Goal: Task Accomplishment & Management: Use online tool/utility

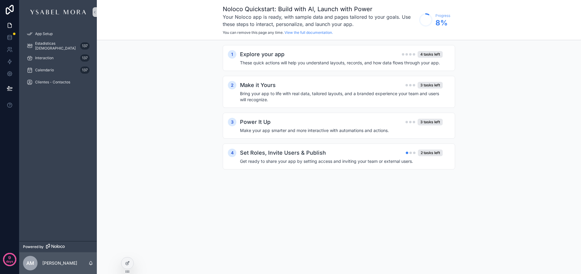
click at [201, 198] on div "Noloco Quickstart: Build with AI, Launch with Power Your Noloco app is ready, w…" at bounding box center [339, 137] width 484 height 274
click at [48, 30] on div "App Setup" at bounding box center [58, 34] width 63 height 10
click at [131, 263] on div at bounding box center [127, 263] width 12 height 11
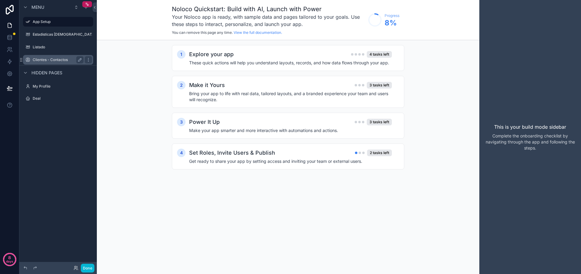
click at [58, 60] on label "Clientes - Contactos" at bounding box center [57, 59] width 48 height 5
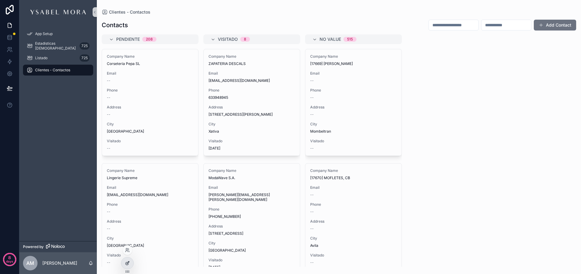
click at [131, 262] on div at bounding box center [127, 263] width 12 height 11
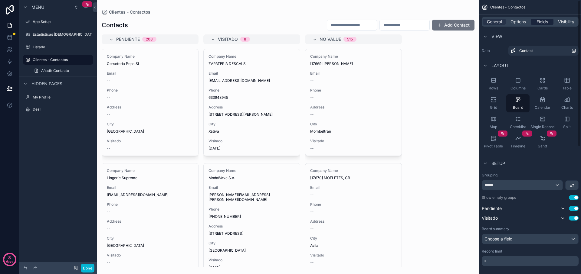
click at [541, 24] on span "Fields" at bounding box center [541, 22] width 11 height 6
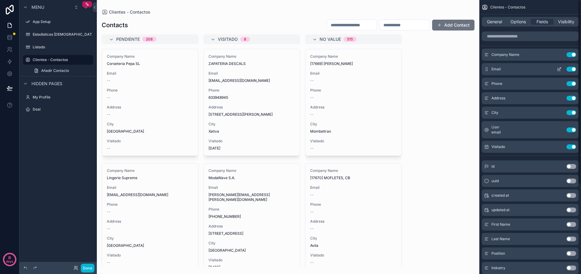
click at [571, 71] on button "Use setting" at bounding box center [571, 69] width 10 height 5
click at [572, 81] on button "Use setting" at bounding box center [571, 83] width 10 height 5
click at [571, 110] on button "Use setting" at bounding box center [571, 112] width 10 height 5
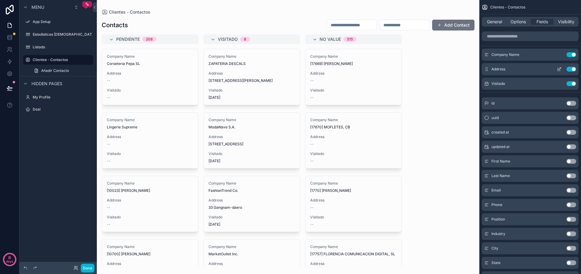
scroll to position [0, 0]
click at [572, 69] on button "Use setting" at bounding box center [571, 69] width 10 height 5
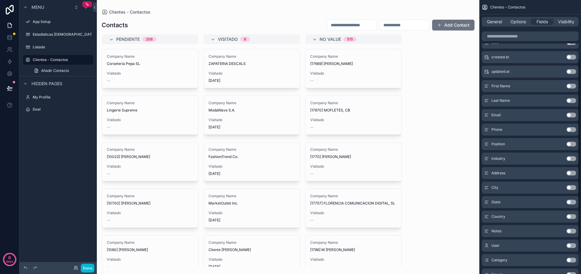
scroll to position [90, 0]
click at [568, 159] on button "Use setting" at bounding box center [571, 158] width 10 height 5
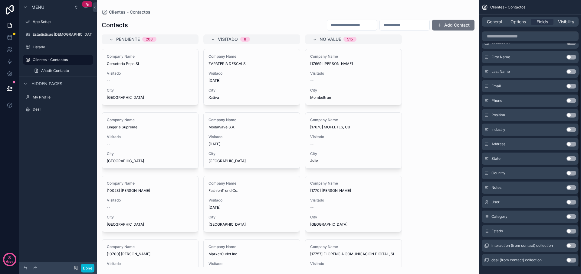
scroll to position [0, 0]
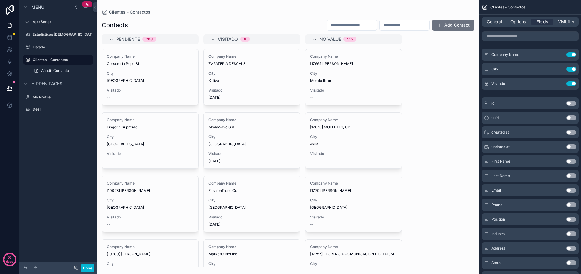
click at [320, 81] on div "scrollable content" at bounding box center [288, 137] width 382 height 274
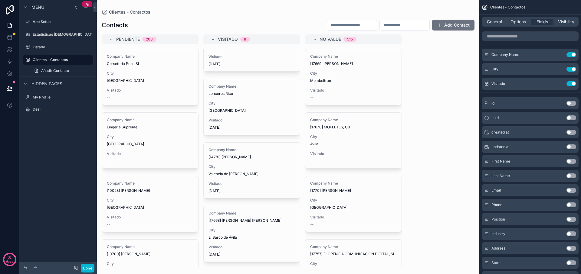
click at [410, 26] on input "scrollable content" at bounding box center [405, 25] width 50 height 8
click at [354, 29] on input "scrollable content" at bounding box center [352, 25] width 50 height 8
click at [8, 89] on icon at bounding box center [10, 88] width 6 height 6
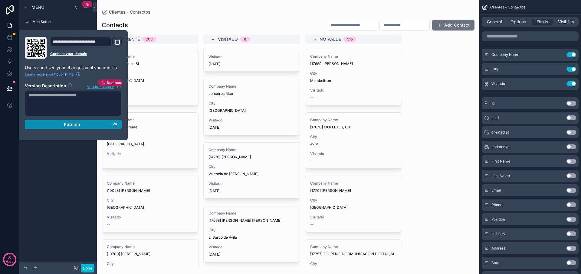
click at [60, 125] on div "Publish" at bounding box center [73, 124] width 89 height 5
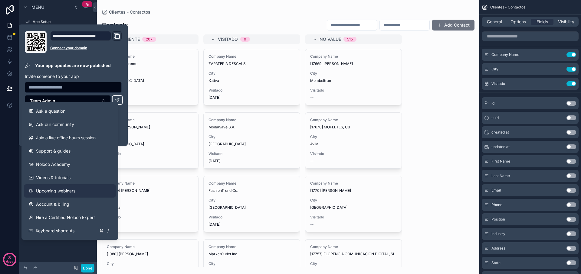
click at [31, 192] on icon at bounding box center [30, 191] width 2 height 2
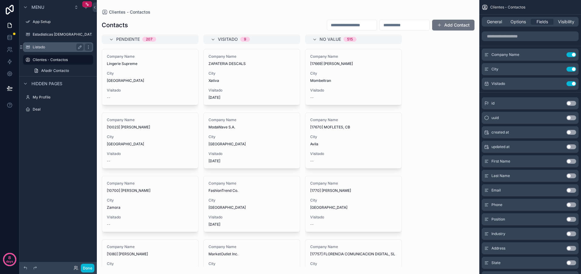
click at [64, 46] on label "Listado" at bounding box center [57, 47] width 48 height 5
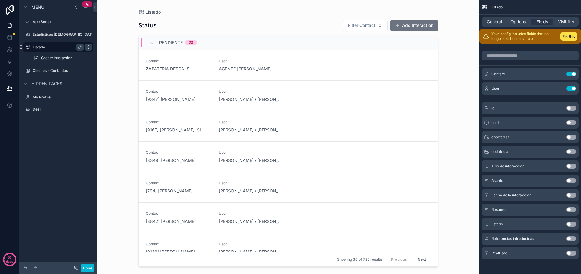
click at [89, 47] on icon "scrollable content" at bounding box center [88, 47] width 5 height 5
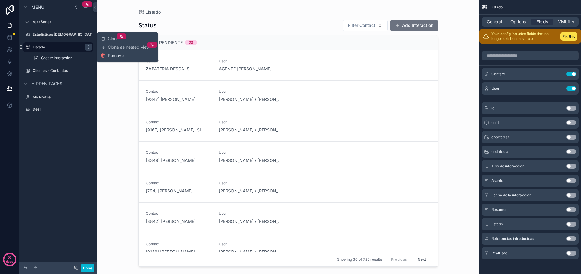
click at [119, 57] on span "Remove" at bounding box center [116, 56] width 16 height 6
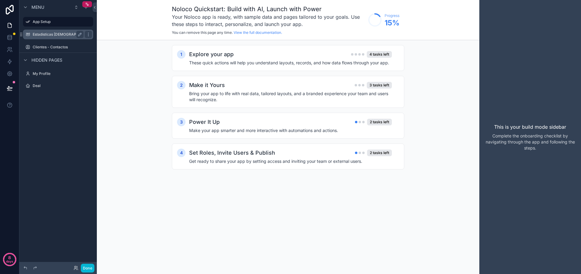
click at [53, 34] on label "Estadisticas [DEMOGRAPHIC_DATA]" at bounding box center [64, 34] width 63 height 5
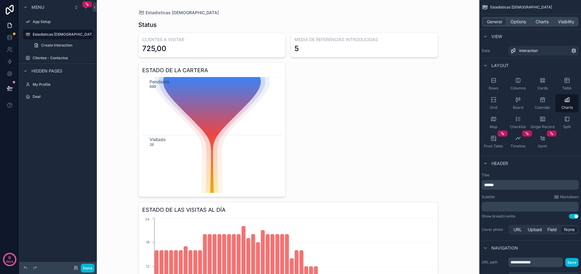
click at [36, 7] on span "Menu" at bounding box center [37, 7] width 13 height 6
click at [92, 58] on link "Clientes - Contactos" at bounding box center [58, 58] width 70 height 10
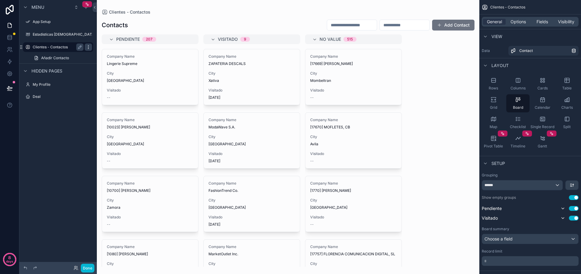
click at [87, 47] on icon "scrollable content" at bounding box center [88, 47] width 5 height 5
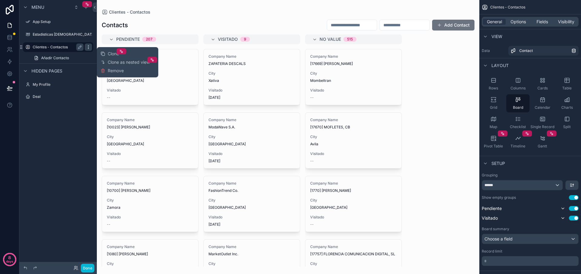
click at [87, 47] on icon "scrollable content" at bounding box center [88, 47] width 5 height 5
click at [107, 54] on div "Clone" at bounding box center [109, 54] width 18 height 6
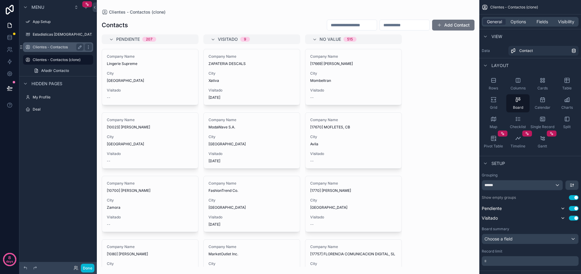
click at [60, 47] on label "Clientes - Contactos" at bounding box center [57, 47] width 48 height 5
click at [80, 47] on icon "scrollable content" at bounding box center [79, 47] width 5 height 5
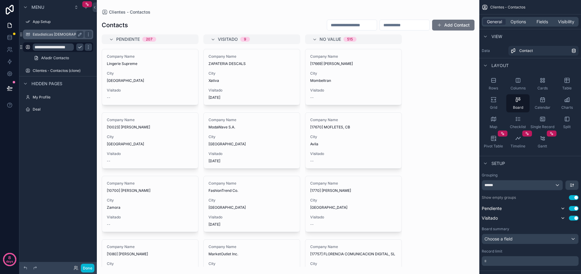
click at [73, 38] on div "Estadisticas [DEMOGRAPHIC_DATA]" at bounding box center [58, 34] width 51 height 7
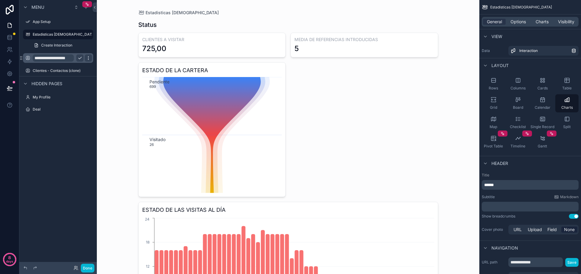
click at [88, 57] on icon "scrollable content" at bounding box center [88, 57] width 0 height 0
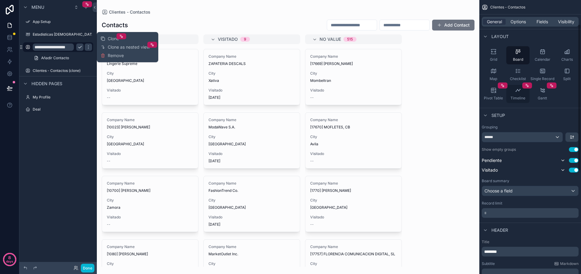
scroll to position [49, 0]
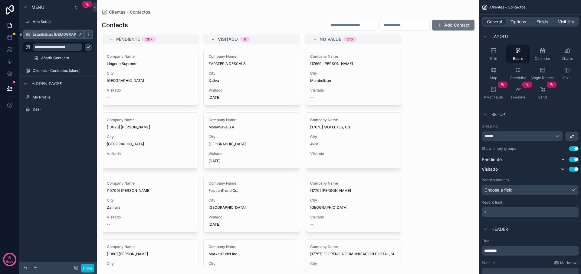
click at [72, 39] on div "Estadisticas [DEMOGRAPHIC_DATA]" at bounding box center [58, 35] width 68 height 10
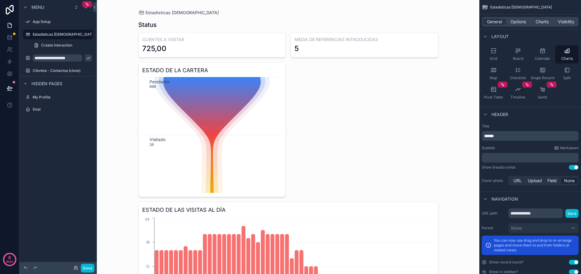
click at [34, 60] on input "**********" at bounding box center [58, 57] width 50 height 7
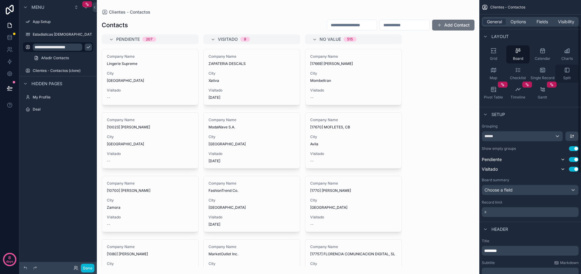
click at [559, 66] on div "Split" at bounding box center [566, 74] width 23 height 18
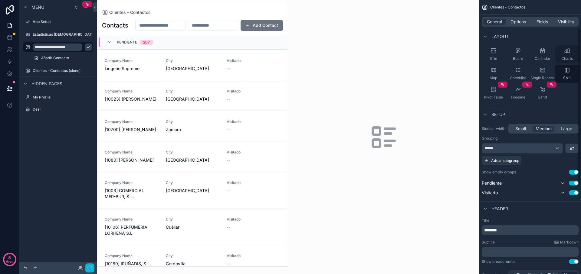
click at [564, 57] on span "Charts" at bounding box center [566, 58] width 11 height 5
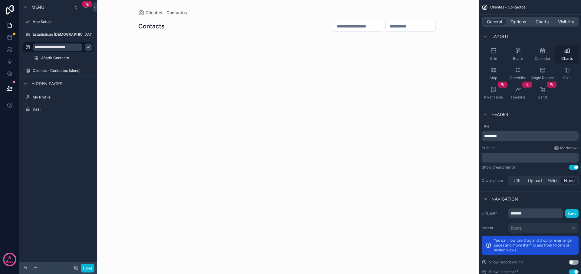
click at [564, 57] on span "Charts" at bounding box center [566, 58] width 11 height 5
drag, startPoint x: 507, startPoint y: 135, endPoint x: 485, endPoint y: 136, distance: 22.1
click at [485, 136] on p "********" at bounding box center [530, 136] width 93 height 6
click at [517, 150] on div "Subtitle Markdown" at bounding box center [530, 148] width 97 height 5
click at [506, 135] on p "****" at bounding box center [530, 136] width 93 height 6
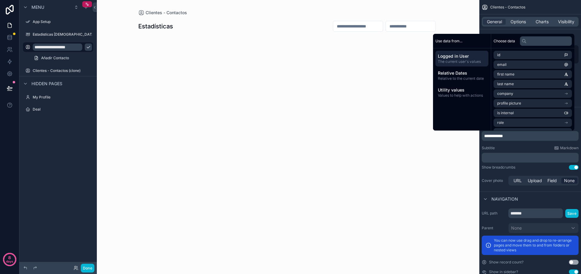
click at [518, 149] on div "Subtitle Markdown" at bounding box center [530, 148] width 97 height 5
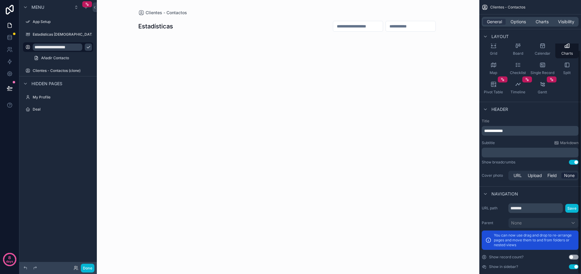
scroll to position [61, 0]
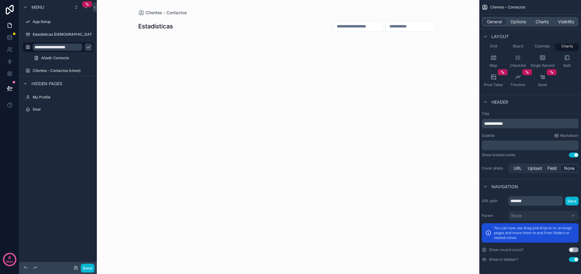
click at [575, 251] on button "Use setting" at bounding box center [574, 250] width 10 height 5
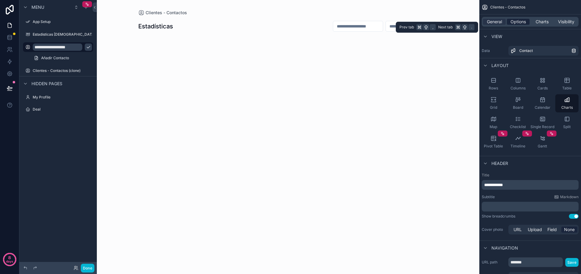
click at [508, 24] on div "Options" at bounding box center [518, 22] width 23 height 6
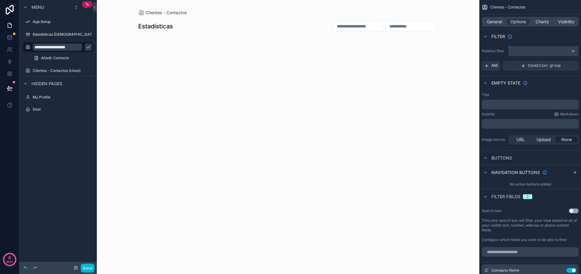
click at [532, 51] on div "scrollable content" at bounding box center [543, 51] width 70 height 10
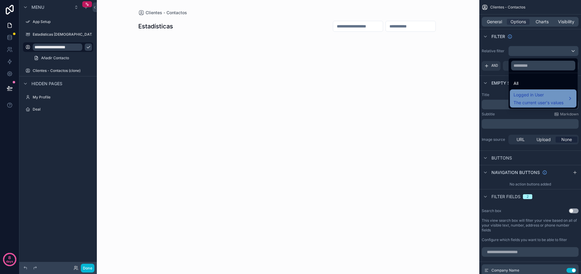
click at [535, 96] on span "Logged in User" at bounding box center [538, 94] width 50 height 7
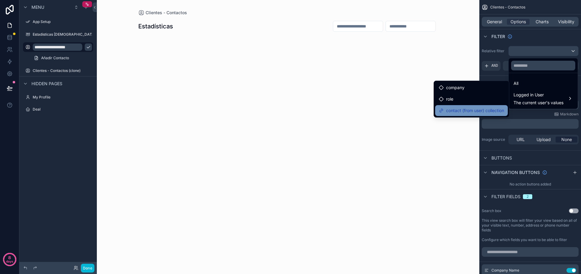
click at [488, 111] on span "contact (from user) collection" at bounding box center [475, 110] width 58 height 7
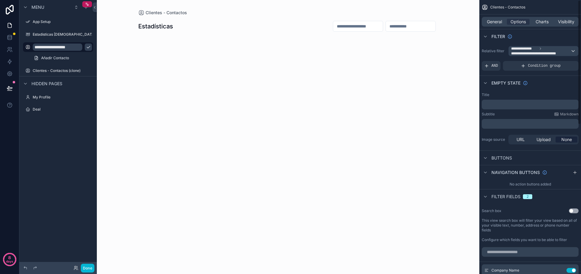
click at [561, 90] on div "Title ﻿ Subtitle Markdown ﻿ Image source URL Upload None" at bounding box center [530, 119] width 102 height 58
click at [513, 102] on p "﻿" at bounding box center [530, 104] width 93 height 5
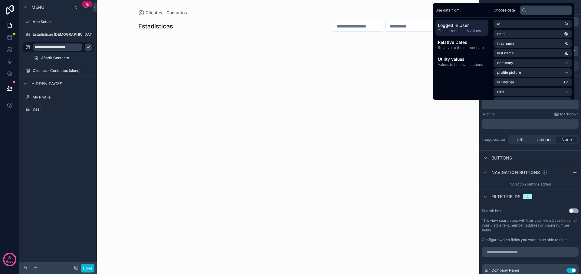
click at [513, 102] on p "﻿" at bounding box center [530, 104] width 93 height 5
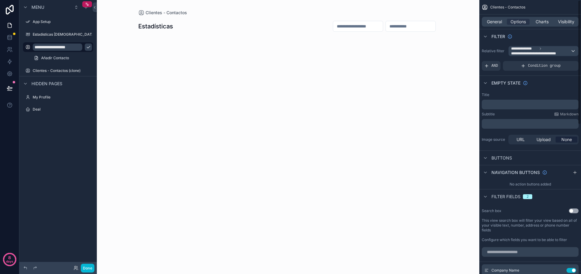
click at [552, 133] on div "Title ﻿ Subtitle Markdown ﻿ Image source URL Upload None" at bounding box center [530, 119] width 102 height 58
click at [547, 22] on span "Charts" at bounding box center [541, 22] width 13 height 6
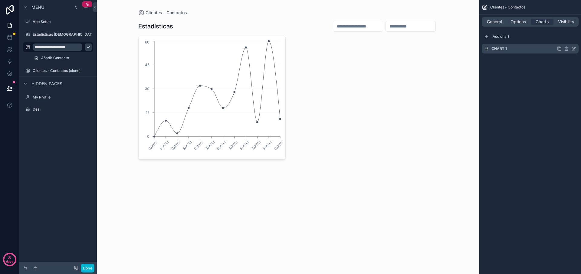
click at [521, 48] on div "Chart 1" at bounding box center [530, 49] width 97 height 10
click at [574, 49] on icon "scrollable content" at bounding box center [573, 48] width 5 height 5
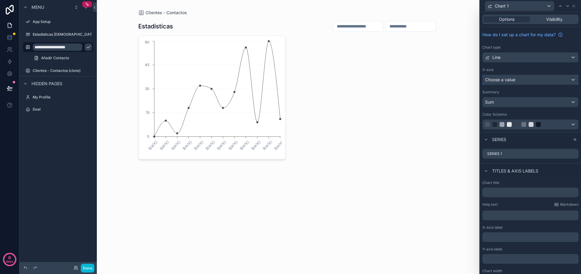
click at [529, 80] on div "Choose a value" at bounding box center [530, 80] width 96 height 10
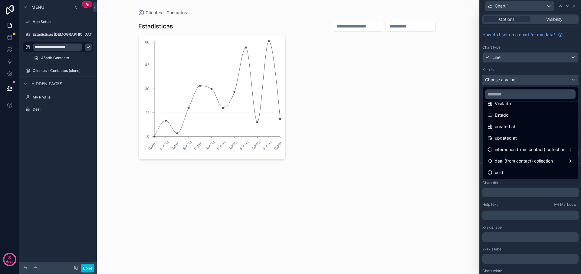
scroll to position [190, 0]
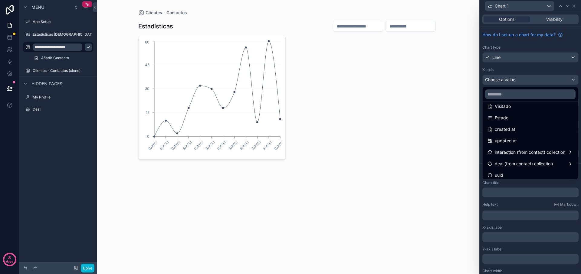
click at [515, 107] on div "Visitado" at bounding box center [530, 106] width 86 height 7
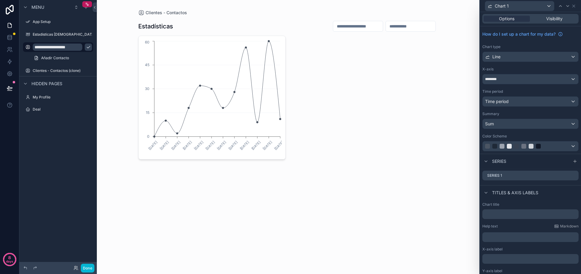
scroll to position [1, 0]
click at [573, 148] on div at bounding box center [530, 146] width 96 height 10
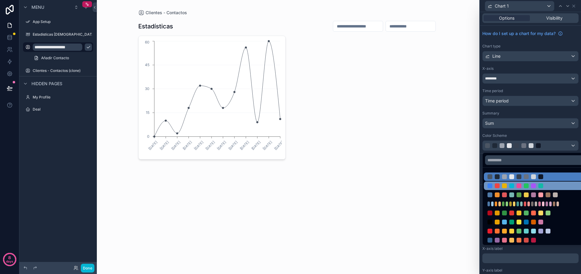
scroll to position [0, 0]
click at [522, 184] on div at bounding box center [537, 186] width 107 height 8
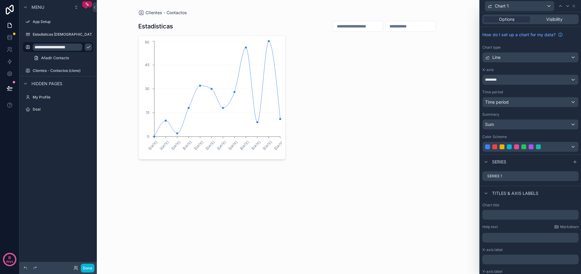
scroll to position [35, 0]
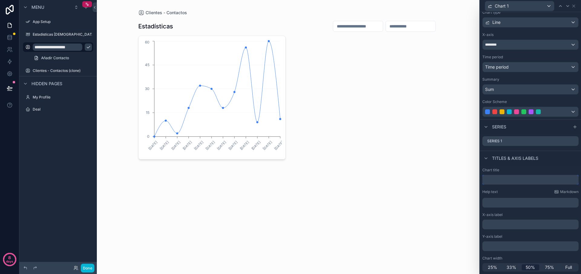
click at [506, 177] on input "text" at bounding box center [530, 180] width 96 height 10
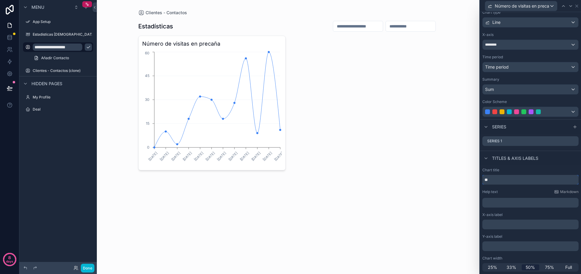
type input "*"
type input "**********"
click at [506, 222] on p "﻿" at bounding box center [531, 225] width 93 height 6
click at [506, 247] on p "﻿" at bounding box center [531, 247] width 93 height 6
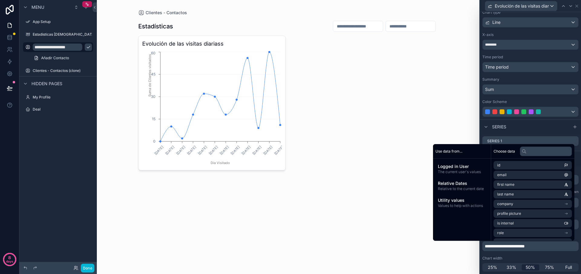
click at [527, 257] on div "Chart width" at bounding box center [530, 258] width 96 height 5
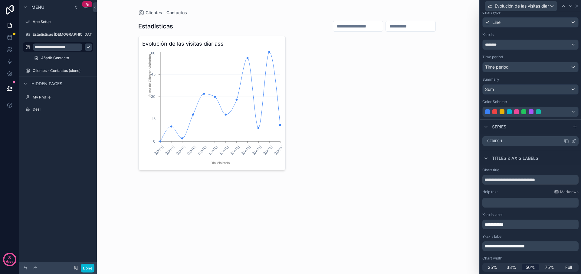
click at [539, 138] on div "Series 1" at bounding box center [530, 141] width 96 height 10
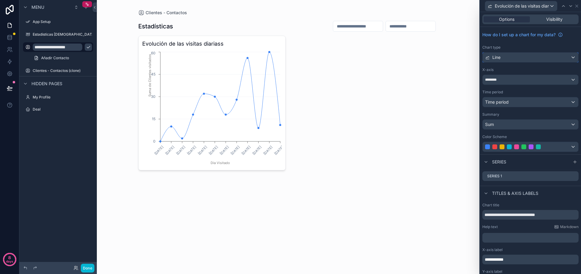
click at [528, 59] on div "Line" at bounding box center [530, 58] width 96 height 10
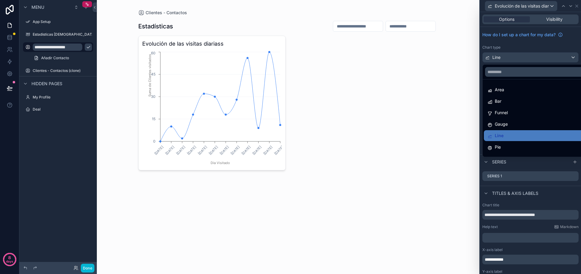
click at [528, 59] on div at bounding box center [530, 137] width 101 height 274
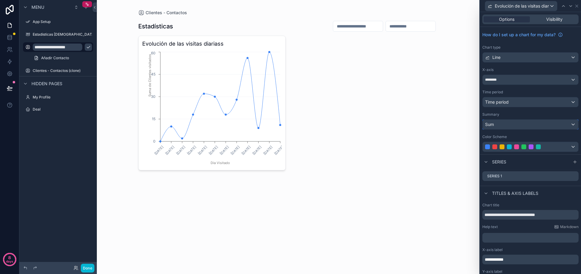
click at [503, 126] on div "Sum" at bounding box center [530, 125] width 96 height 10
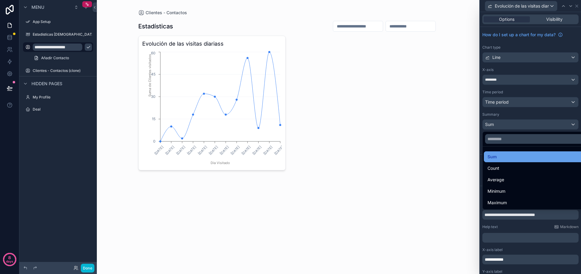
click at [494, 158] on span "Sum" at bounding box center [491, 156] width 9 height 7
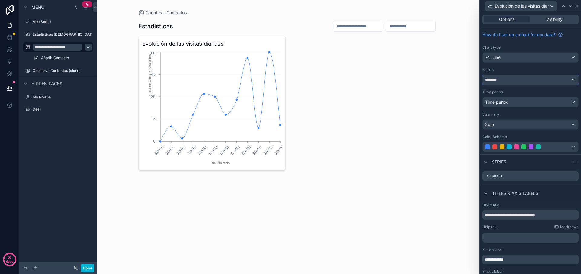
click at [539, 80] on div "********" at bounding box center [530, 80] width 96 height 10
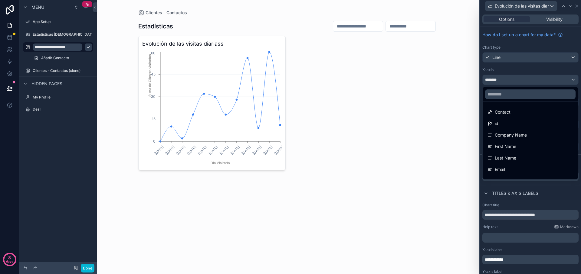
click at [539, 80] on div at bounding box center [530, 137] width 101 height 274
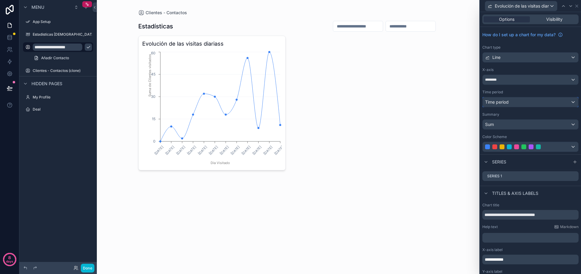
click at [514, 102] on div "Time period" at bounding box center [530, 102] width 96 height 10
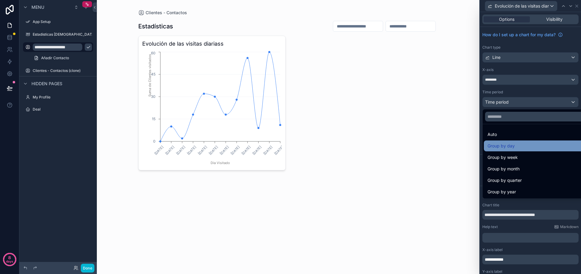
click at [518, 147] on div "Group by day" at bounding box center [537, 145] width 100 height 7
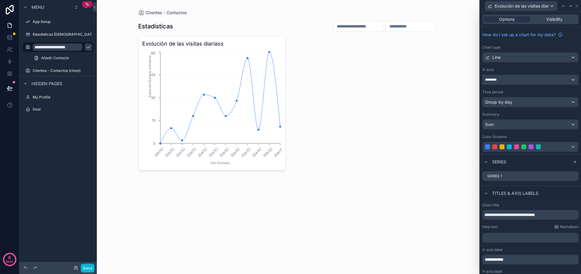
click at [568, 83] on div "********" at bounding box center [530, 80] width 96 height 10
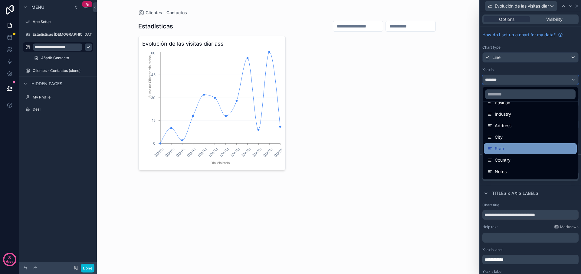
scroll to position [108, 0]
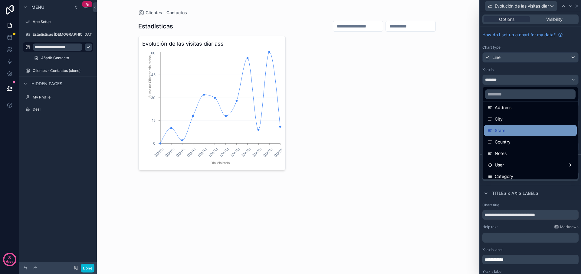
click at [502, 129] on span "State" at bounding box center [500, 130] width 11 height 7
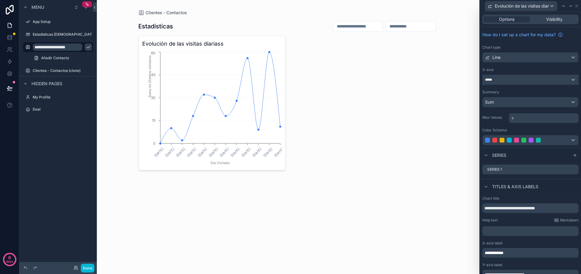
click at [518, 81] on div "*****" at bounding box center [530, 80] width 96 height 10
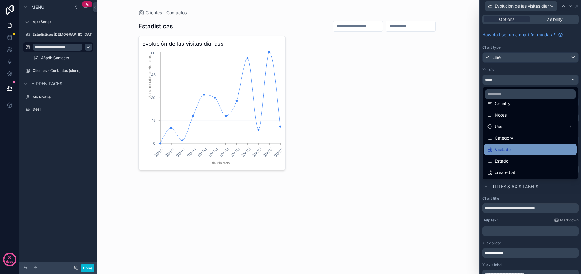
click at [503, 144] on ul "Contact id Company Name First Name Last Name Email Phone Position Industry Addr…" at bounding box center [529, 140] width 95 height 77
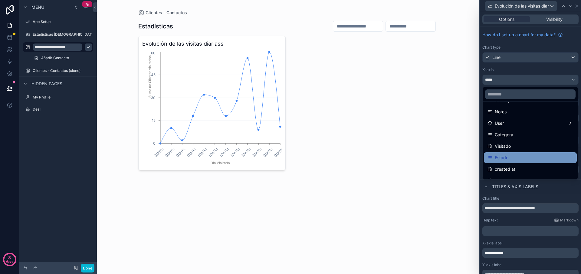
scroll to position [151, 0]
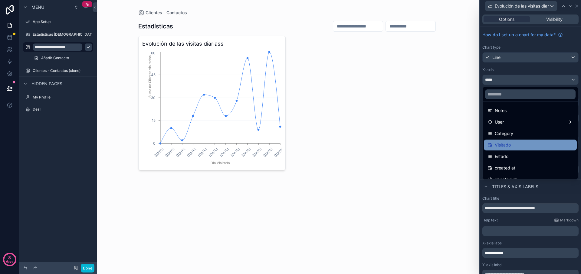
click at [504, 148] on span "Visitado" at bounding box center [503, 145] width 16 height 7
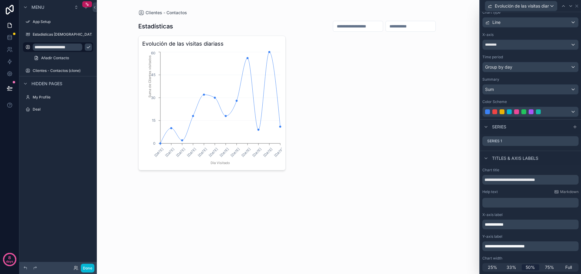
scroll to position [0, 0]
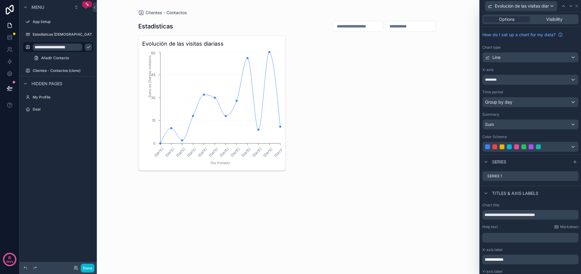
click at [381, 114] on div "scrollable content" at bounding box center [287, 95] width 309 height 190
click at [203, 94] on circle "chart" at bounding box center [204, 95] width 2 height 2
click at [193, 115] on circle "chart" at bounding box center [193, 116] width 2 height 2
click at [193, 116] on circle "chart" at bounding box center [193, 116] width 2 height 2
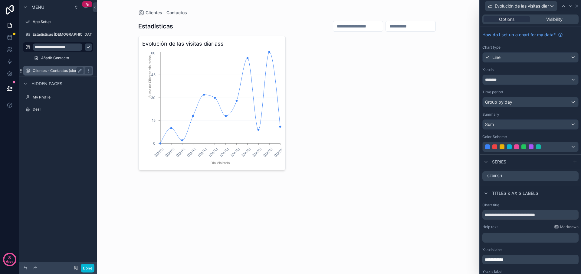
click at [49, 74] on div "Clientes - Contactos (clone)" at bounding box center [58, 70] width 51 height 7
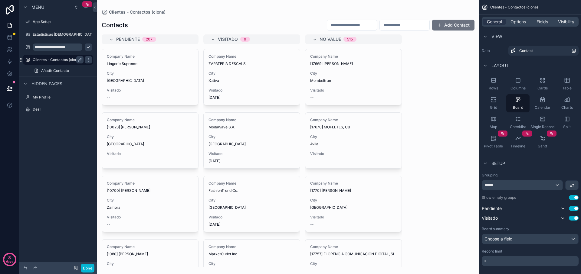
click at [51, 57] on label "Clientes - Contactos (clone)" at bounding box center [57, 59] width 48 height 5
click at [38, 44] on input "**********" at bounding box center [53, 47] width 41 height 7
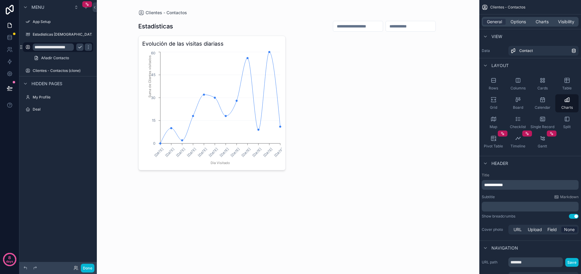
click at [36, 48] on input "**********" at bounding box center [53, 47] width 41 height 7
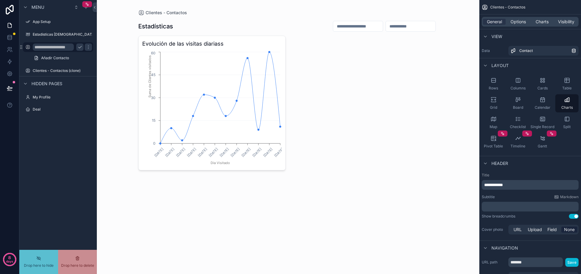
click at [61, 48] on input "**********" at bounding box center [53, 47] width 41 height 7
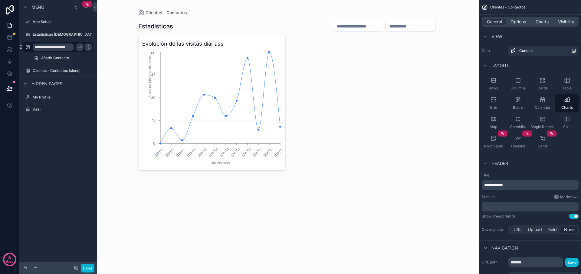
click at [61, 48] on input "**********" at bounding box center [53, 47] width 41 height 7
type input "**********"
click at [30, 47] on icon "scrollable content" at bounding box center [27, 47] width 5 height 5
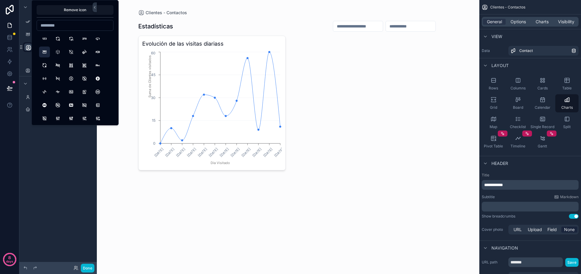
click at [41, 52] on button "360View" at bounding box center [44, 52] width 11 height 11
click at [25, 58] on div "Añadir Contacto" at bounding box center [57, 58] width 77 height 11
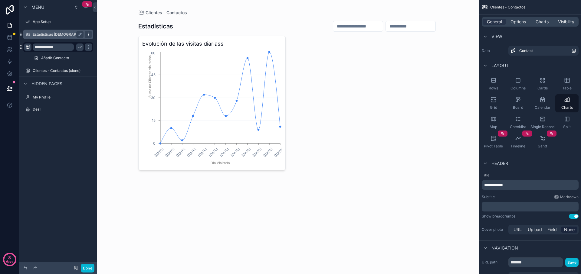
click at [90, 34] on icon "scrollable content" at bounding box center [88, 34] width 5 height 5
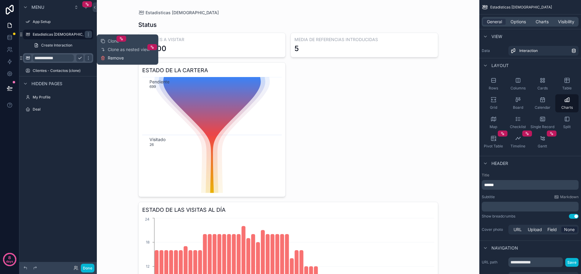
click at [112, 59] on span "Remove" at bounding box center [116, 58] width 16 height 6
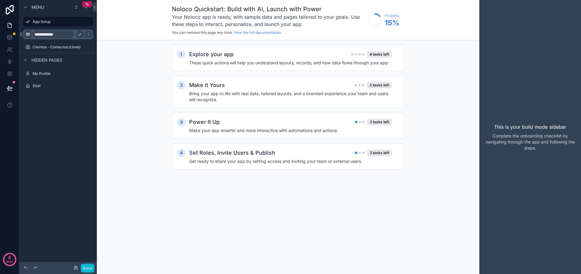
drag, startPoint x: 143, startPoint y: 42, endPoint x: 111, endPoint y: 43, distance: 31.5
click at [142, 42] on div "1 Explore your app 4 tasks left These quick actions will help you understand la…" at bounding box center [288, 113] width 382 height 146
click at [90, 34] on icon "scrollable content" at bounding box center [88, 34] width 5 height 5
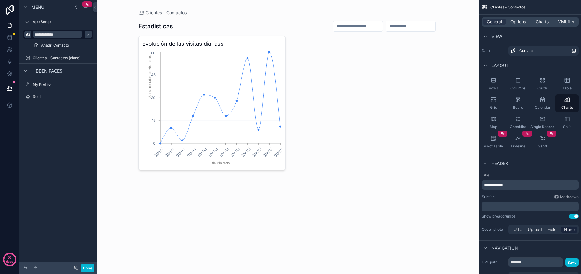
click at [85, 36] on button "scrollable content" at bounding box center [88, 34] width 7 height 7
click at [41, 30] on div "Estadísticas" at bounding box center [58, 35] width 68 height 10
click at [568, 21] on span "Visibility" at bounding box center [566, 22] width 16 height 6
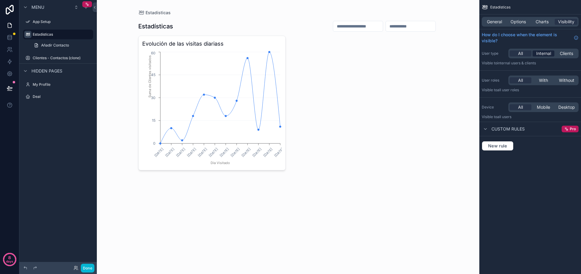
click at [549, 55] on span "Internal" at bounding box center [543, 54] width 15 height 6
click at [570, 55] on span "Clients" at bounding box center [566, 54] width 13 height 6
click at [547, 54] on span "Internal" at bounding box center [543, 54] width 15 height 6
click at [516, 54] on div "All" at bounding box center [520, 54] width 22 height 6
click at [486, 128] on icon "scrollable content" at bounding box center [485, 129] width 5 height 5
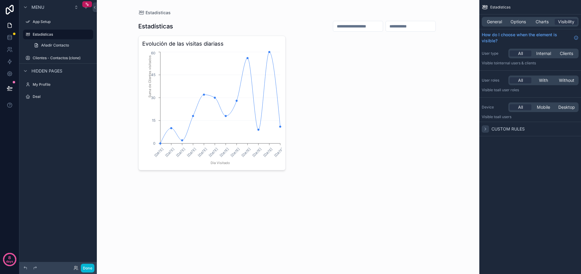
click at [486, 128] on icon "scrollable content" at bounding box center [485, 129] width 5 height 5
click at [544, 22] on span "Charts" at bounding box center [541, 22] width 13 height 6
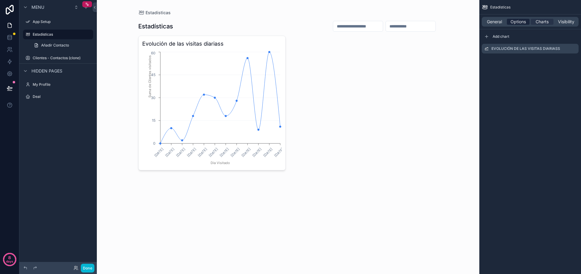
click at [527, 21] on div "Options" at bounding box center [518, 22] width 23 height 6
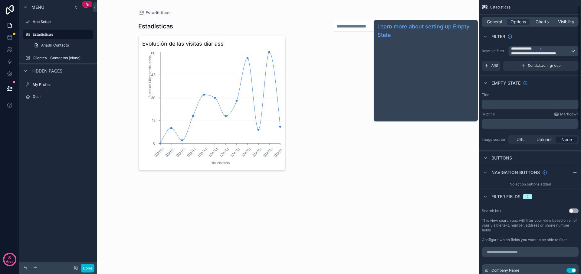
scroll to position [51, 0]
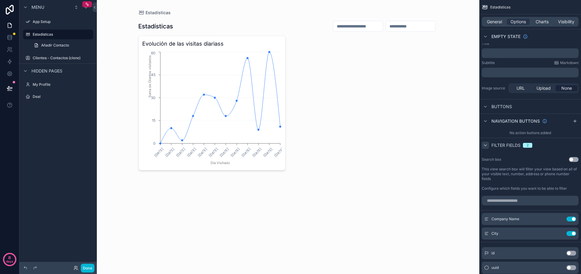
click at [485, 146] on icon "scrollable content" at bounding box center [485, 145] width 5 height 5
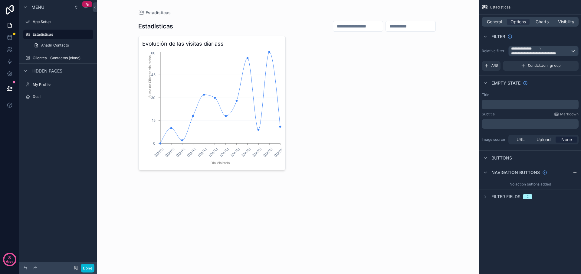
click at [496, 198] on span "Filter fields" at bounding box center [505, 197] width 29 height 6
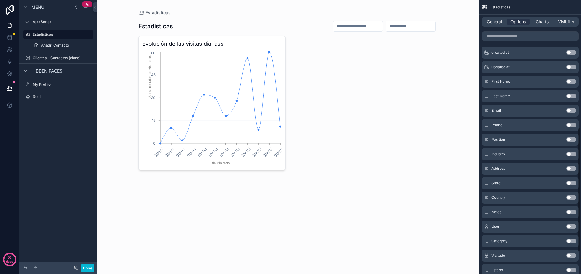
scroll to position [282, 0]
click at [572, 185] on button "Use setting" at bounding box center [571, 182] width 10 height 5
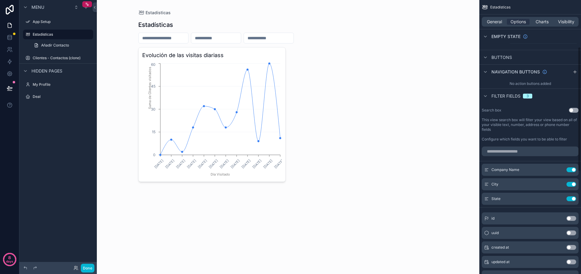
scroll to position [94, 0]
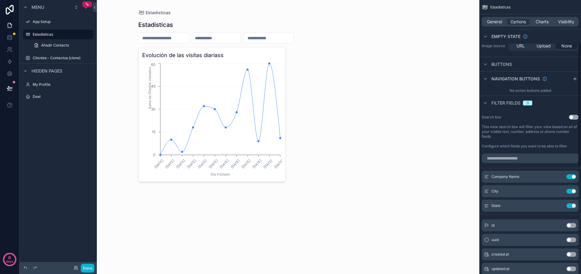
drag, startPoint x: 484, startPoint y: 105, endPoint x: 485, endPoint y: 98, distance: 6.8
click at [484, 105] on icon "scrollable content" at bounding box center [485, 103] width 5 height 5
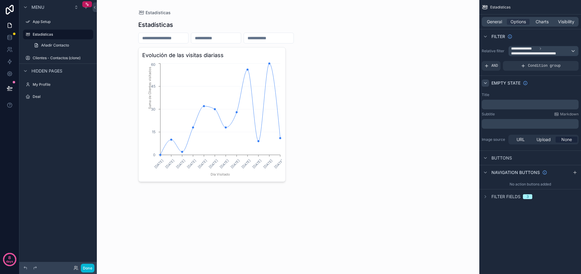
scroll to position [0, 0]
click at [485, 158] on icon "scrollable content" at bounding box center [485, 158] width 2 height 1
click at [485, 159] on icon "scrollable content" at bounding box center [485, 158] width 5 height 5
click at [484, 169] on div "scrollable content" at bounding box center [485, 172] width 7 height 7
click at [484, 172] on icon "scrollable content" at bounding box center [485, 172] width 5 height 5
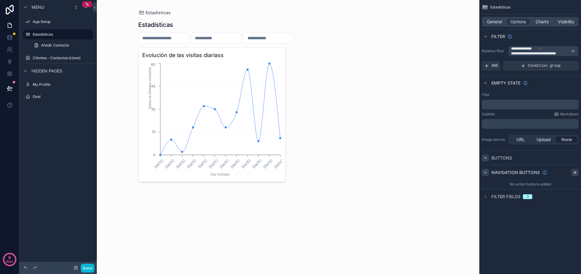
click at [576, 173] on icon "scrollable content" at bounding box center [574, 172] width 5 height 5
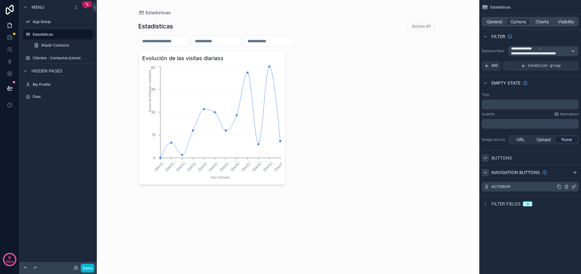
click at [537, 188] on div "Action #1" at bounding box center [530, 187] width 97 height 10
click at [567, 188] on icon "scrollable content" at bounding box center [566, 187] width 3 height 3
click at [574, 185] on icon "scrollable content" at bounding box center [574, 185] width 1 height 1
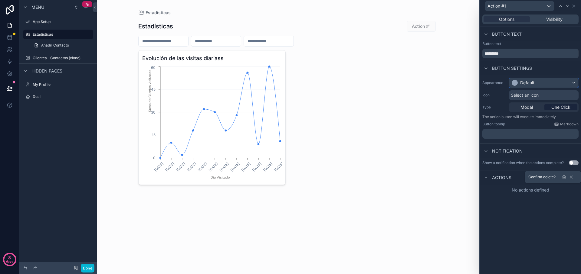
click at [545, 83] on div "Default" at bounding box center [543, 83] width 69 height 10
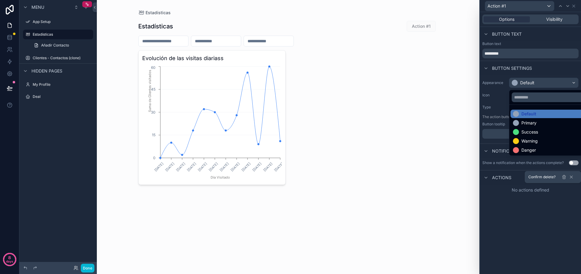
click at [545, 83] on div at bounding box center [530, 137] width 101 height 274
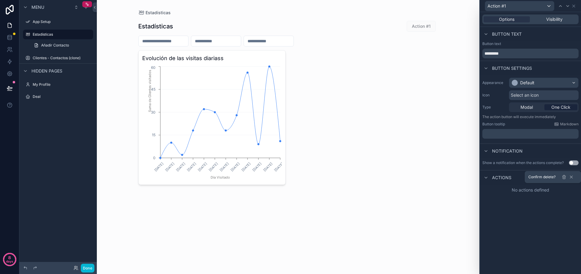
click at [504, 152] on span "Notification" at bounding box center [507, 151] width 31 height 6
click at [503, 178] on span "Actions" at bounding box center [501, 178] width 19 height 6
click at [503, 177] on span "Actions" at bounding box center [501, 178] width 19 height 6
click at [519, 191] on div "No actions defined" at bounding box center [530, 190] width 101 height 11
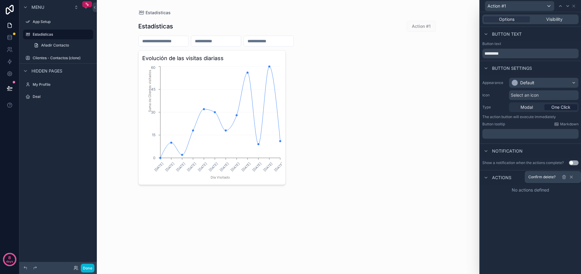
click at [548, 104] on div "One Click" at bounding box center [560, 107] width 33 height 6
click at [524, 107] on span "Modal" at bounding box center [526, 107] width 12 height 6
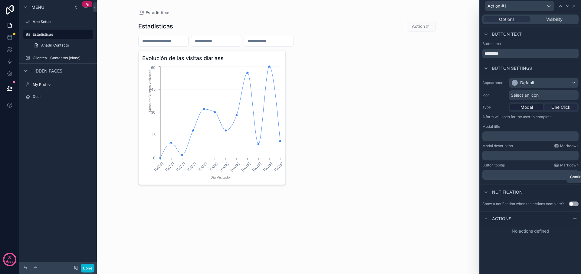
click at [554, 109] on span "One Click" at bounding box center [560, 107] width 19 height 6
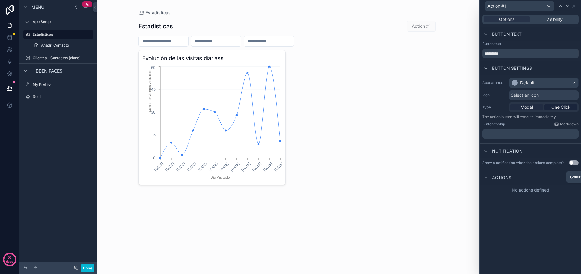
click at [523, 105] on span "Modal" at bounding box center [526, 107] width 12 height 6
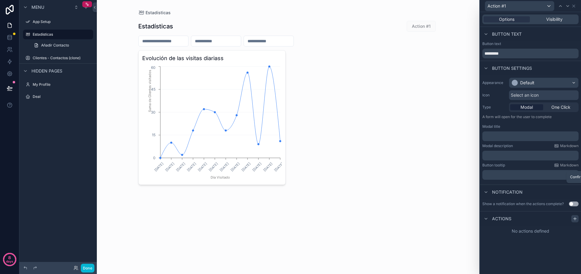
click at [576, 220] on icon at bounding box center [574, 219] width 5 height 5
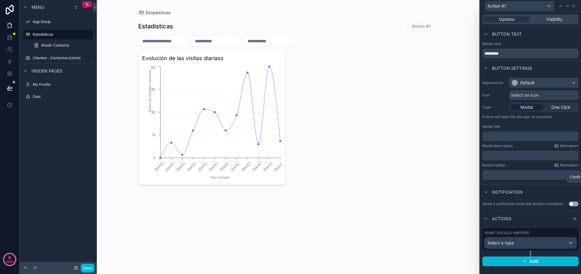
click at [507, 246] on span "Select a type" at bounding box center [500, 243] width 26 height 6
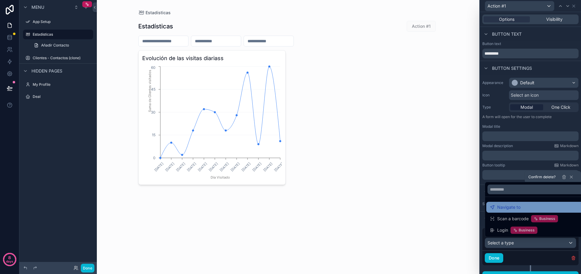
click at [506, 206] on span "Navigate to" at bounding box center [508, 207] width 23 height 7
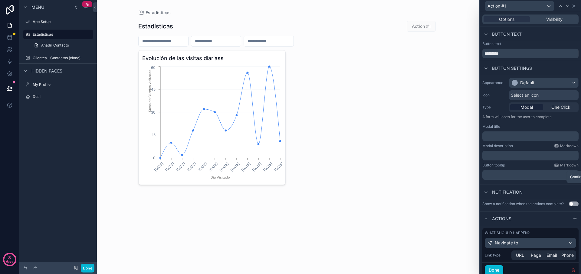
click at [576, 5] on div "Action #1" at bounding box center [530, 6] width 96 height 12
click at [575, 6] on icon at bounding box center [573, 6] width 5 height 5
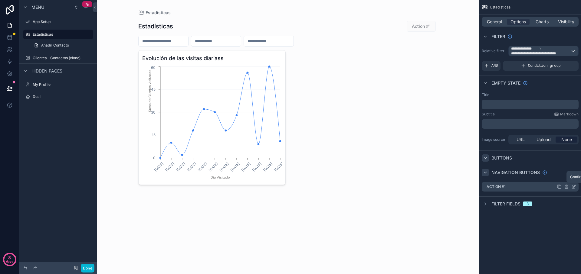
click at [539, 12] on div "Estadísticas" at bounding box center [530, 7] width 102 height 15
click at [537, 21] on span "Charts" at bounding box center [541, 22] width 13 height 6
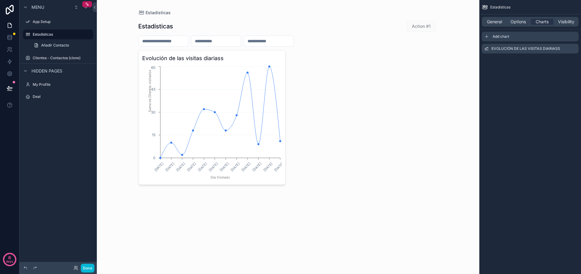
click at [503, 38] on span "Add chart" at bounding box center [500, 36] width 17 height 5
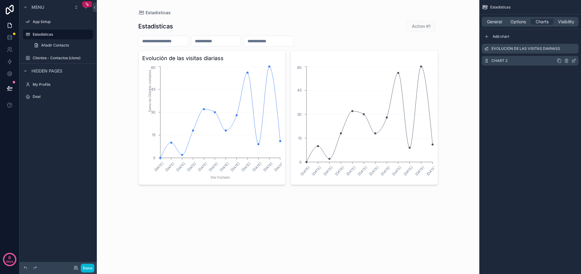
click at [500, 61] on label "Chart 2" at bounding box center [499, 60] width 16 height 5
click at [574, 60] on icon "scrollable content" at bounding box center [573, 60] width 5 height 5
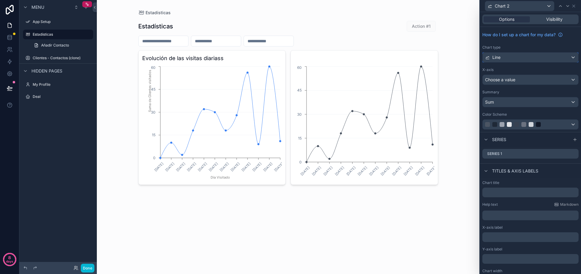
click at [571, 59] on div "Line" at bounding box center [530, 58] width 96 height 10
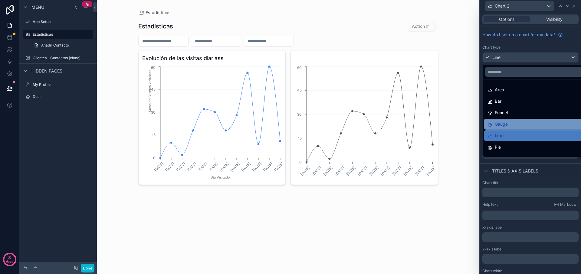
click at [503, 124] on span "Gauge" at bounding box center [501, 124] width 13 height 7
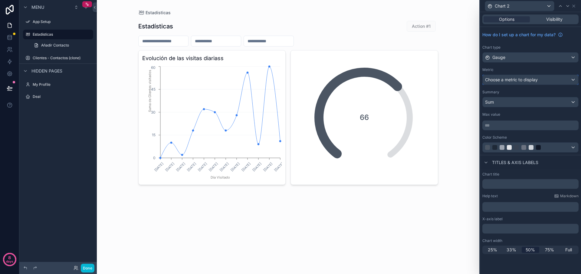
click at [543, 79] on div "Choose a metric to display" at bounding box center [530, 80] width 96 height 10
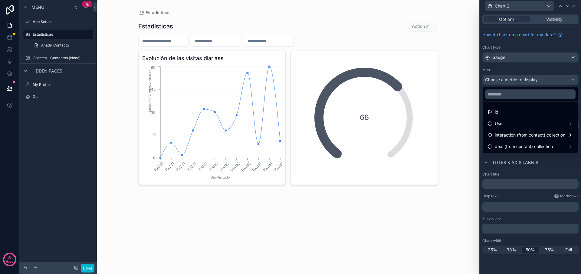
click at [580, 88] on div at bounding box center [530, 137] width 101 height 274
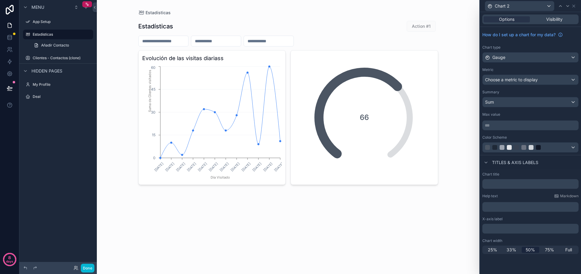
click at [365, 125] on div "scrollable content" at bounding box center [287, 102] width 309 height 204
click at [361, 116] on span "66" at bounding box center [364, 118] width 9 height 10
click at [520, 81] on span "Choose a metric to display" at bounding box center [511, 79] width 53 height 5
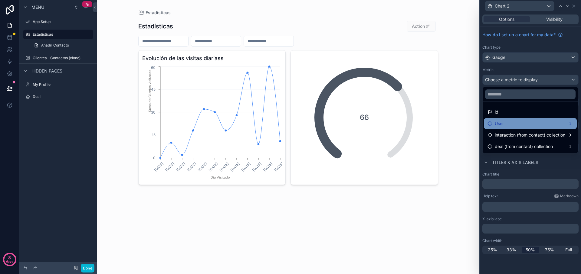
click at [521, 125] on div "User" at bounding box center [530, 123] width 86 height 7
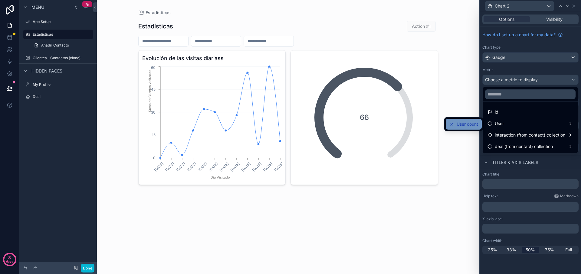
click at [459, 125] on span "User count" at bounding box center [466, 124] width 21 height 7
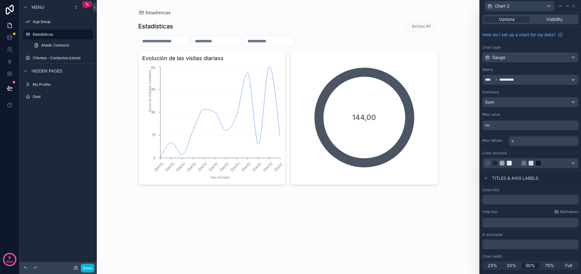
click at [410, 112] on div "144,00" at bounding box center [364, 117] width 121 height 121
click at [498, 83] on div "**********" at bounding box center [530, 80] width 96 height 10
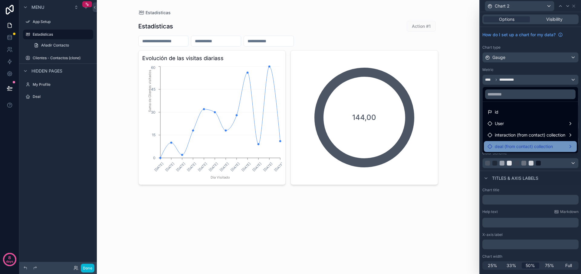
click at [515, 143] on span "deal (from contact) collection" at bounding box center [524, 146] width 58 height 7
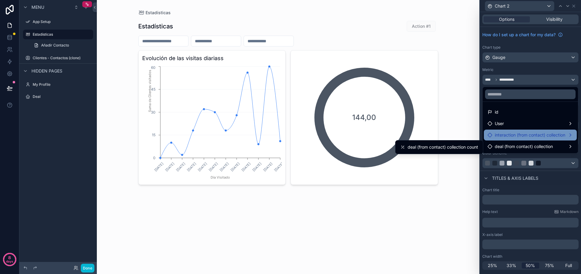
click at [515, 137] on span "interaction (from contact) collection" at bounding box center [530, 135] width 70 height 7
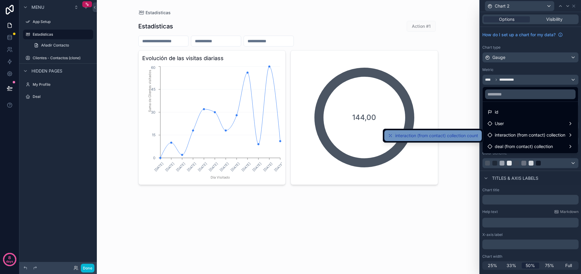
click at [466, 135] on span "interaction (from contact) collection count" at bounding box center [436, 135] width 83 height 7
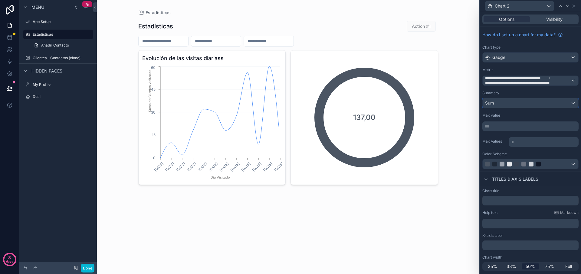
click at [523, 98] on div "Sum" at bounding box center [530, 103] width 96 height 10
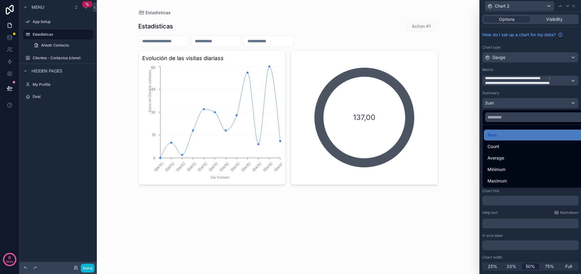
click at [523, 98] on div at bounding box center [530, 137] width 101 height 274
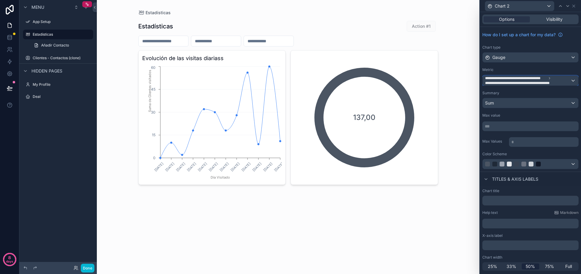
click at [527, 84] on span "**********" at bounding box center [521, 83] width 72 height 5
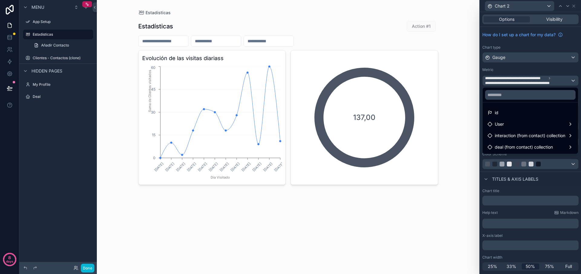
click at [573, 80] on div at bounding box center [530, 137] width 101 height 274
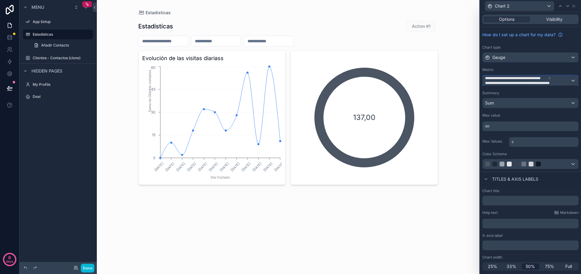
click at [572, 81] on div "**********" at bounding box center [530, 81] width 96 height 10
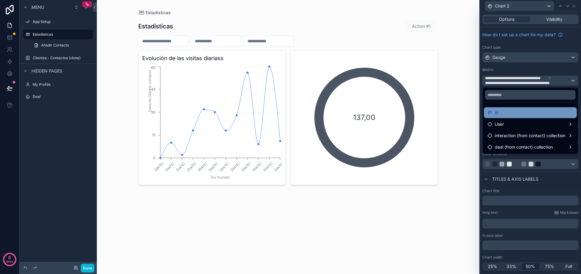
click at [508, 112] on div "id" at bounding box center [530, 112] width 86 height 7
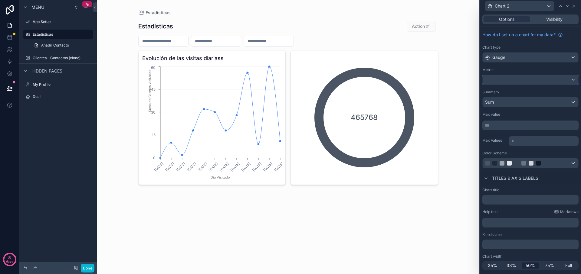
click at [533, 81] on div at bounding box center [530, 80] width 96 height 10
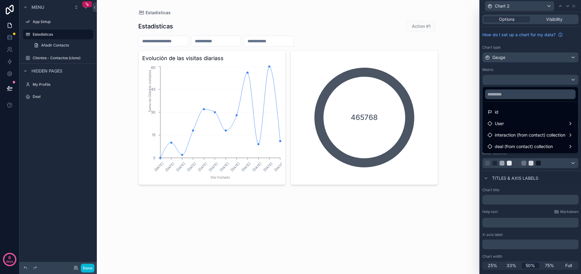
click at [511, 60] on div at bounding box center [530, 137] width 101 height 274
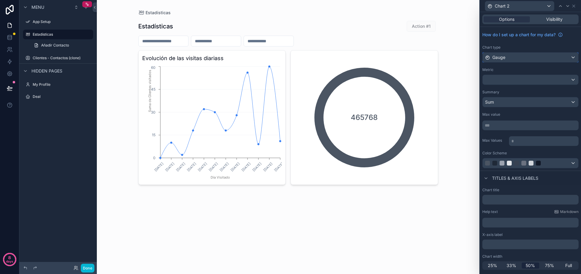
click at [512, 58] on div "Gauge" at bounding box center [530, 58] width 96 height 10
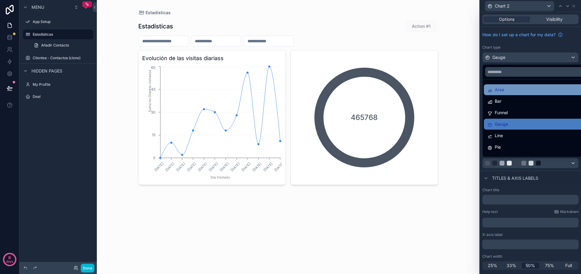
click at [512, 86] on div "Area" at bounding box center [537, 89] width 100 height 7
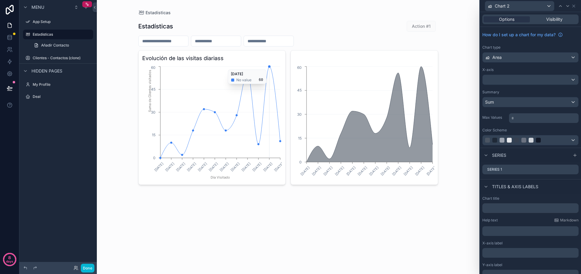
click at [269, 67] on circle "chart" at bounding box center [269, 66] width 2 height 2
click at [262, 86] on icon "[DATE] [DATE] [DATE] [DATE] [DATE] [DATE] [DATE] [DATE] [DATE] [DATE] [DATE] [D…" at bounding box center [212, 123] width 140 height 116
click at [263, 86] on icon "[DATE] [DATE] [DATE] [DATE] [DATE] [DATE] [DATE] [DATE] [DATE] [DATE] [DATE] [D…" at bounding box center [212, 123] width 140 height 116
click at [266, 89] on icon "[DATE] [DATE] [DATE] [DATE] [DATE] [DATE] [DATE] [DATE] [DATE] [DATE] [DATE] [D…" at bounding box center [212, 123] width 140 height 116
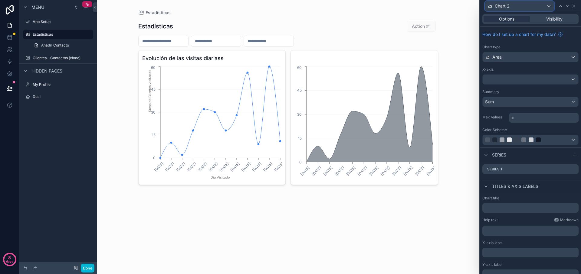
click at [533, 5] on div "Chart 2" at bounding box center [519, 6] width 69 height 10
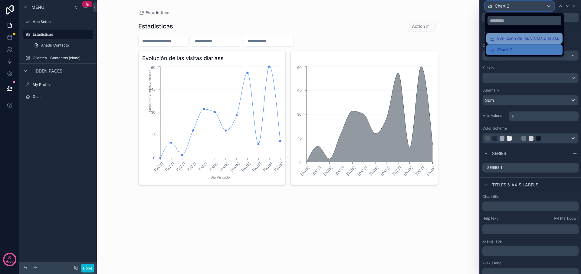
scroll to position [2, 0]
click at [509, 42] on span "Evolución de las visitas diariass" at bounding box center [528, 38] width 62 height 7
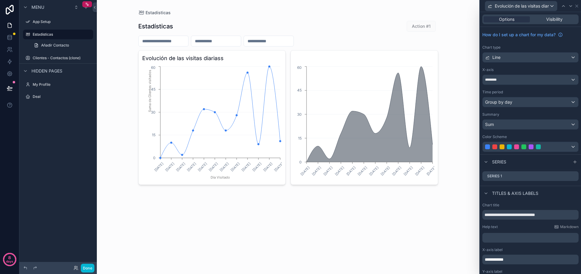
scroll to position [32, 0]
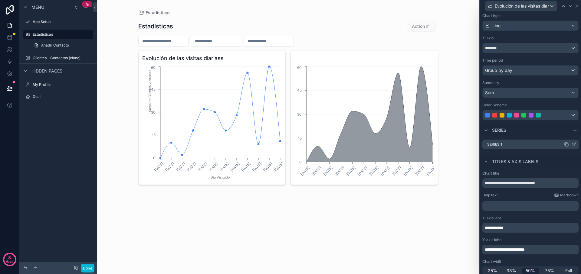
click at [503, 148] on div "Series 1" at bounding box center [530, 145] width 96 height 10
click at [574, 145] on icon at bounding box center [573, 144] width 5 height 5
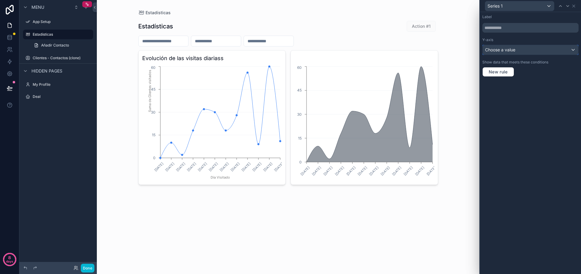
click at [489, 52] on span "Choose a value" at bounding box center [500, 49] width 30 height 5
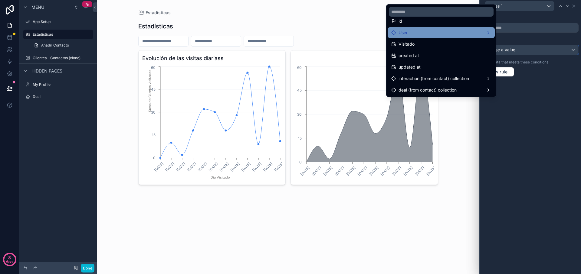
scroll to position [0, 0]
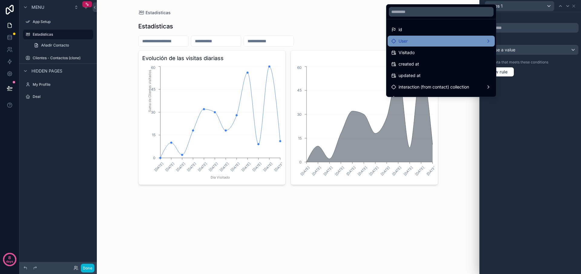
click at [445, 39] on div "User" at bounding box center [441, 41] width 100 height 7
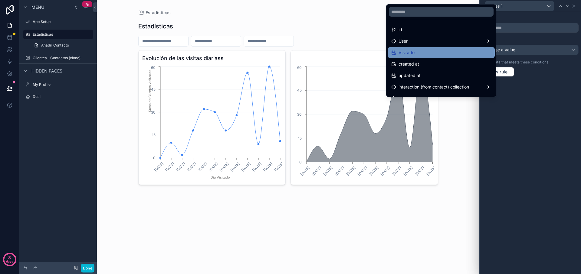
click at [421, 50] on div "Visitado" at bounding box center [441, 52] width 100 height 7
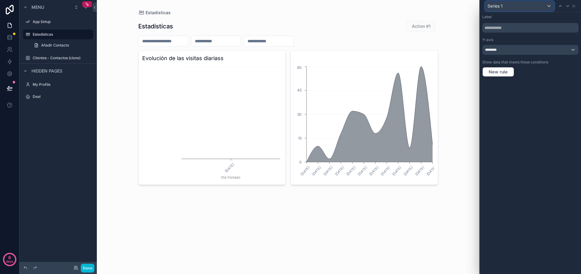
click at [494, 6] on span "Series 1" at bounding box center [494, 6] width 15 height 6
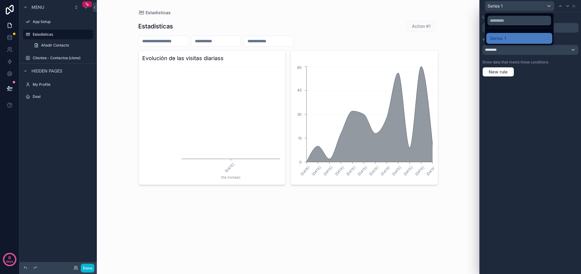
click at [494, 6] on div at bounding box center [530, 137] width 101 height 274
click at [495, 67] on button "New rule" at bounding box center [498, 72] width 32 height 10
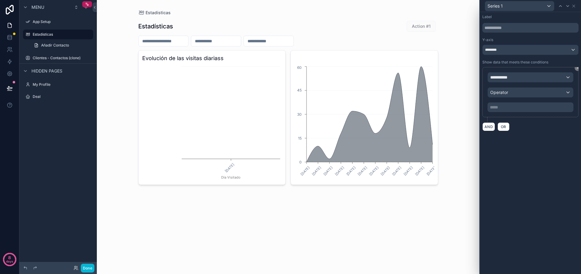
click at [578, 69] on div "**********" at bounding box center [530, 73] width 101 height 122
click at [491, 94] on span "Operator" at bounding box center [499, 92] width 18 height 5
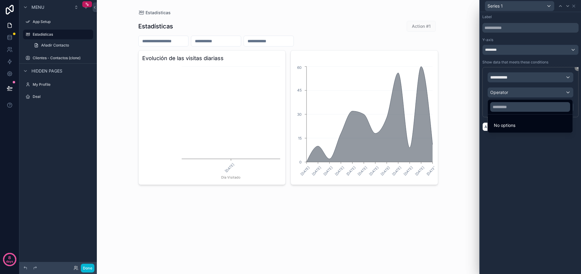
click at [491, 94] on div at bounding box center [530, 137] width 101 height 274
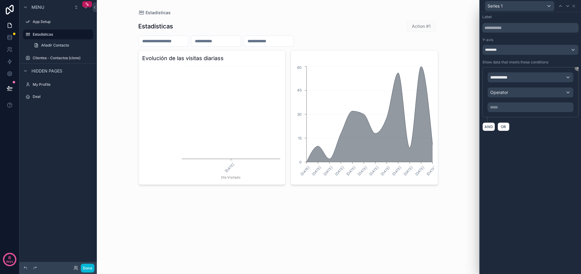
click at [495, 106] on p "***** ﻿" at bounding box center [531, 107] width 82 height 6
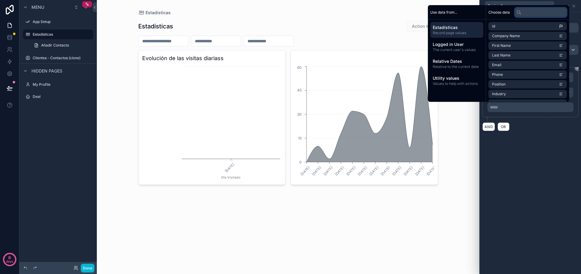
click at [536, 11] on input "text" at bounding box center [541, 13] width 52 height 10
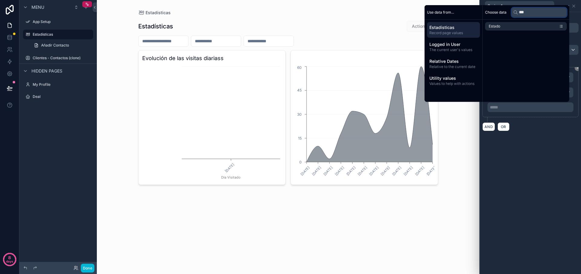
type input "***"
click at [539, 31] on div "Estado" at bounding box center [525, 26] width 87 height 13
click at [538, 27] on li "Estado" at bounding box center [526, 26] width 82 height 8
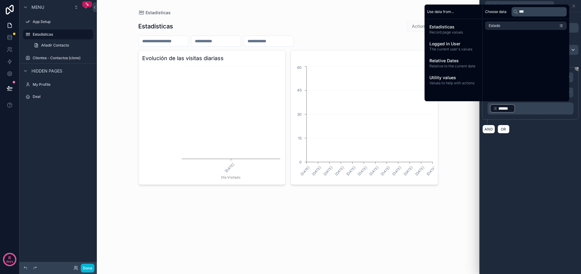
click at [548, 134] on div "**********" at bounding box center [530, 74] width 101 height 124
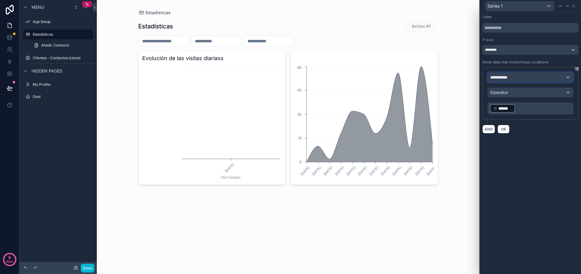
click at [528, 75] on div "**********" at bounding box center [530, 78] width 85 height 10
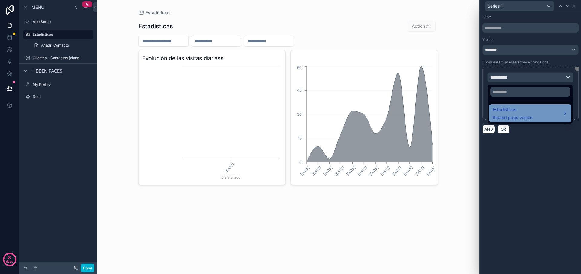
click at [513, 119] on span "Record page values" at bounding box center [512, 118] width 40 height 6
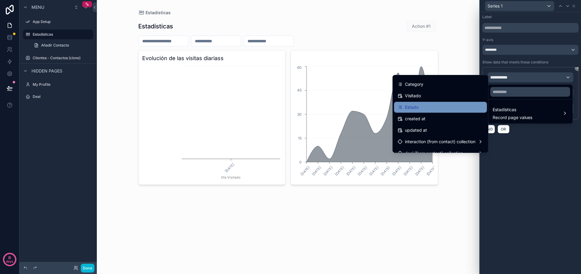
scroll to position [160, 0]
click at [443, 106] on div "Estado" at bounding box center [440, 105] width 86 height 7
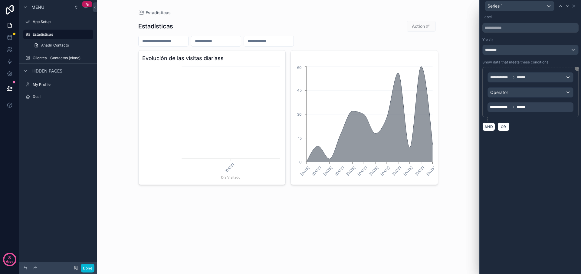
click at [524, 130] on div "AND OR" at bounding box center [530, 126] width 96 height 9
click at [574, 4] on icon at bounding box center [573, 6] width 5 height 5
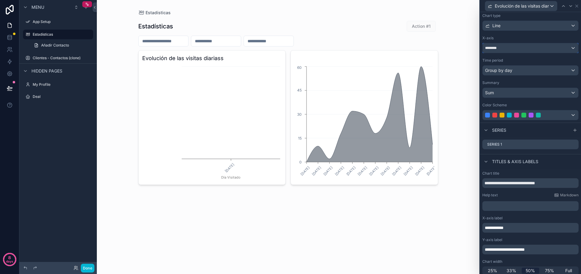
click at [518, 50] on div "********" at bounding box center [530, 48] width 96 height 10
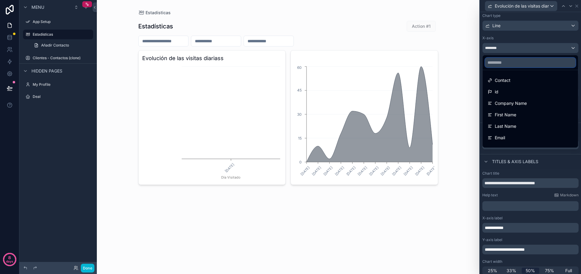
click at [509, 61] on input "text" at bounding box center [530, 63] width 90 height 10
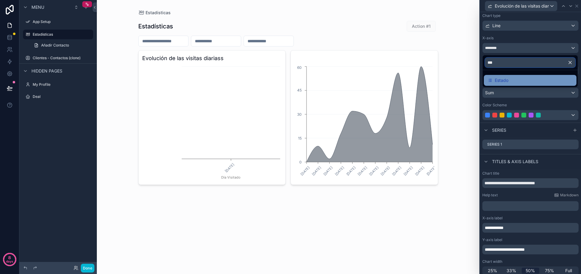
type input "***"
click at [506, 82] on span "Estado" at bounding box center [502, 80] width 14 height 7
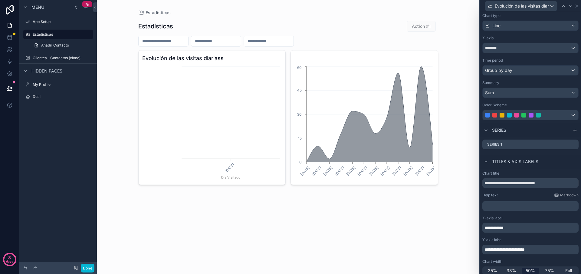
scroll to position [28, 0]
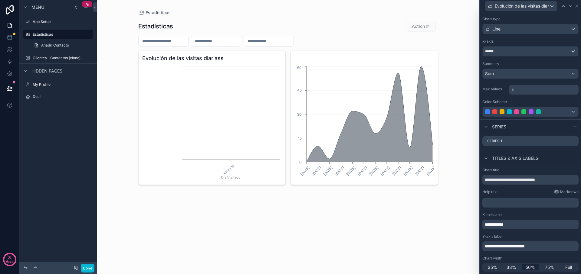
click at [384, 83] on icon "[DATE] [DATE] [DATE] [DATE] [DATE] [DATE] [DATE] [DATE] [DATE] [DATE] [DATE] [D…" at bounding box center [364, 123] width 140 height 116
click at [210, 110] on icon "Visitado Día Visitado" at bounding box center [212, 123] width 140 height 116
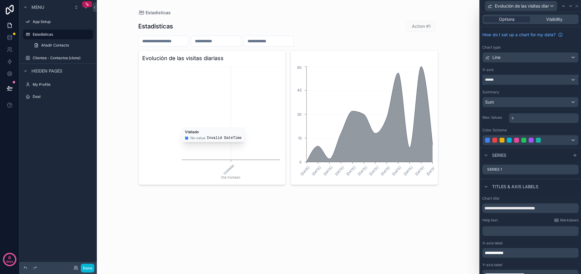
click at [500, 80] on div "******" at bounding box center [530, 80] width 96 height 10
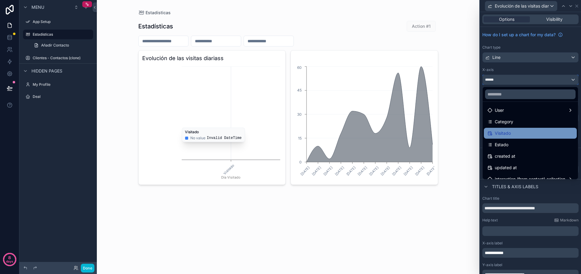
scroll to position [164, 0]
click at [507, 134] on span "Visitado" at bounding box center [503, 132] width 16 height 7
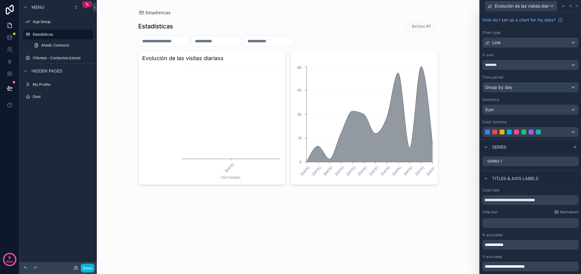
scroll to position [9, 0]
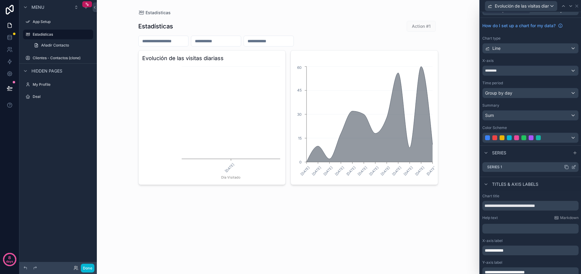
click at [516, 166] on div "Series 1" at bounding box center [530, 167] width 96 height 10
click at [574, 167] on icon at bounding box center [573, 167] width 5 height 5
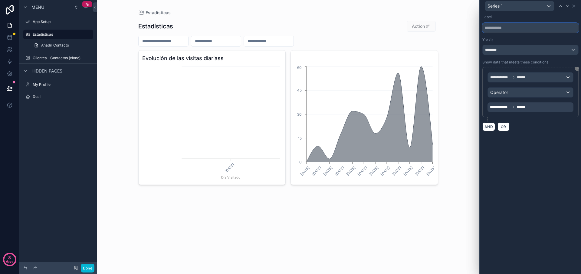
click at [498, 27] on input "text" at bounding box center [530, 28] width 96 height 10
type input "*"
type input "*********"
click at [490, 50] on span "********" at bounding box center [492, 49] width 14 height 5
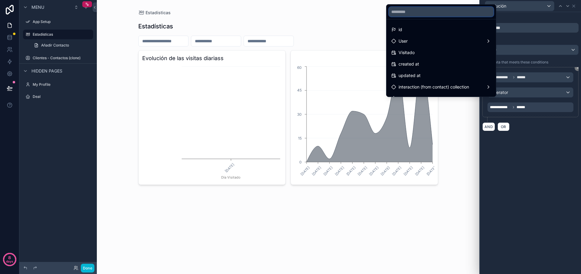
click at [437, 13] on input "text" at bounding box center [441, 12] width 105 height 10
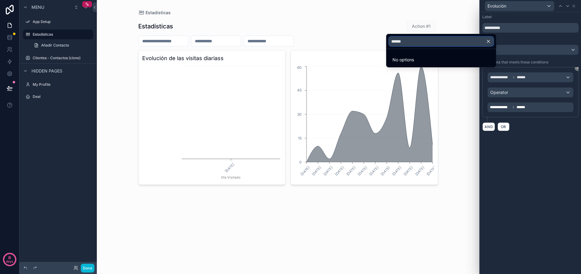
type input "******"
click at [489, 41] on icon "button" at bounding box center [488, 41] width 3 height 3
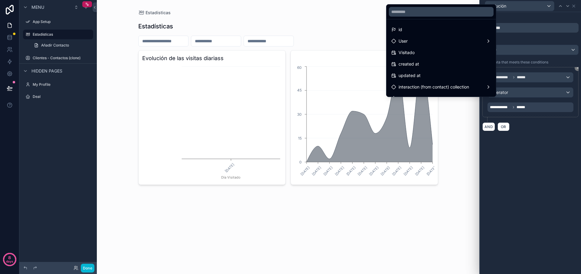
click at [522, 47] on div at bounding box center [530, 137] width 101 height 274
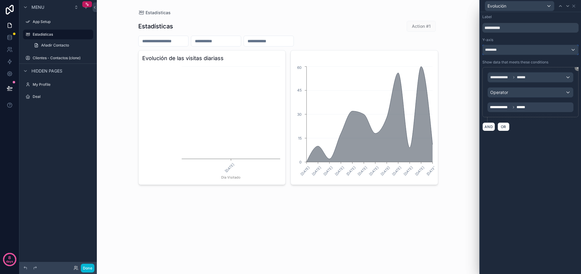
click at [509, 50] on div "********" at bounding box center [530, 50] width 96 height 10
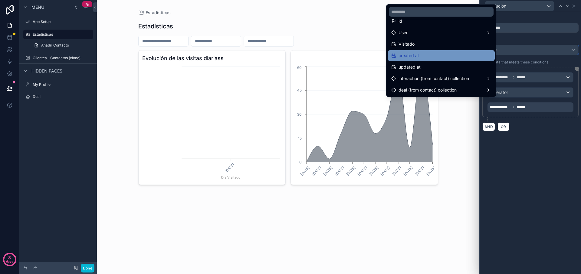
scroll to position [0, 0]
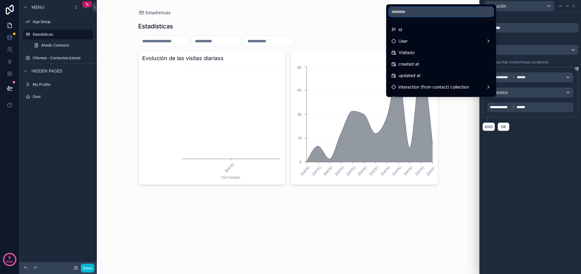
click at [412, 14] on input "text" at bounding box center [441, 12] width 105 height 10
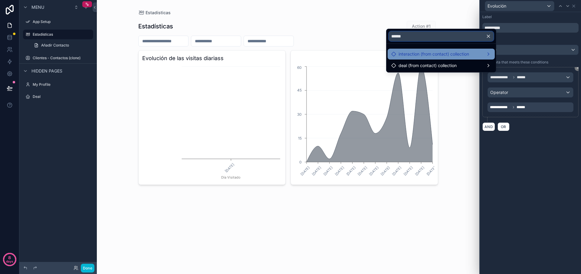
type input "******"
click at [420, 53] on span "interaction (from contact) collection" at bounding box center [433, 54] width 70 height 7
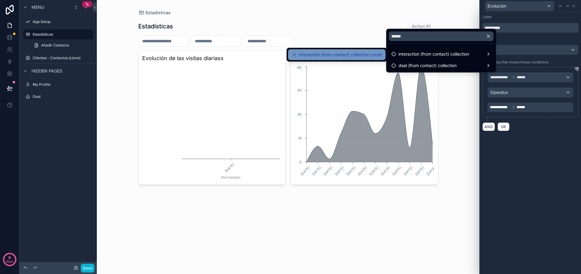
click at [367, 53] on span "interaction (from contact) collection count" at bounding box center [340, 54] width 83 height 7
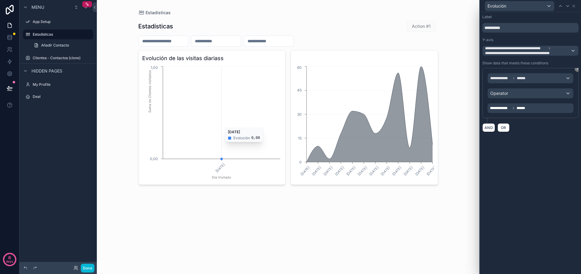
click at [222, 158] on circle "chart" at bounding box center [221, 159] width 2 height 2
click at [576, 70] on icon at bounding box center [578, 69] width 4 height 4
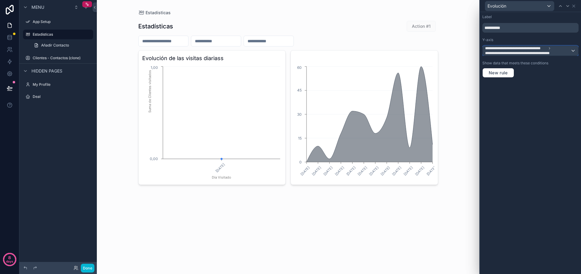
click at [493, 53] on span "**********" at bounding box center [521, 53] width 72 height 5
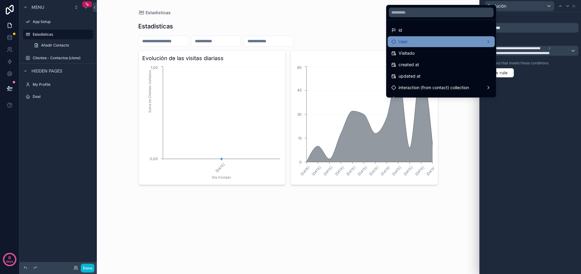
click at [415, 43] on div "User" at bounding box center [441, 41] width 100 height 7
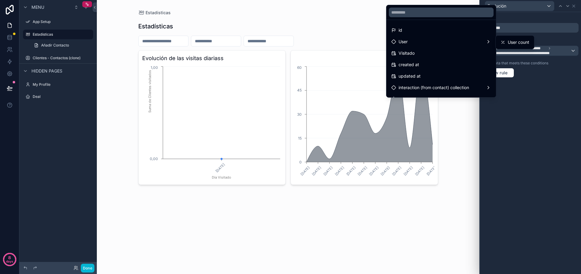
scroll to position [8, 0]
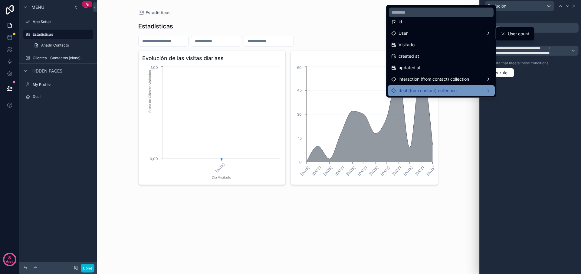
click at [432, 89] on span "deal (from contact) collection" at bounding box center [427, 90] width 58 height 7
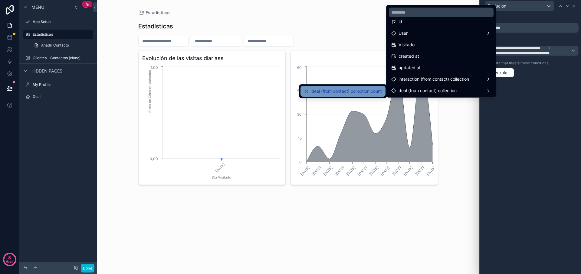
click at [339, 87] on div "deal (from contact) collection count" at bounding box center [342, 91] width 85 height 11
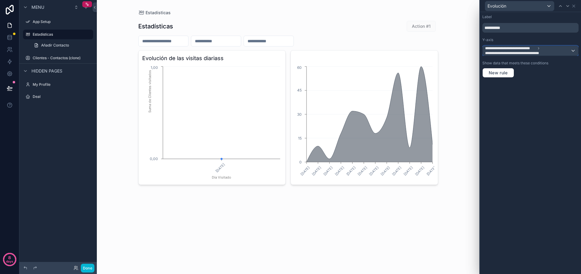
click at [524, 51] on span "**********" at bounding box center [515, 53] width 61 height 5
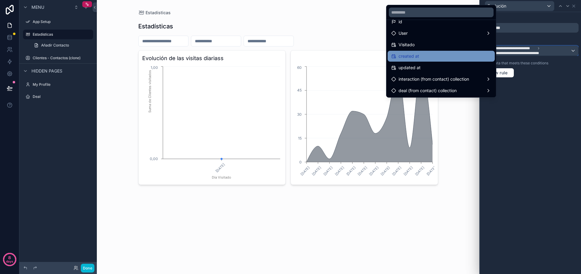
scroll to position [0, 0]
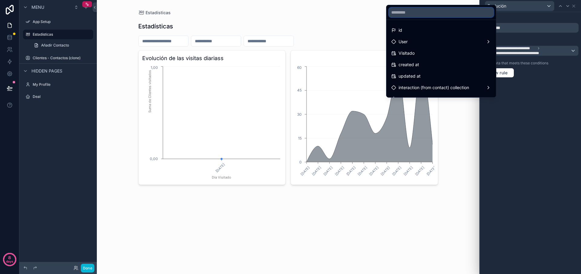
click at [432, 14] on input "text" at bounding box center [441, 13] width 105 height 10
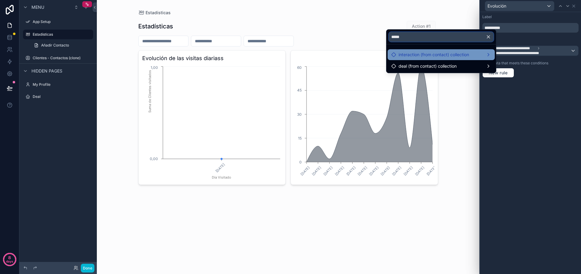
type input "*****"
click at [492, 55] on div "interaction (from contact) collection" at bounding box center [440, 54] width 107 height 11
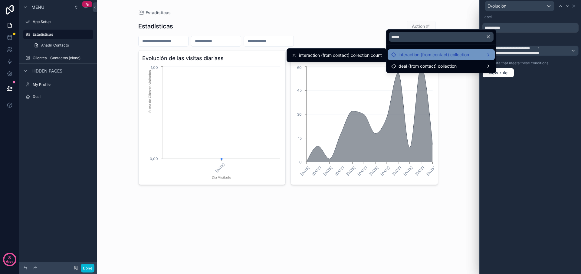
click at [492, 55] on div "interaction (from contact) collection" at bounding box center [440, 54] width 107 height 11
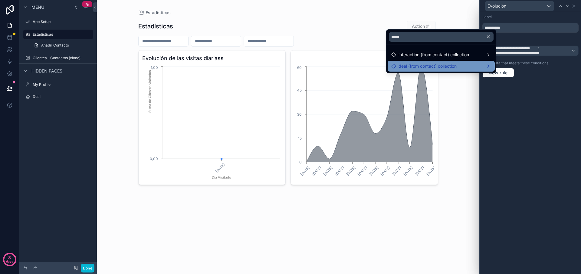
click at [487, 63] on div "deal (from contact) collection" at bounding box center [441, 66] width 100 height 7
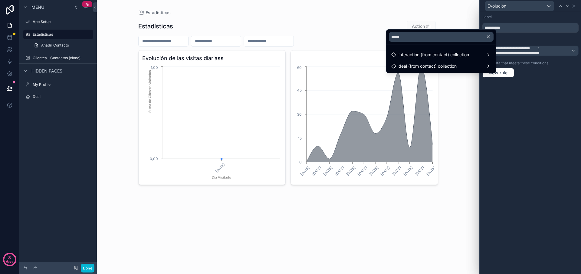
click at [491, 37] on button "button" at bounding box center [491, 37] width 10 height 15
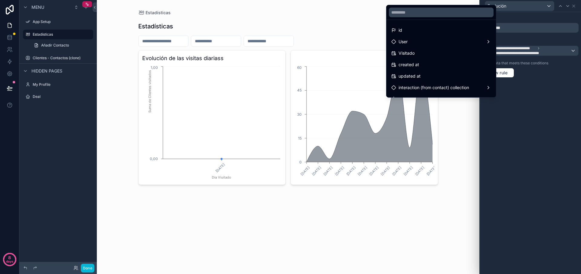
click at [505, 141] on div at bounding box center [530, 137] width 101 height 274
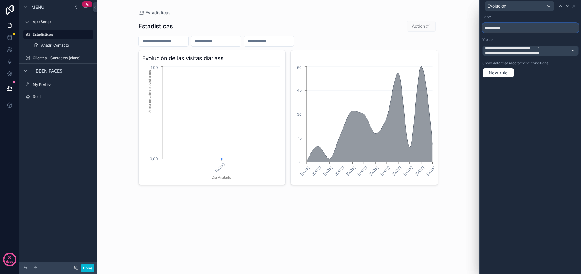
click at [515, 28] on input "*********" at bounding box center [530, 28] width 96 height 10
click at [204, 50] on div "Estadísticas Action #1 Evolución de las visitas diariass [DATE] Día Visitado 0,…" at bounding box center [288, 110] width 300 height 189
click at [58, 58] on label "Clientes - Contactos (clone)" at bounding box center [57, 58] width 48 height 5
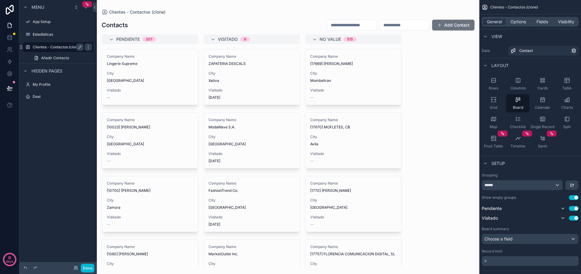
click at [60, 49] on label "Clientes - Contactos (clone)" at bounding box center [57, 47] width 48 height 5
click at [50, 36] on label "Estadísticas" at bounding box center [57, 34] width 48 height 5
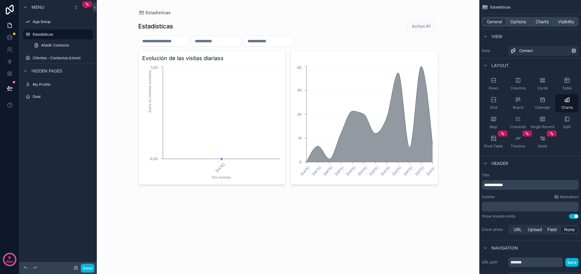
click at [47, 53] on div "Clientes - Contactos (clone)" at bounding box center [57, 58] width 77 height 11
click at [47, 54] on div "Clientes - Contactos (clone)" at bounding box center [58, 57] width 51 height 7
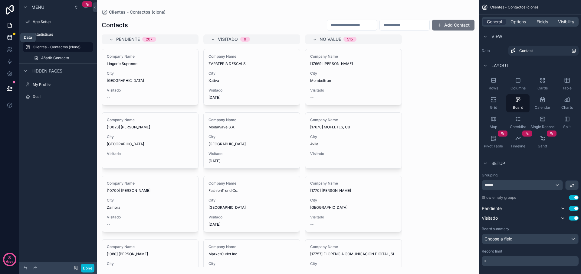
click at [14, 37] on link at bounding box center [9, 37] width 19 height 12
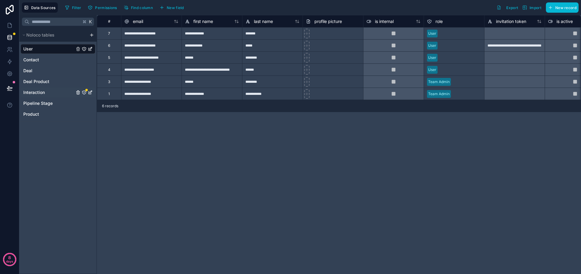
click at [42, 95] on span "Interaction" at bounding box center [33, 93] width 21 height 6
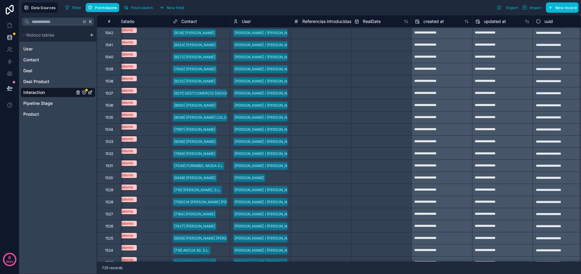
scroll to position [0, 254]
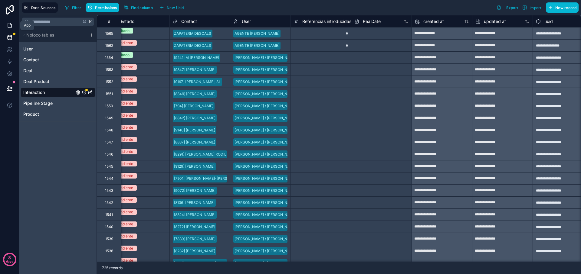
click at [8, 27] on icon at bounding box center [10, 25] width 4 height 5
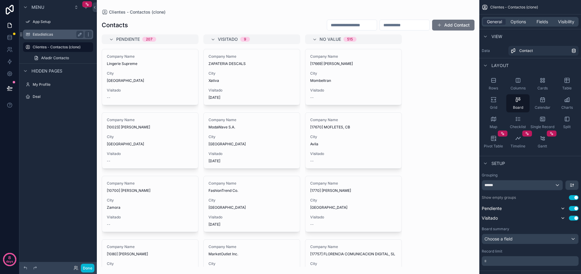
click at [61, 37] on div "Estadísticas" at bounding box center [58, 34] width 51 height 7
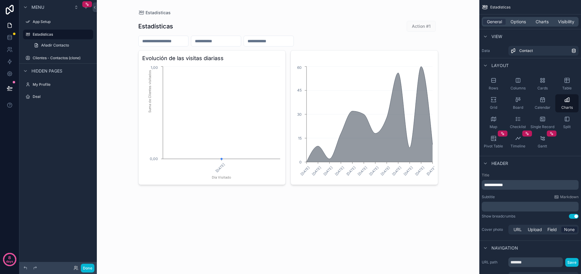
click at [288, 90] on div "Evolución de las visitas diariass [DATE] Día Visitado 0,00 1,00 Suma de Cliente…" at bounding box center [288, 117] width 300 height 135
click at [261, 83] on icon "[DATE] Día Visitado 0,00 1,00 Suma de Clientes visitados" at bounding box center [212, 123] width 140 height 116
click at [564, 21] on span "Visibility" at bounding box center [566, 22] width 16 height 6
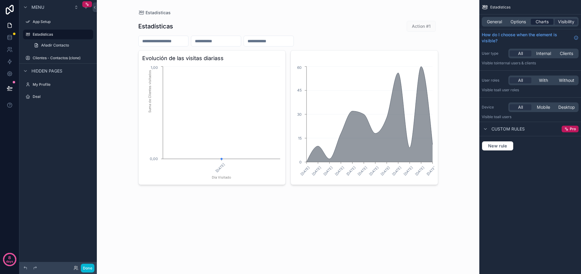
click at [548, 21] on span "Charts" at bounding box center [541, 22] width 13 height 6
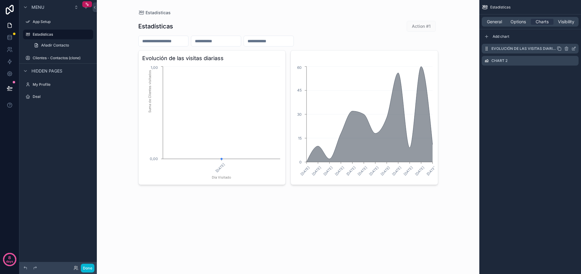
click at [502, 46] on div "Evolución de las visitas diariass" at bounding box center [530, 49] width 97 height 10
click at [573, 49] on icon "scrollable content" at bounding box center [573, 48] width 5 height 5
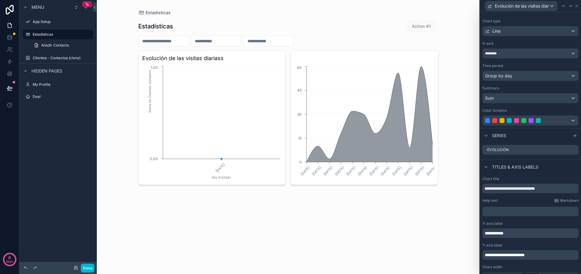
scroll to position [35, 0]
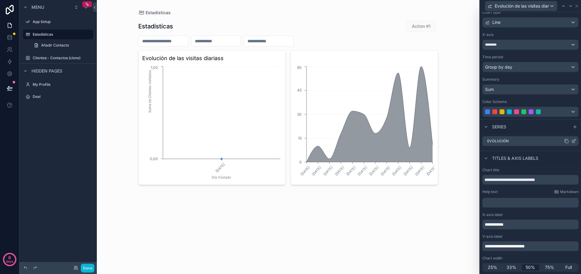
click at [525, 141] on div "Evolución" at bounding box center [530, 141] width 96 height 10
click at [576, 141] on div "Evolución" at bounding box center [530, 141] width 96 height 10
click at [574, 142] on icon at bounding box center [573, 141] width 5 height 5
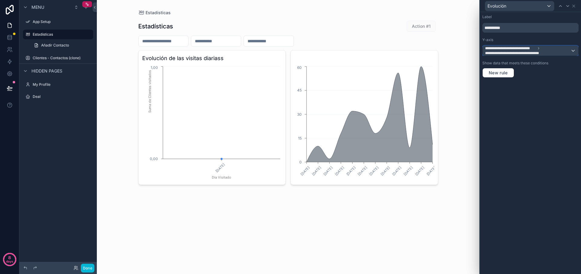
click at [522, 51] on span "**********" at bounding box center [515, 53] width 61 height 5
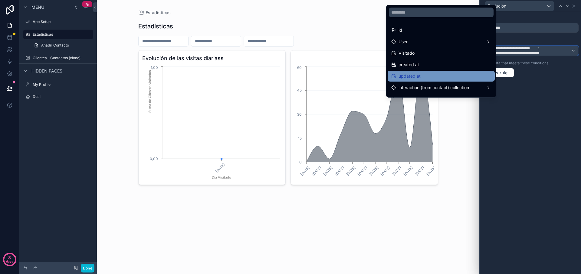
scroll to position [8, 0]
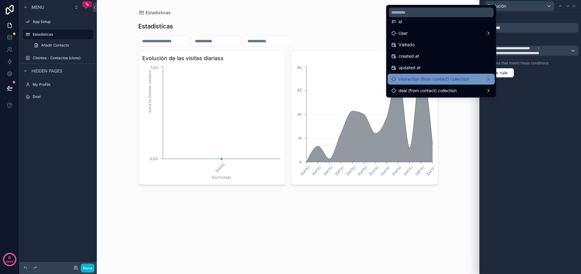
click at [435, 78] on span "interaction (from contact) collection" at bounding box center [433, 79] width 70 height 7
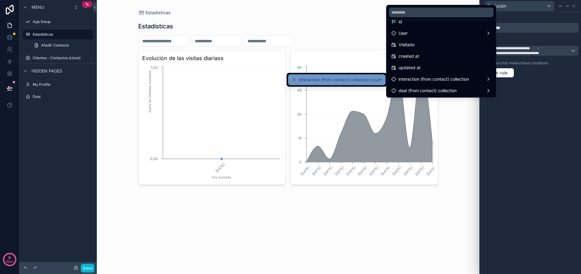
click at [368, 81] on span "interaction (from contact) collection count" at bounding box center [340, 79] width 83 height 7
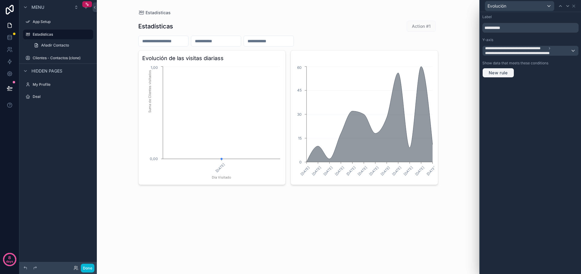
click at [487, 71] on span "New rule" at bounding box center [498, 72] width 24 height 5
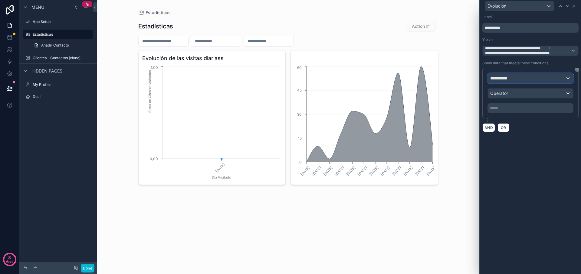
click at [495, 75] on span "**********" at bounding box center [501, 78] width 22 height 6
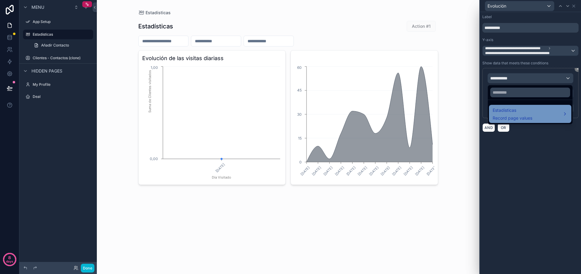
click at [524, 119] on span "Record page values" at bounding box center [512, 118] width 40 height 6
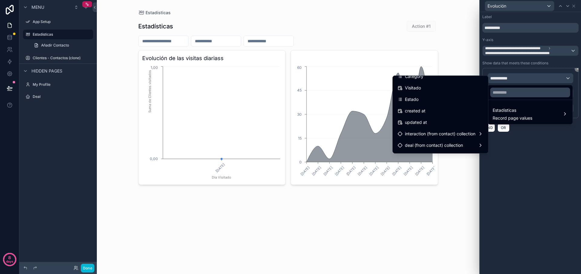
scroll to position [165, 0]
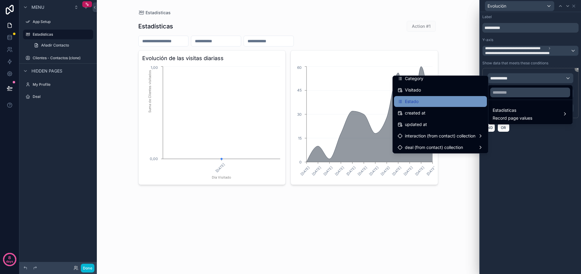
click at [409, 100] on span "Estado" at bounding box center [412, 101] width 14 height 7
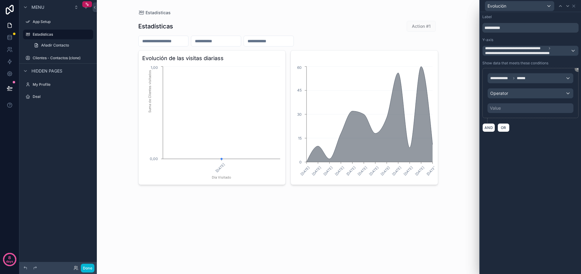
click at [503, 108] on div "Value" at bounding box center [530, 108] width 86 height 10
click at [518, 88] on div "**********" at bounding box center [530, 93] width 86 height 40
click at [517, 96] on div "Operator" at bounding box center [530, 94] width 85 height 10
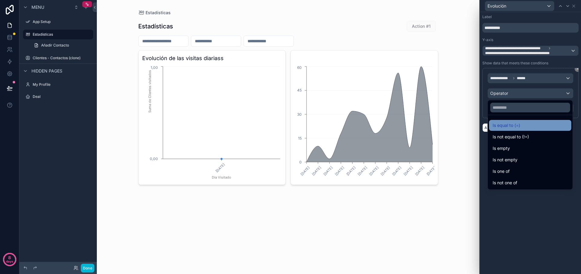
click at [512, 123] on span "Is equal to (=)" at bounding box center [506, 125] width 28 height 7
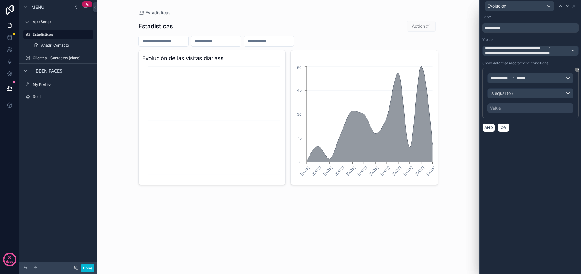
click at [513, 106] on div "Value" at bounding box center [530, 108] width 86 height 10
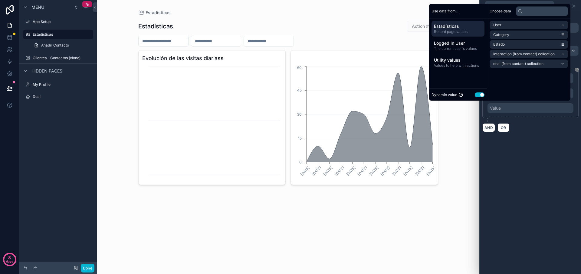
click at [512, 107] on div "Value" at bounding box center [530, 108] width 86 height 10
click at [562, 45] on icon "scrollable content" at bounding box center [562, 44] width 4 height 4
click at [548, 44] on li "Estado" at bounding box center [528, 44] width 78 height 8
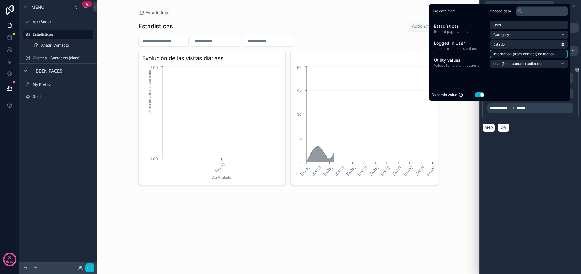
click at [547, 55] on span "interaction (from contact) collection" at bounding box center [523, 54] width 61 height 5
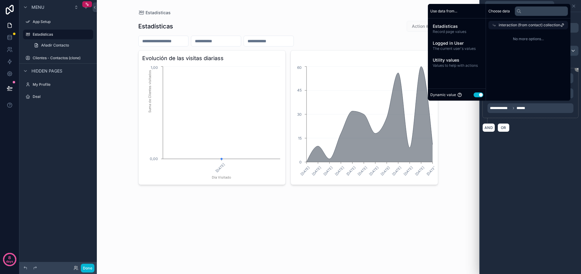
click at [492, 25] on icon at bounding box center [494, 25] width 4 height 4
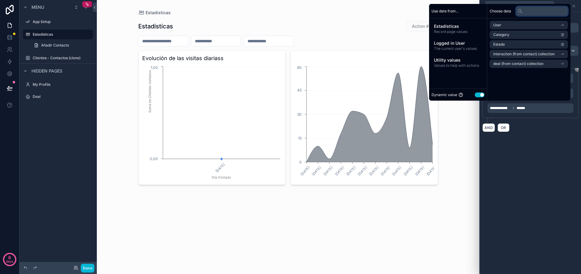
click at [525, 13] on input "text" at bounding box center [542, 11] width 52 height 10
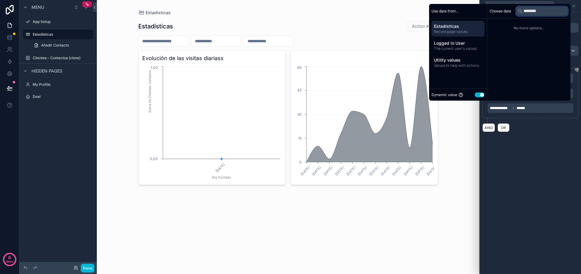
type input "********"
click at [448, 24] on span "Estadísticas" at bounding box center [458, 26] width 48 height 6
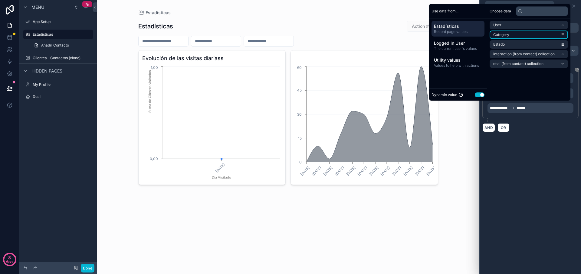
click at [524, 36] on li "Category" at bounding box center [528, 35] width 78 height 8
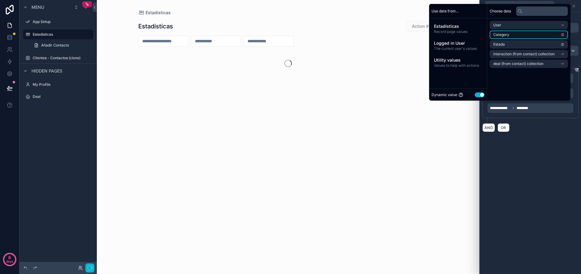
click at [561, 35] on icon "scrollable content" at bounding box center [562, 35] width 4 height 4
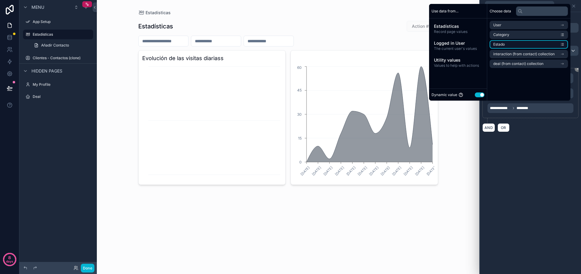
click at [555, 44] on li "Estado" at bounding box center [528, 44] width 78 height 8
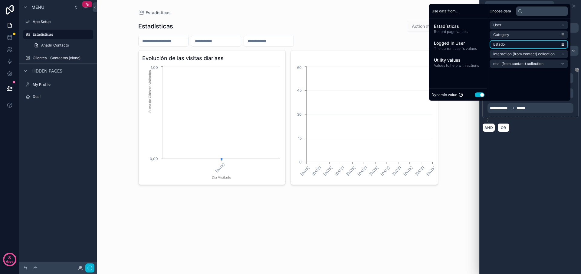
click at [564, 44] on li "Estado" at bounding box center [528, 44] width 78 height 8
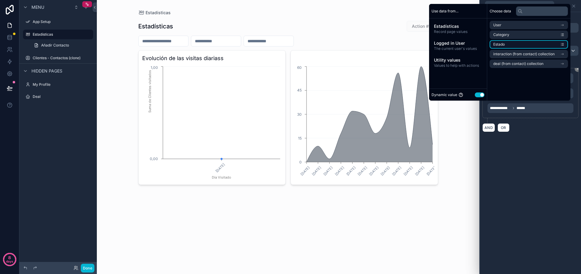
click at [564, 44] on li "Estado" at bounding box center [528, 44] width 78 height 8
click at [558, 58] on li "interaction (from contact) collection" at bounding box center [528, 54] width 78 height 8
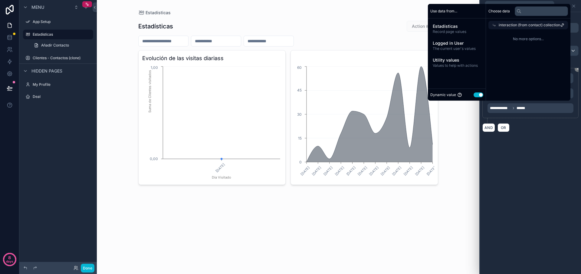
click at [490, 23] on div "interaction (from contact) collection" at bounding box center [528, 25] width 80 height 8
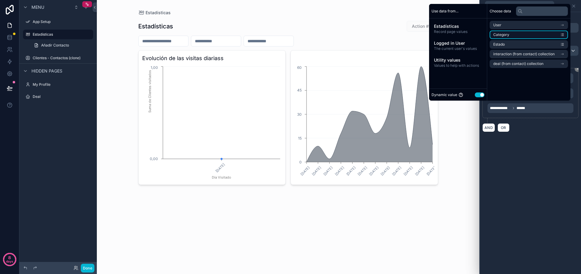
click at [562, 31] on li "Category" at bounding box center [528, 35] width 78 height 8
click at [561, 36] on icon "scrollable content" at bounding box center [562, 36] width 2 height 0
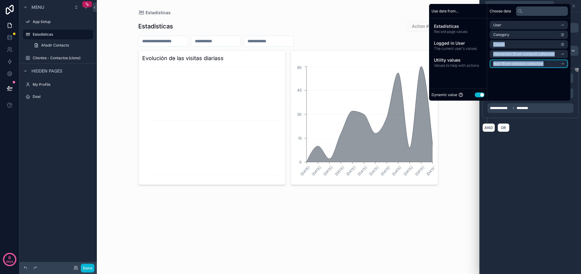
drag, startPoint x: 558, startPoint y: 34, endPoint x: 556, endPoint y: 69, distance: 35.1
click at [556, 69] on div "User Category Estado interaction (from contact) collection deal (from contact) …" at bounding box center [528, 44] width 83 height 52
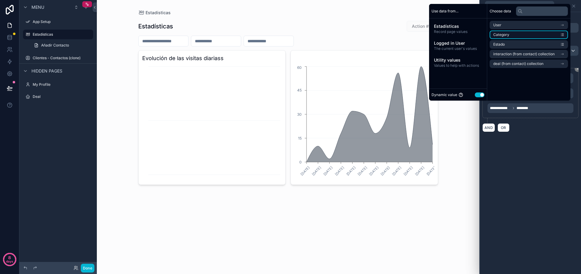
click at [546, 32] on li "Category" at bounding box center [528, 35] width 78 height 8
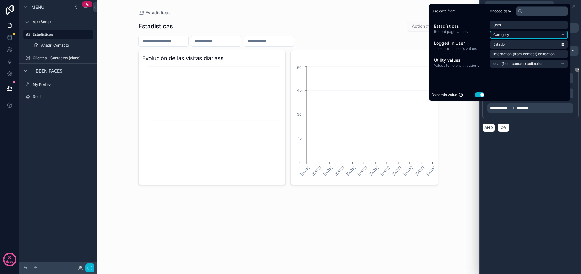
click at [563, 36] on icon "scrollable content" at bounding box center [562, 36] width 2 height 0
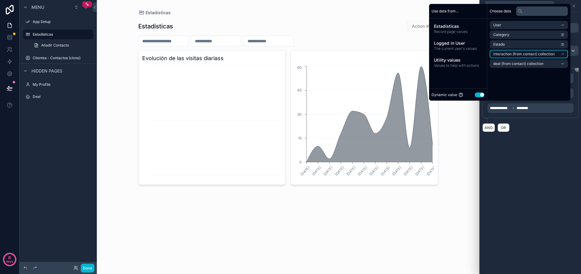
drag, startPoint x: 561, startPoint y: 34, endPoint x: 548, endPoint y: 51, distance: 20.6
click at [549, 52] on ul "User Category Estado interaction (from contact) collection deal (from contact) …" at bounding box center [528, 44] width 78 height 47
click at [441, 51] on span "The current user's values" at bounding box center [458, 48] width 48 height 5
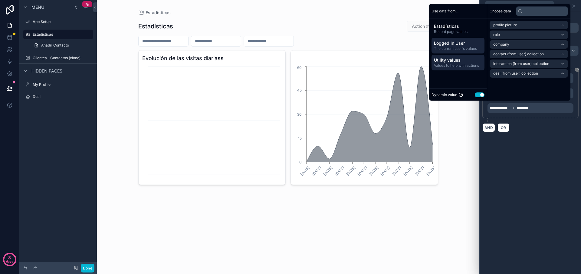
click at [445, 61] on span "Utility values" at bounding box center [458, 60] width 48 height 6
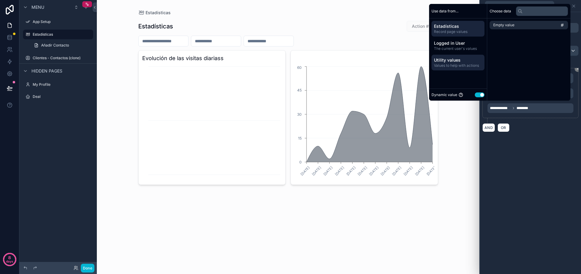
click at [450, 27] on span "Estadísticas" at bounding box center [458, 26] width 48 height 6
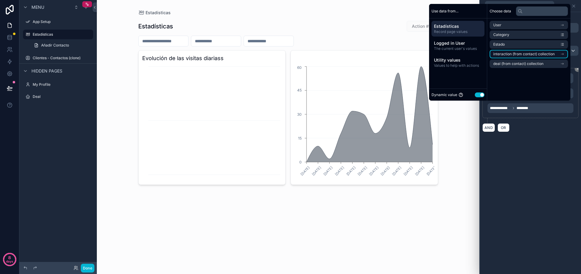
click at [562, 52] on icon "scrollable content" at bounding box center [562, 54] width 4 height 4
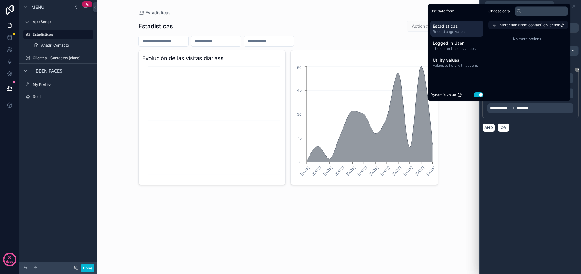
click at [559, 25] on div "interaction (from contact) collection" at bounding box center [528, 25] width 80 height 8
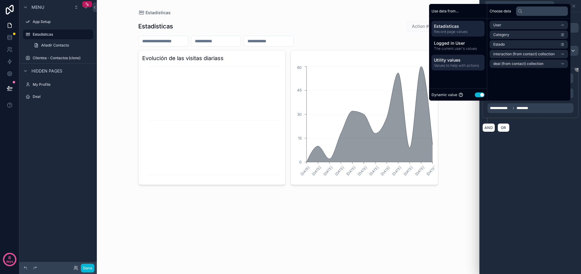
click at [438, 57] on span "Utility values" at bounding box center [458, 60] width 48 height 6
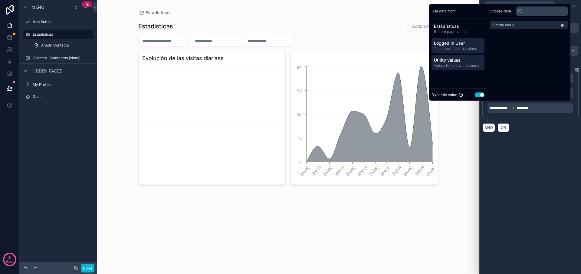
click at [439, 50] on span "The current user's values" at bounding box center [458, 48] width 48 height 5
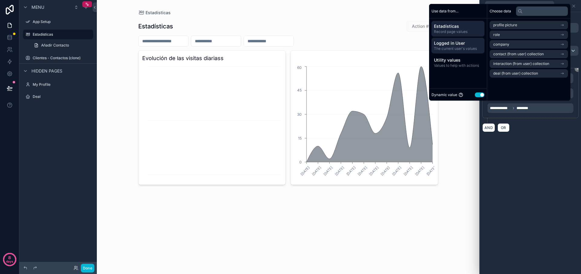
click at [456, 26] on span "Estadísticas" at bounding box center [458, 26] width 48 height 6
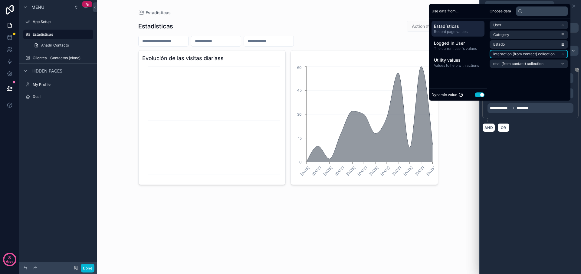
click at [560, 53] on icon "scrollable content" at bounding box center [562, 54] width 4 height 4
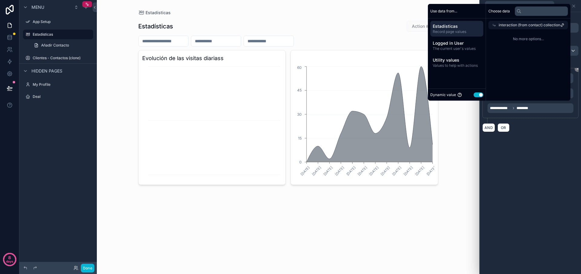
click at [567, 17] on div "Choose data" at bounding box center [528, 11] width 84 height 15
click at [562, 22] on div "interaction (from contact) collection" at bounding box center [528, 25] width 80 height 8
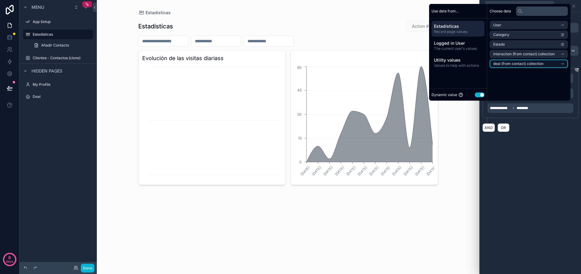
click at [560, 63] on icon "scrollable content" at bounding box center [562, 64] width 4 height 4
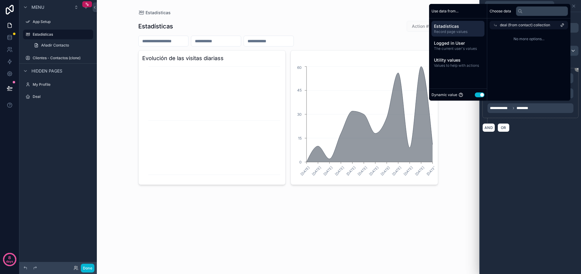
click at [560, 63] on div "Choose data deal (from contact) collection No more options..." at bounding box center [528, 52] width 83 height 97
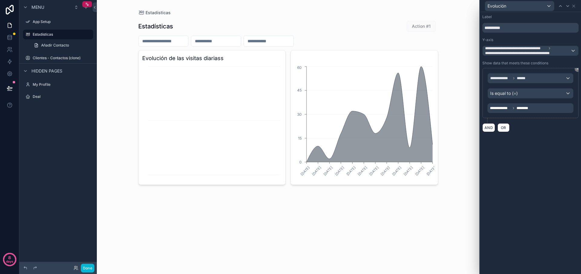
click at [542, 181] on div "**********" at bounding box center [530, 143] width 101 height 262
click at [577, 69] on icon at bounding box center [578, 69] width 4 height 4
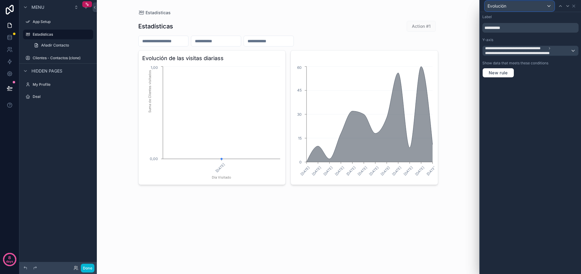
click at [552, 5] on div "Evolución" at bounding box center [519, 6] width 69 height 10
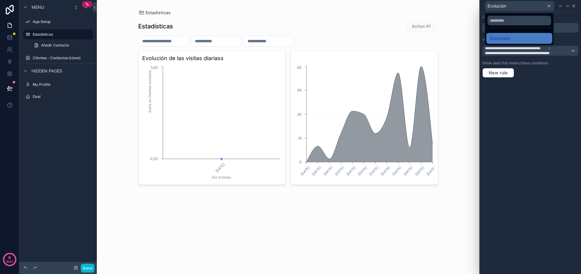
click at [572, 6] on div at bounding box center [530, 137] width 101 height 274
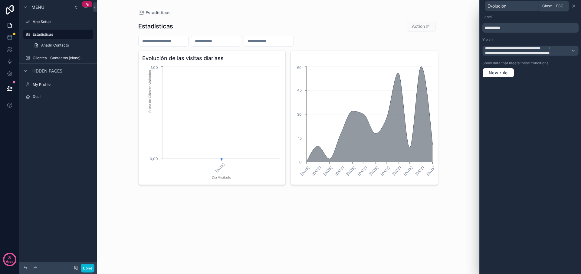
click at [574, 8] on icon at bounding box center [573, 6] width 5 height 5
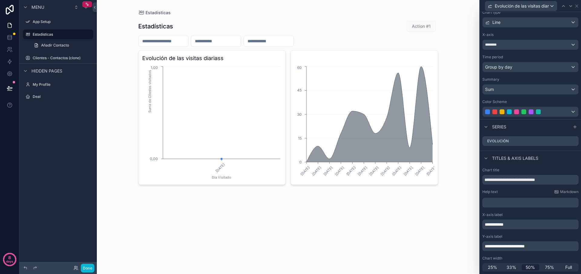
scroll to position [0, 0]
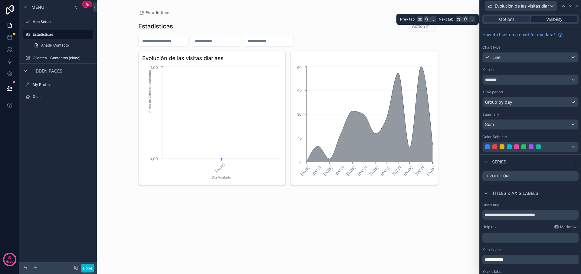
click at [547, 20] on span "Visibility" at bounding box center [554, 19] width 16 height 6
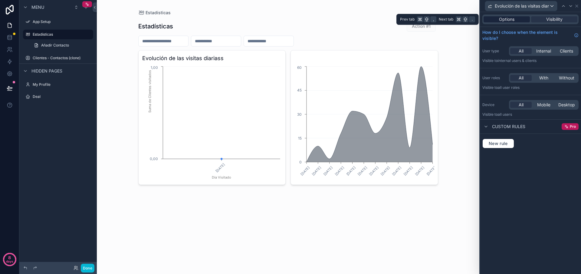
click at [514, 19] on span "Options" at bounding box center [506, 19] width 15 height 6
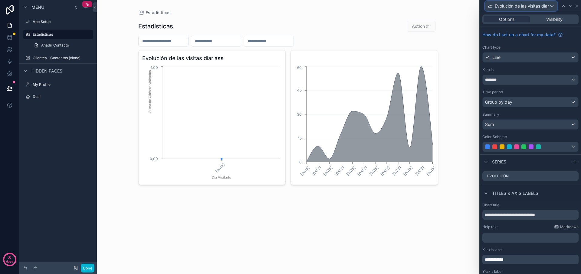
click at [557, 8] on button "Evolución de las visitas diariass" at bounding box center [521, 6] width 73 height 10
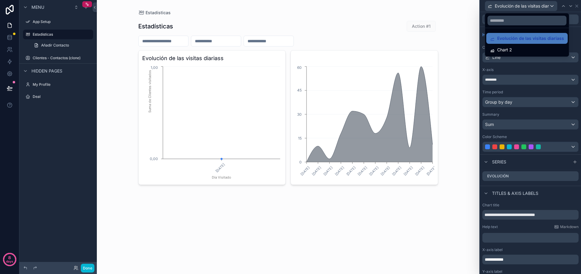
click at [551, 7] on div at bounding box center [530, 137] width 101 height 274
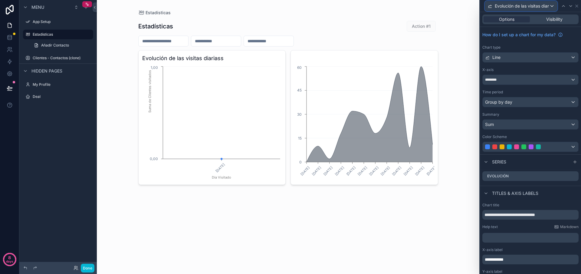
click at [551, 7] on div "Evolución de las visitas diariass" at bounding box center [521, 6] width 72 height 10
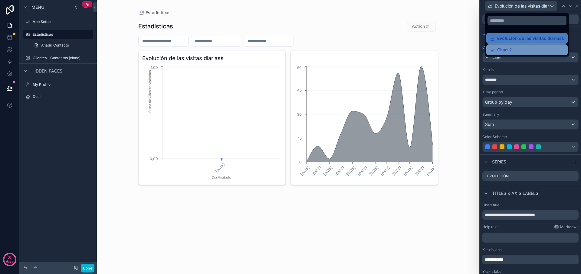
click at [496, 53] on div "Chart 2" at bounding box center [501, 49] width 22 height 7
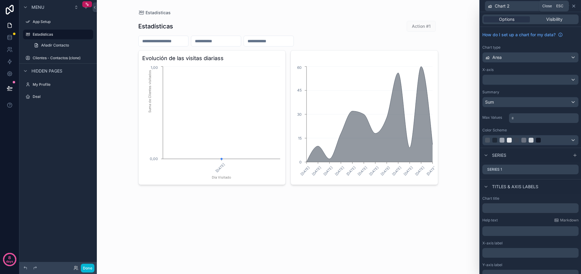
click at [573, 6] on icon at bounding box center [573, 6] width 2 height 2
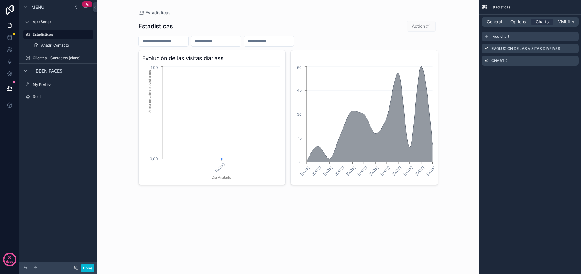
click at [495, 34] on span "Add chart" at bounding box center [500, 36] width 17 height 5
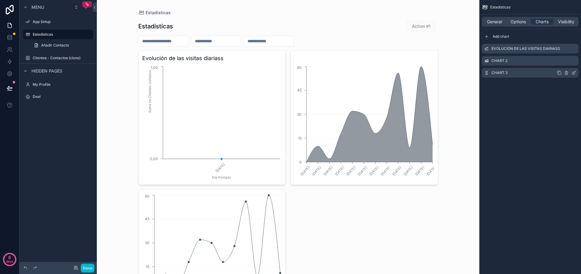
click at [501, 74] on label "Chart 3" at bounding box center [499, 72] width 16 height 5
click at [574, 74] on icon "scrollable content" at bounding box center [573, 72] width 5 height 5
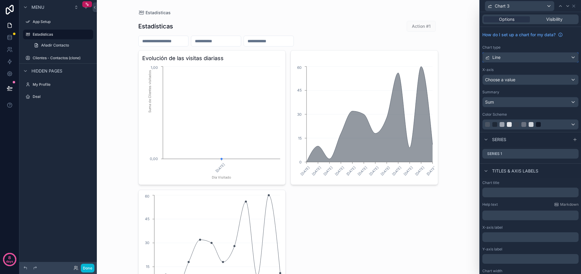
click at [506, 57] on div "Line" at bounding box center [530, 58] width 96 height 10
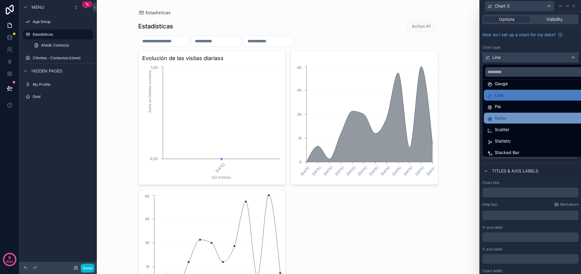
scroll to position [41, 0]
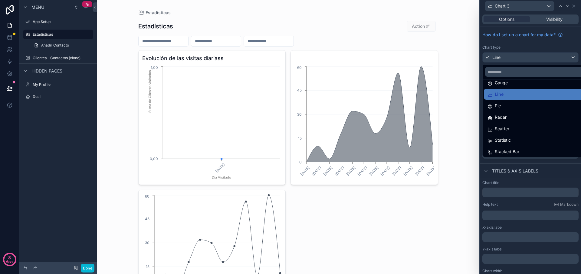
click at [517, 107] on div "Pie" at bounding box center [537, 105] width 100 height 7
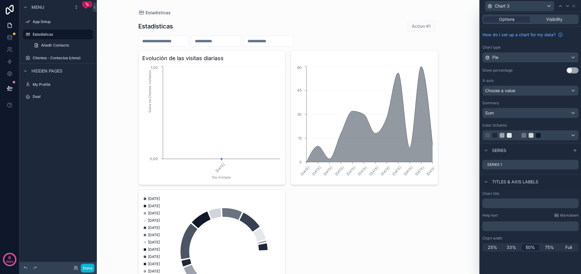
scroll to position [59, 0]
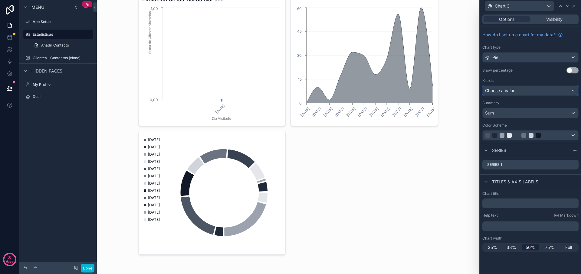
click at [523, 90] on div "Choose a value" at bounding box center [530, 91] width 96 height 10
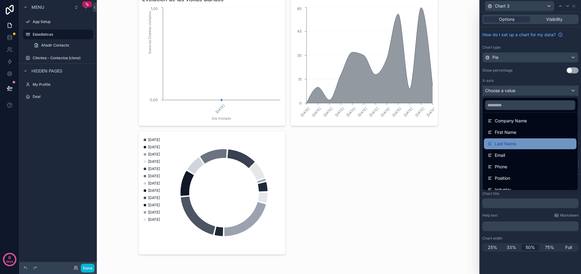
scroll to position [14, 0]
click at [579, 99] on div at bounding box center [530, 137] width 101 height 274
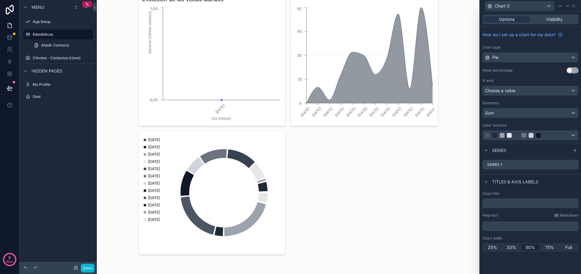
click at [570, 70] on button "Use setting" at bounding box center [572, 70] width 12 height 6
click at [518, 116] on div "Sum" at bounding box center [530, 113] width 96 height 10
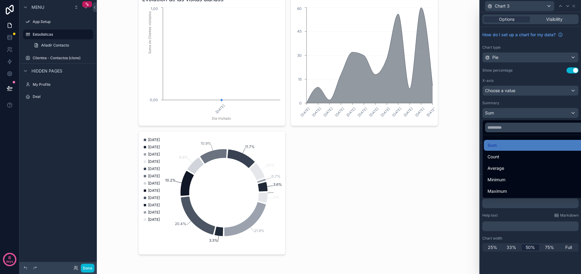
click at [513, 90] on div at bounding box center [530, 137] width 101 height 274
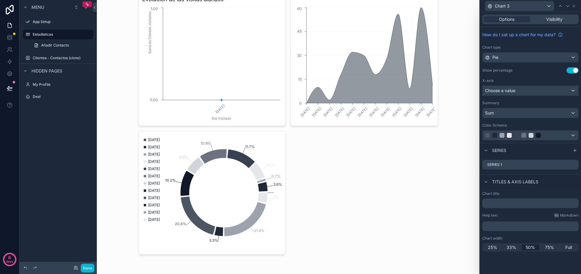
click at [512, 93] on span "Choose a value" at bounding box center [500, 90] width 30 height 5
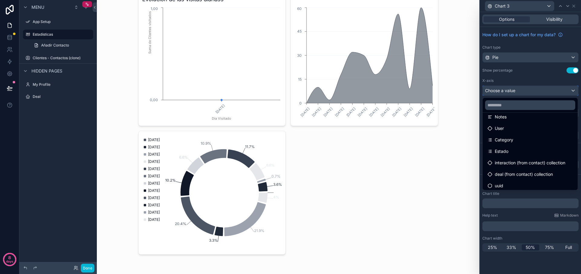
scroll to position [146, 0]
click at [523, 152] on div "Estado" at bounding box center [529, 149] width 85 height 7
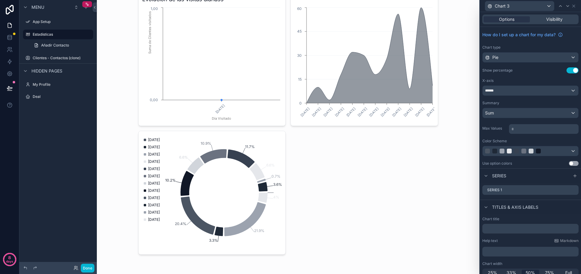
click at [521, 142] on div "Color Scheme" at bounding box center [530, 141] width 96 height 5
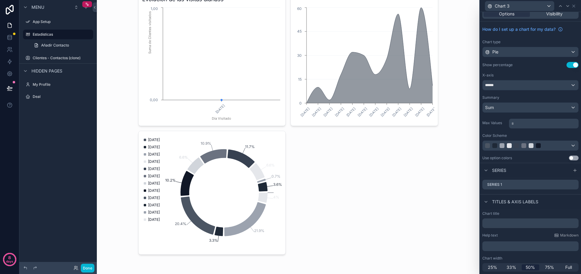
click at [569, 172] on div "Series" at bounding box center [530, 170] width 101 height 15
click at [574, 185] on icon at bounding box center [574, 184] width 2 height 2
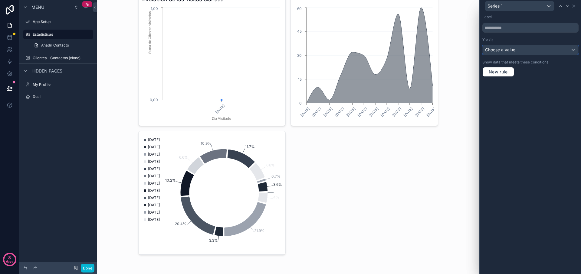
click at [528, 52] on div "Choose a value" at bounding box center [530, 50] width 96 height 10
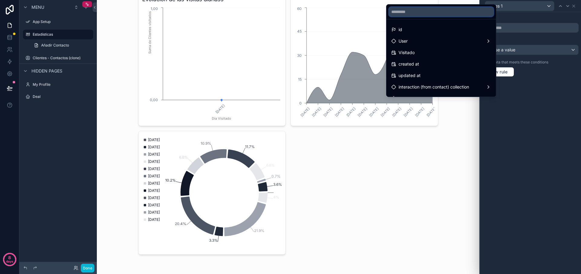
click at [463, 14] on input "text" at bounding box center [441, 12] width 105 height 10
click at [574, 8] on div at bounding box center [530, 137] width 101 height 274
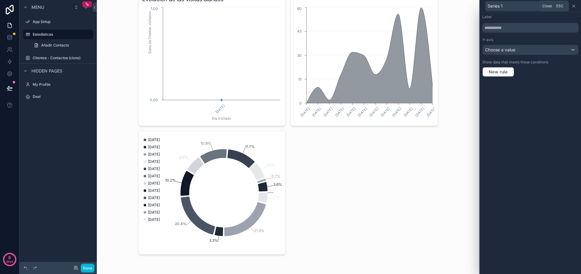
click at [573, 8] on icon at bounding box center [573, 6] width 5 height 5
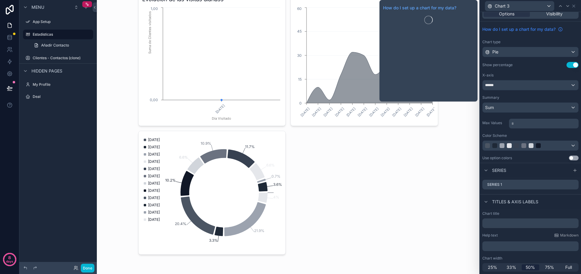
scroll to position [0, 0]
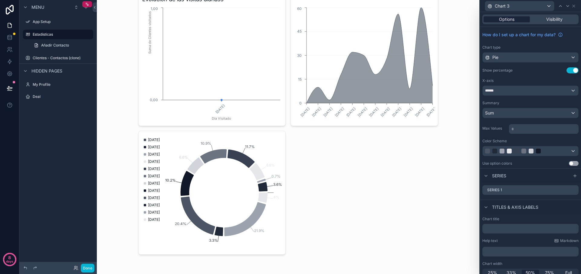
click at [517, 22] on div "Options Visibility" at bounding box center [530, 20] width 96 height 10
click at [518, 20] on div "Options" at bounding box center [506, 19] width 46 height 6
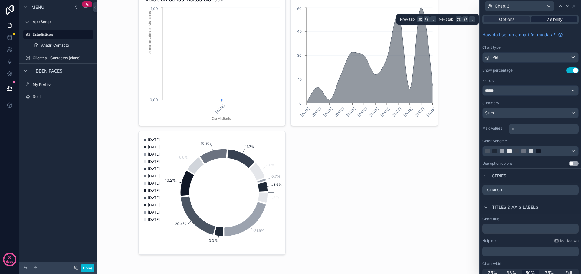
click at [558, 20] on span "Visibility" at bounding box center [554, 19] width 16 height 6
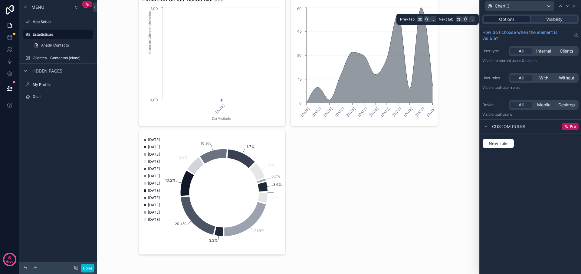
click at [504, 21] on span "Options" at bounding box center [506, 19] width 15 height 6
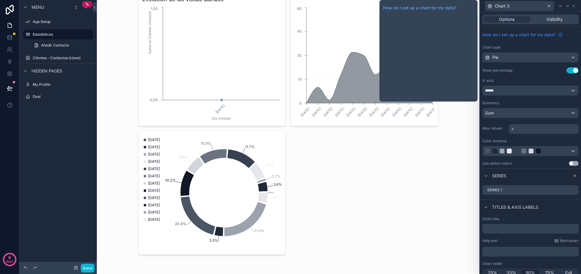
click at [505, 35] on span "How do I set up a chart for my data?" at bounding box center [518, 35] width 73 height 6
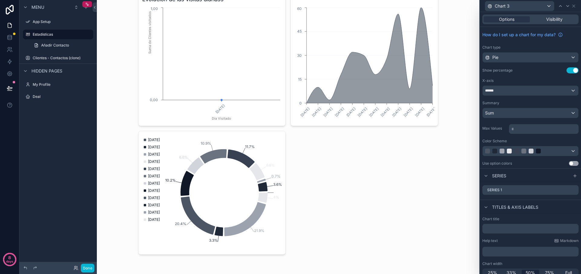
click at [179, 164] on icon "3.6% 0.7% 6.6% 11.7% 10.9% 6.6% 10.2% 20.4% 3.3% 21.9% 4%" at bounding box center [212, 193] width 140 height 116
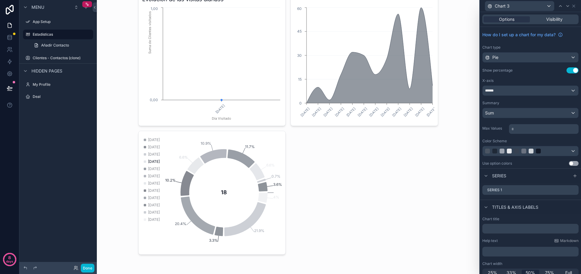
click at [160, 164] on span "[DATE]" at bounding box center [154, 161] width 12 height 5
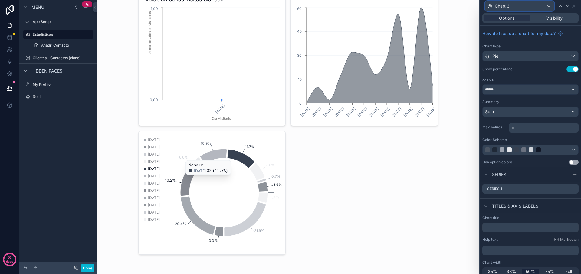
click at [541, 7] on div "Chart 3" at bounding box center [519, 6] width 69 height 10
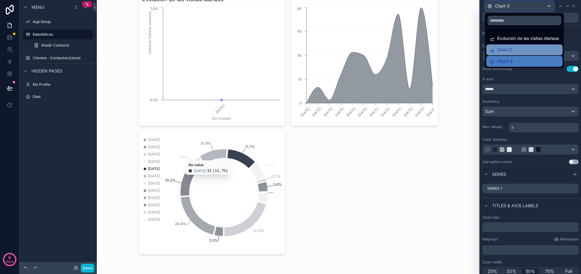
scroll to position [5, 0]
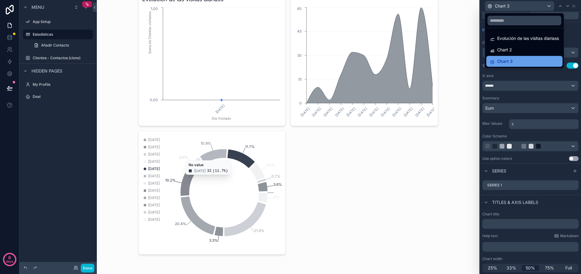
click at [532, 62] on div "Chart 3" at bounding box center [524, 61] width 69 height 7
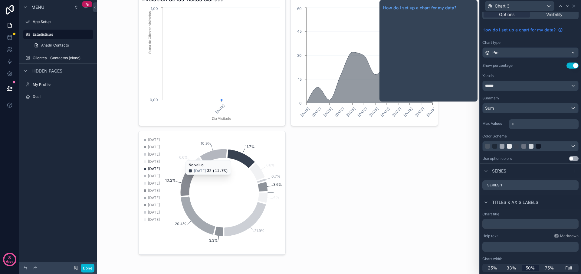
scroll to position [0, 0]
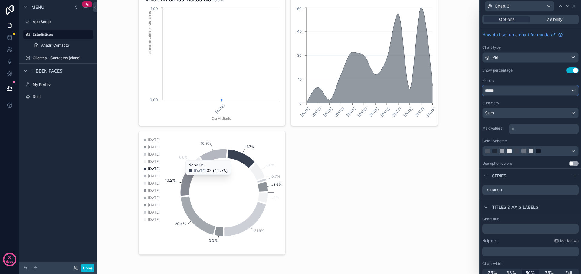
click at [510, 94] on div "******" at bounding box center [530, 91] width 96 height 10
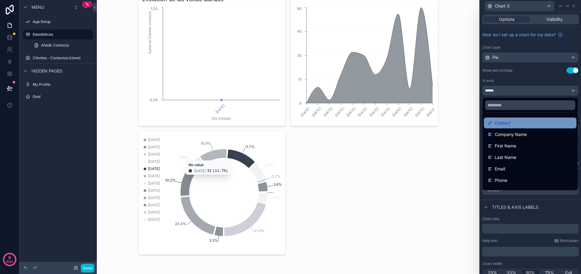
click at [510, 123] on div "Contact" at bounding box center [529, 122] width 85 height 7
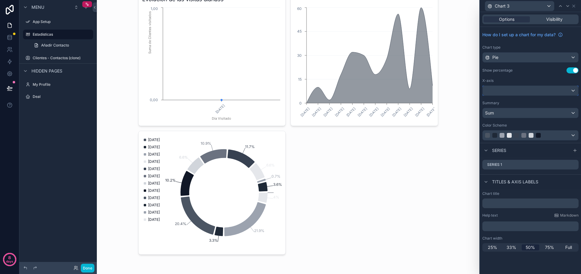
click at [508, 90] on div at bounding box center [530, 91] width 96 height 10
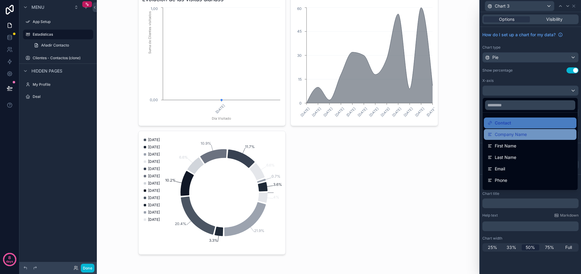
click at [520, 130] on div "Company Name" at bounding box center [530, 134] width 93 height 11
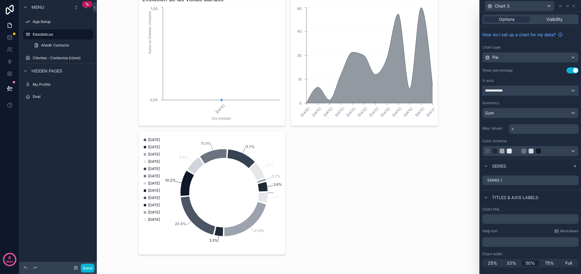
click at [522, 94] on div "**********" at bounding box center [530, 91] width 96 height 10
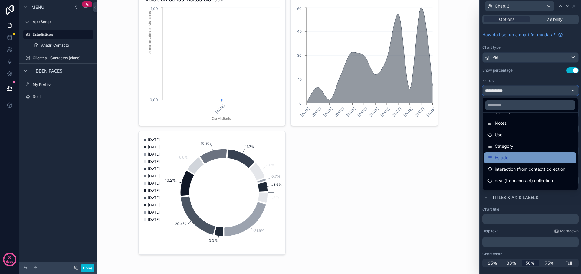
scroll to position [146, 0]
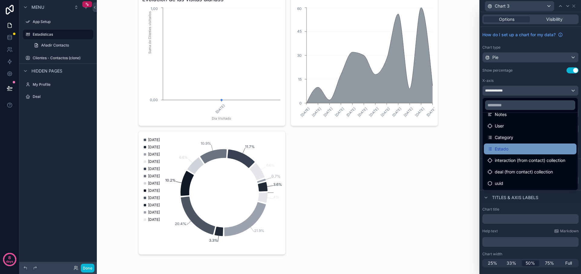
click at [505, 149] on span "Estado" at bounding box center [502, 149] width 14 height 7
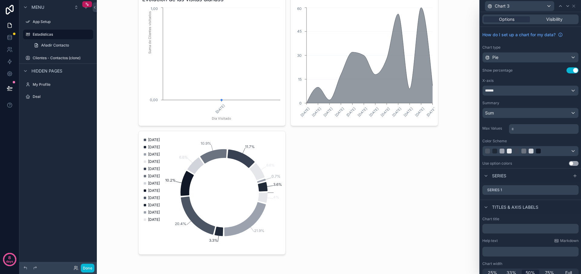
scroll to position [5, 0]
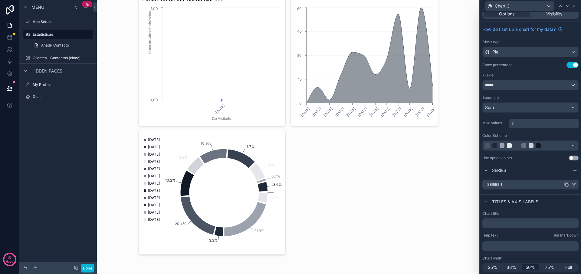
click at [512, 185] on div "Series 1" at bounding box center [530, 185] width 96 height 10
click at [574, 183] on icon at bounding box center [573, 184] width 5 height 5
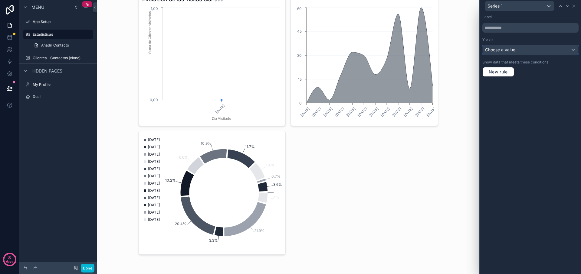
click at [510, 49] on span "Choose a value" at bounding box center [500, 49] width 30 height 5
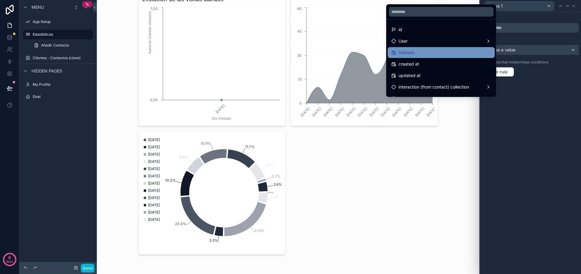
scroll to position [8, 0]
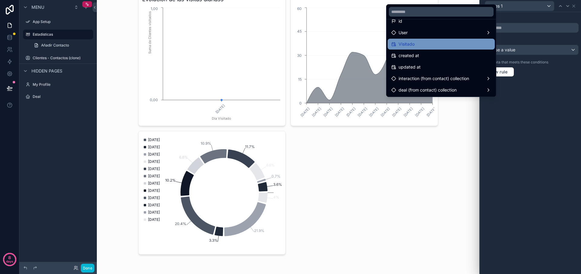
click at [421, 45] on div "Visitado" at bounding box center [441, 44] width 100 height 7
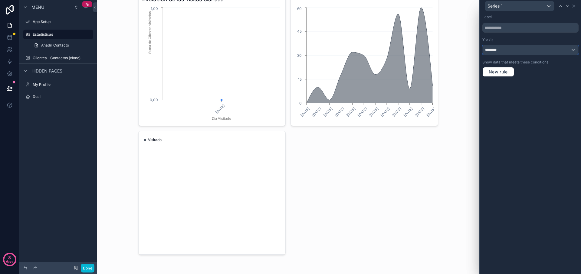
click at [526, 48] on div "********" at bounding box center [530, 50] width 96 height 10
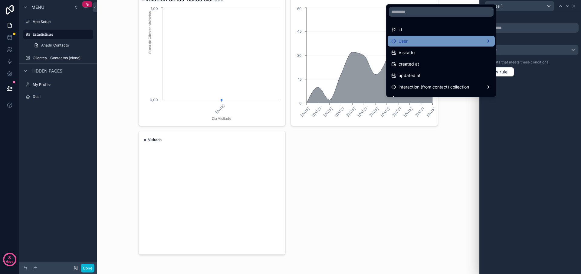
click at [428, 38] on div "User" at bounding box center [441, 41] width 100 height 7
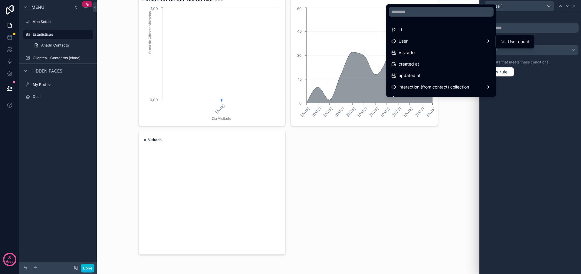
click at [427, 28] on div "id" at bounding box center [441, 29] width 100 height 7
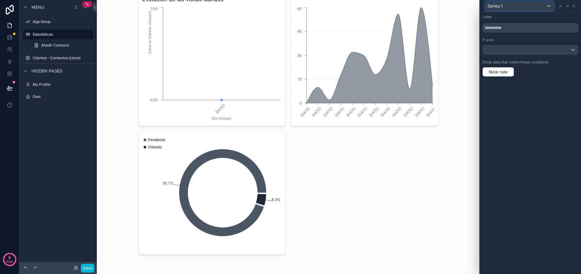
click at [529, 8] on div "Series 1" at bounding box center [519, 6] width 69 height 10
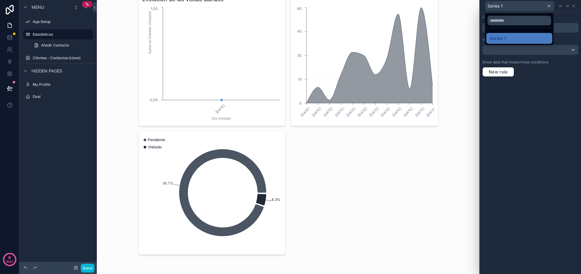
click at [575, 7] on div at bounding box center [530, 137] width 101 height 274
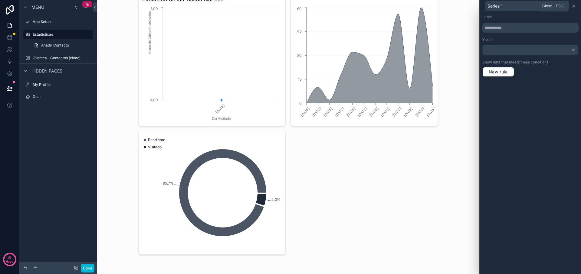
click at [575, 7] on icon at bounding box center [573, 6] width 2 height 2
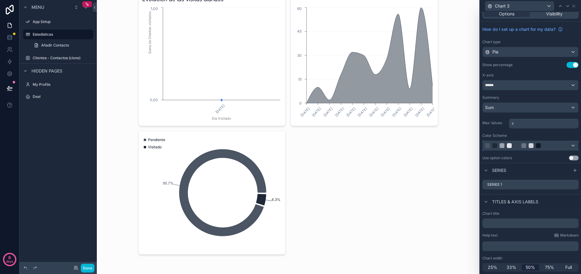
click at [566, 147] on div at bounding box center [530, 146] width 96 height 10
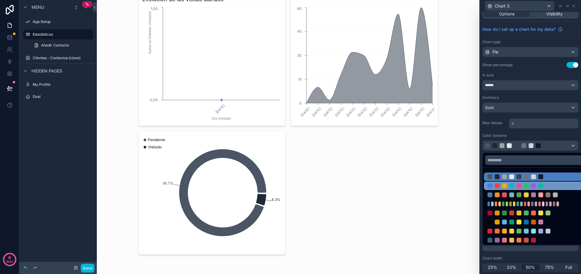
click at [520, 186] on div at bounding box center [518, 186] width 5 height 5
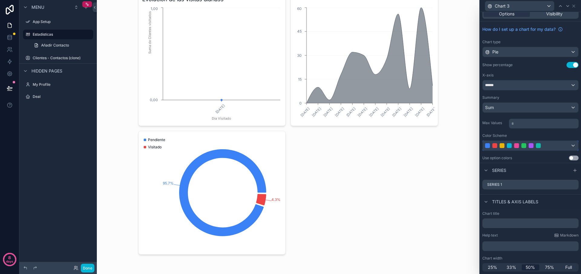
click at [572, 146] on div at bounding box center [530, 146] width 96 height 10
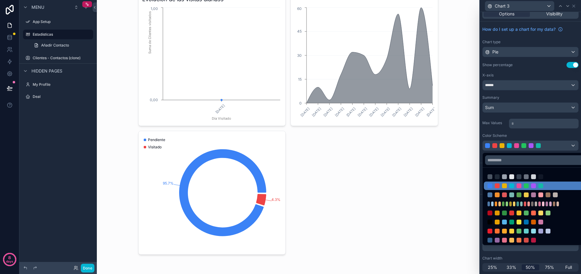
click at [572, 146] on div at bounding box center [530, 137] width 101 height 274
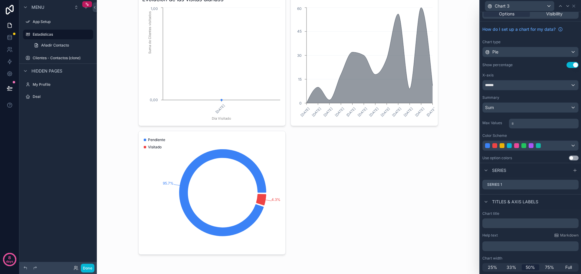
click at [573, 159] on button "Use setting" at bounding box center [574, 158] width 10 height 5
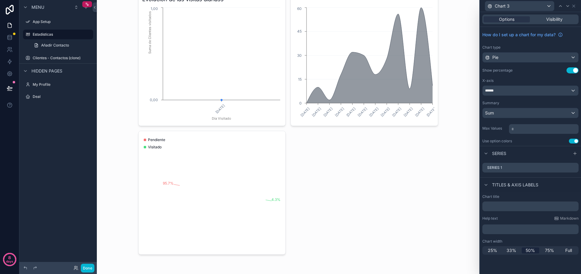
scroll to position [0, 0]
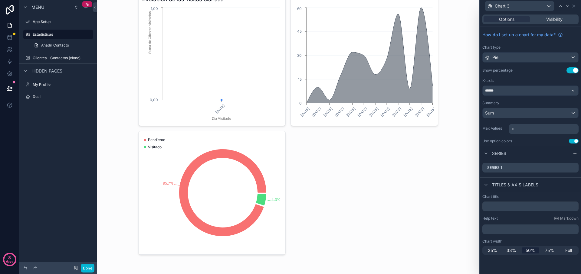
click at [322, 152] on div "Evolución de las visitas diariass [DATE] Día Visitado 0,00 1,00 Suma de Cliente…" at bounding box center [288, 123] width 300 height 264
click at [492, 206] on input "text" at bounding box center [530, 207] width 96 height 10
type input "*"
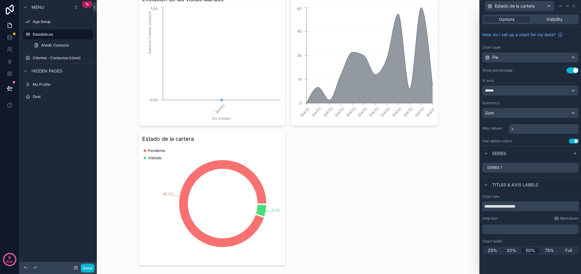
type input "**********"
click at [439, 182] on div "Estadísticas Estadísticas Action #1 Evolución de las visitas diariass [DATE] Dí…" at bounding box center [287, 113] width 309 height 344
click at [547, 6] on span "Close" at bounding box center [547, 6] width 10 height 5
click at [526, 7] on span "Estado de la cartera" at bounding box center [515, 6] width 40 height 6
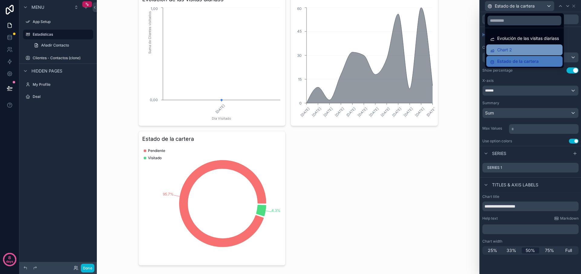
click at [499, 52] on span "Chart 2" at bounding box center [504, 49] width 15 height 7
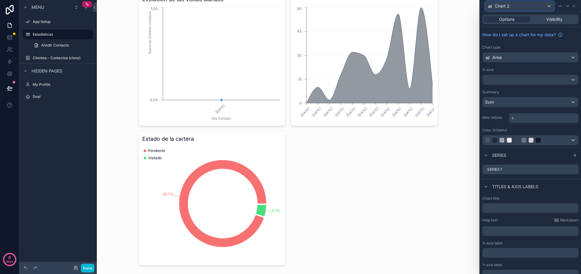
click at [521, 7] on div "Chart 2" at bounding box center [519, 6] width 69 height 10
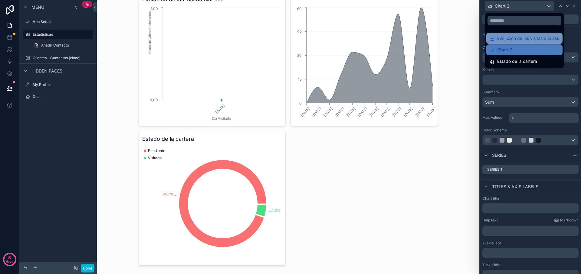
click at [499, 36] on span "Evolución de las visitas diariass" at bounding box center [528, 38] width 62 height 7
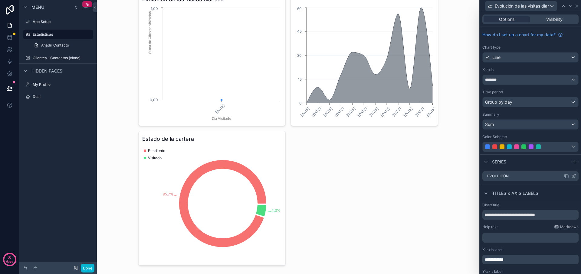
click at [572, 178] on icon at bounding box center [573, 176] width 3 height 3
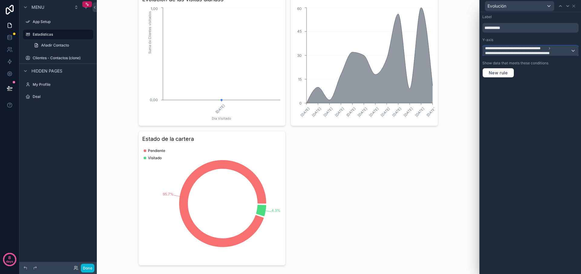
click at [490, 47] on span "**********" at bounding box center [515, 48] width 61 height 5
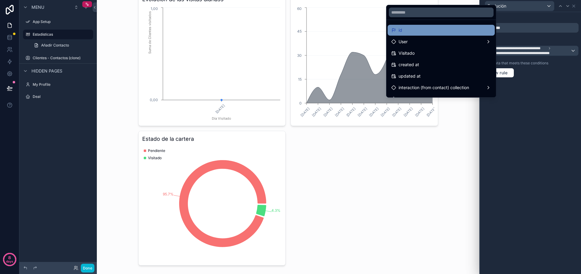
click at [449, 27] on div "id" at bounding box center [441, 30] width 100 height 7
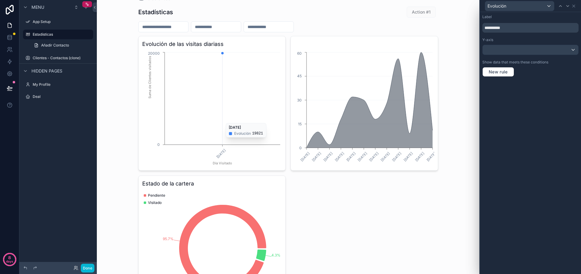
scroll to position [12, 0]
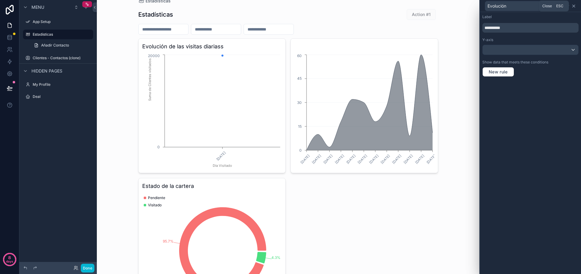
click at [574, 7] on icon at bounding box center [573, 6] width 5 height 5
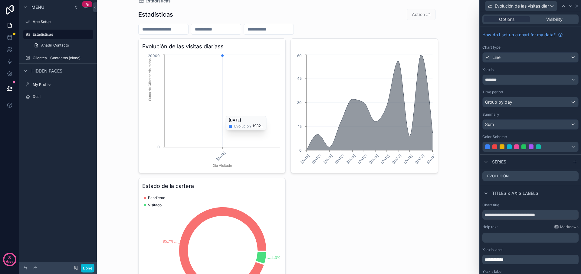
click at [154, 58] on icon "[DATE] Día Visitado 0 20000 Suma de Clientes visitados" at bounding box center [212, 111] width 140 height 116
click at [155, 56] on tspan "20000" at bounding box center [154, 56] width 12 height 5
click at [222, 56] on circle "chart" at bounding box center [222, 55] width 2 height 2
click at [522, 122] on div "Sum" at bounding box center [530, 125] width 96 height 10
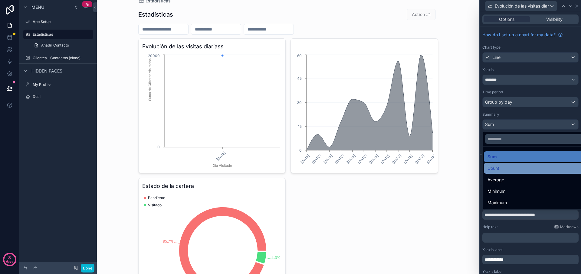
click at [505, 166] on div "Count" at bounding box center [537, 168] width 100 height 7
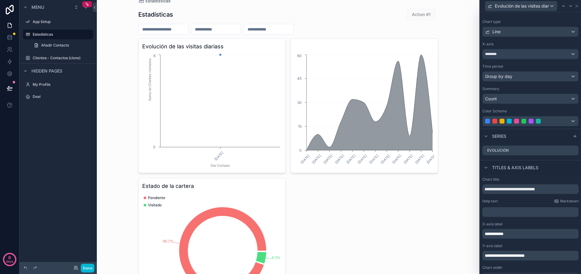
scroll to position [35, 0]
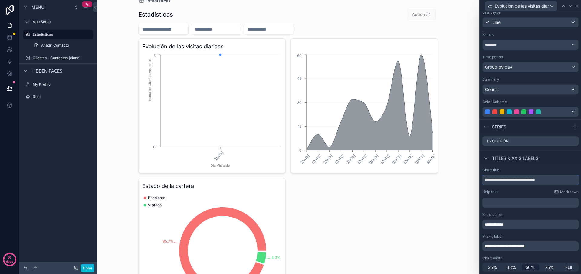
click at [544, 179] on input "**********" at bounding box center [530, 180] width 96 height 10
click at [548, 179] on input "**********" at bounding box center [530, 180] width 96 height 10
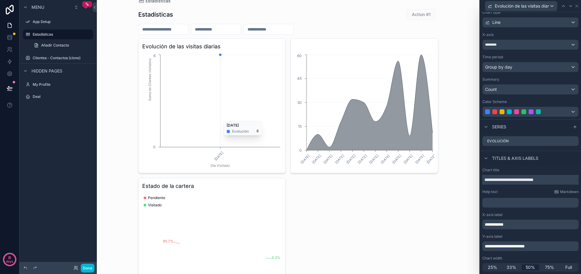
scroll to position [12, 0]
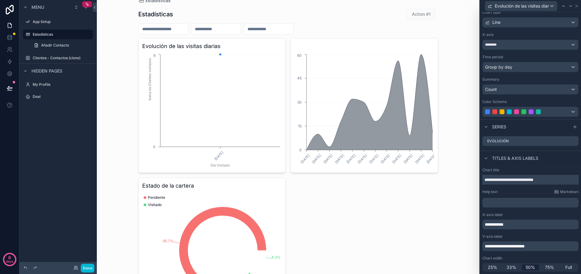
type input "**********"
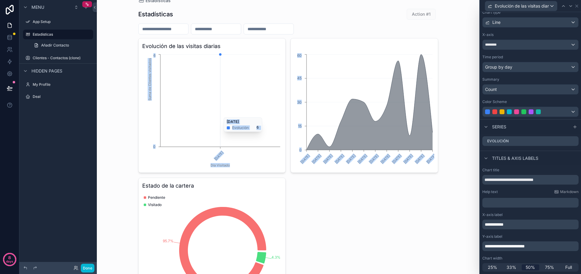
drag, startPoint x: 160, startPoint y: 181, endPoint x: 190, endPoint y: 110, distance: 77.7
click at [169, 110] on div "Evolución de las visitas diarias [DATE] Día Visitado 0 6 Suma de Clientes visit…" at bounding box center [288, 175] width 300 height 275
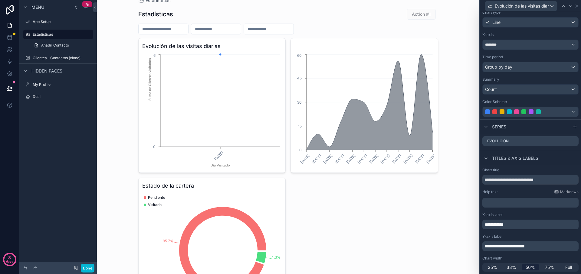
click at [414, 31] on div "scrollable content" at bounding box center [288, 29] width 300 height 11
click at [426, 13] on span "Action #1" at bounding box center [421, 14] width 29 height 6
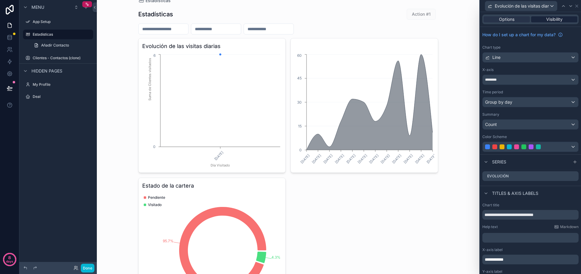
click at [561, 21] on span "Visibility" at bounding box center [554, 19] width 16 height 6
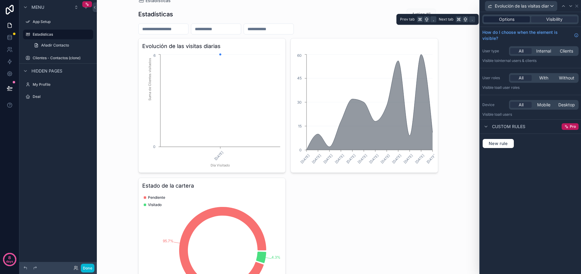
click at [515, 21] on div "Options" at bounding box center [506, 19] width 46 height 6
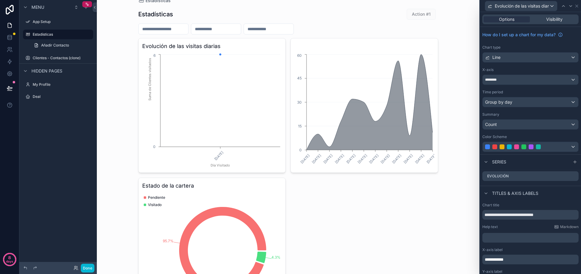
click at [389, 211] on div "Evolución de las visitas diarias [DATE] Día Visitado 0 6 Suma de Clientes visit…" at bounding box center [288, 175] width 300 height 275
click at [348, 58] on icon "[DATE] [DATE] [DATE] [DATE] [DATE] [DATE] [DATE] [DATE] [DATE] [DATE] [DATE] [D…" at bounding box center [364, 111] width 140 height 116
click at [346, 43] on div "[DATE] [DATE] [DATE] [DATE] [DATE] [DATE] [DATE] [DATE] [DATE] [DATE] [DATE] [D…" at bounding box center [364, 105] width 148 height 135
click at [516, 60] on div "Line" at bounding box center [530, 58] width 96 height 10
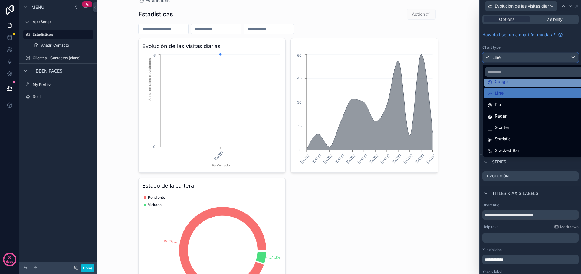
scroll to position [43, 0]
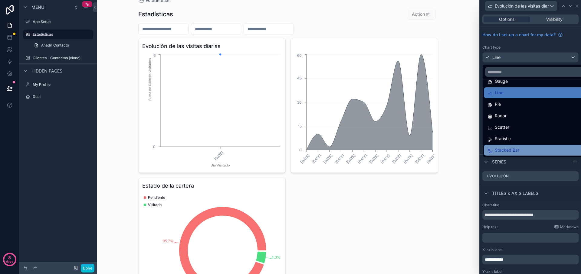
click at [503, 149] on span "Stacked Bar" at bounding box center [507, 150] width 25 height 7
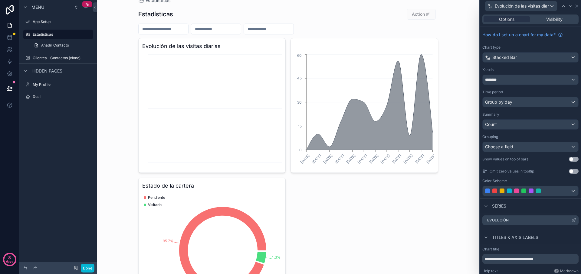
click at [531, 220] on div "Evolución" at bounding box center [530, 221] width 96 height 10
click at [574, 221] on icon at bounding box center [574, 220] width 2 height 2
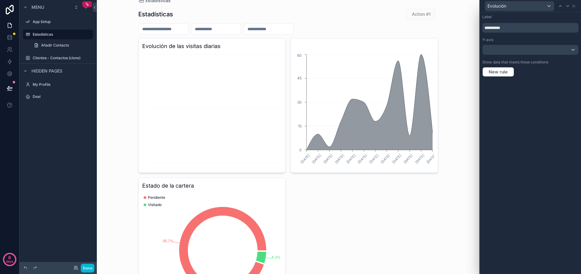
click at [515, 57] on div "Label ********* Y-axis Show data that meets these conditions New rule" at bounding box center [530, 45] width 101 height 67
click at [516, 52] on div at bounding box center [530, 50] width 96 height 10
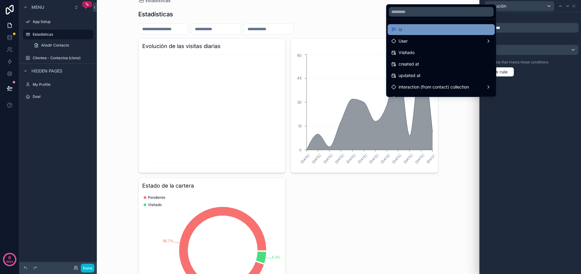
click at [425, 29] on div "id" at bounding box center [441, 29] width 100 height 7
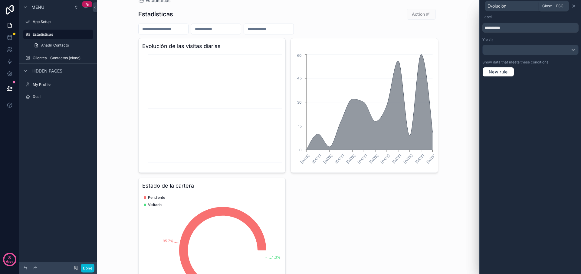
click at [573, 7] on icon at bounding box center [573, 6] width 5 height 5
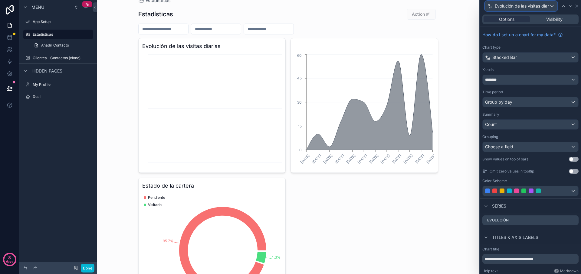
click at [533, 5] on span "Evolución de las visitas diarias" at bounding box center [522, 6] width 54 height 6
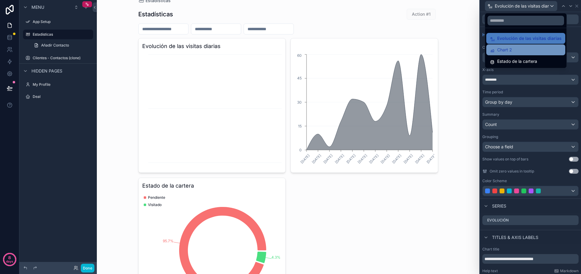
click at [503, 52] on span "Chart 2" at bounding box center [504, 49] width 15 height 7
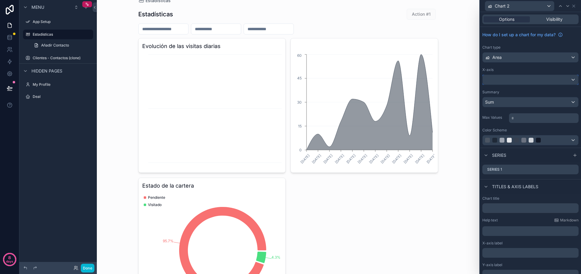
click at [496, 81] on div at bounding box center [530, 80] width 96 height 10
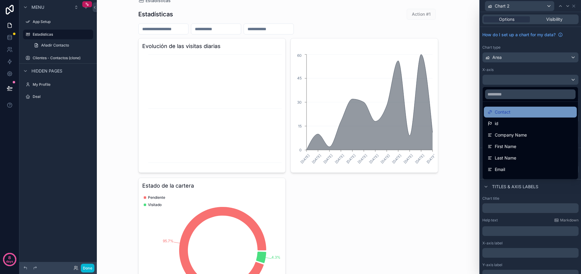
click at [503, 111] on span "Contact" at bounding box center [503, 112] width 16 height 7
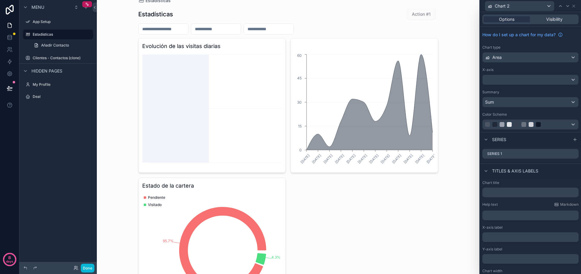
click at [268, 80] on icon "chart" at bounding box center [212, 111] width 140 height 116
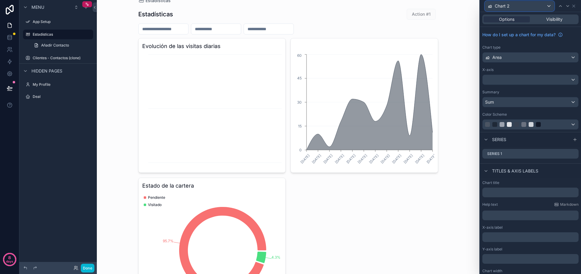
click at [525, 7] on div "Chart 2" at bounding box center [519, 6] width 69 height 10
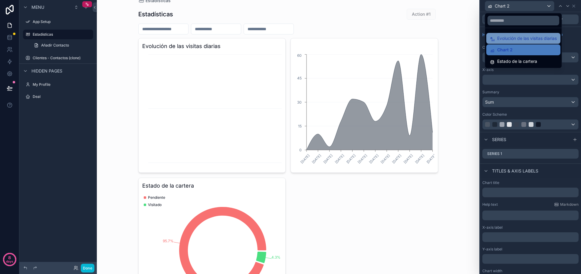
click at [508, 35] on span "Evolución de las visitas diarias" at bounding box center [527, 38] width 60 height 7
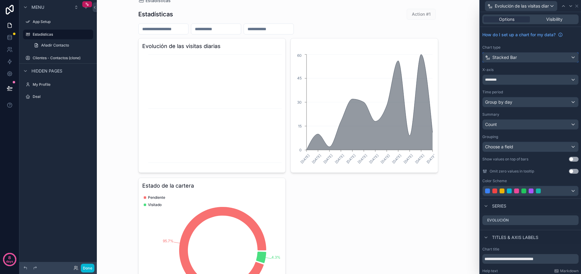
click at [505, 60] on span "Stacked Bar" at bounding box center [504, 57] width 25 height 6
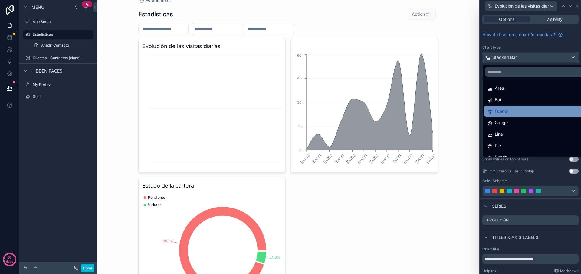
scroll to position [0, 0]
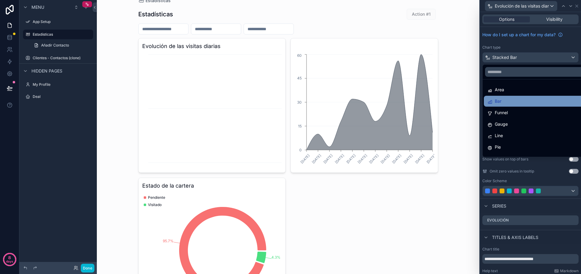
click at [492, 99] on div "Bar" at bounding box center [494, 101] width 14 height 7
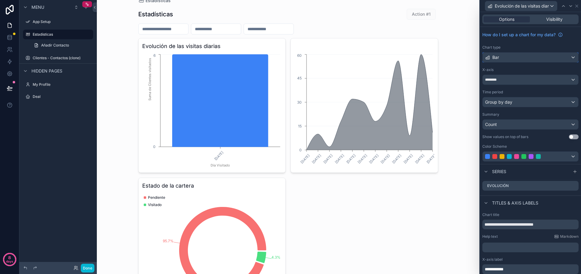
click at [495, 58] on span "Bar" at bounding box center [495, 57] width 7 height 6
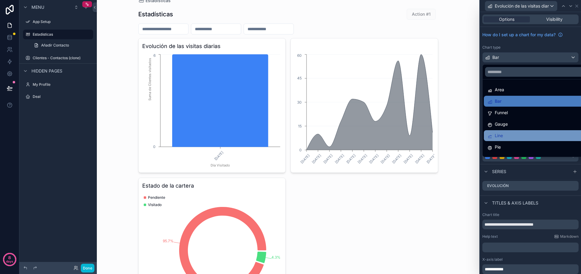
click at [500, 135] on span "Line" at bounding box center [499, 135] width 8 height 7
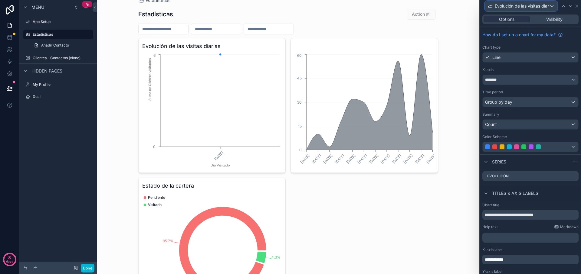
click at [547, 6] on span "Evolución de las visitas diarias" at bounding box center [522, 6] width 54 height 6
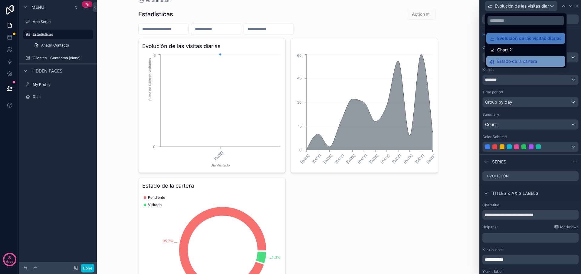
drag, startPoint x: 526, startPoint y: 48, endPoint x: 523, endPoint y: 62, distance: 14.8
click at [523, 63] on ul "Evolución de las visitas diarias Chart 2 Estado de la cartera" at bounding box center [525, 48] width 81 height 40
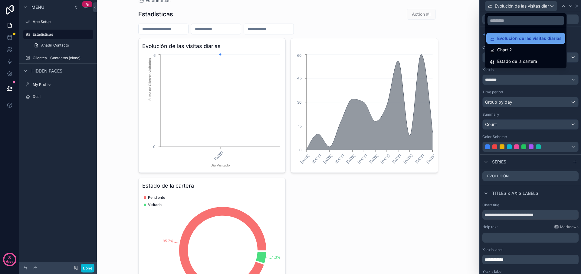
drag, startPoint x: 521, startPoint y: 62, endPoint x: 514, endPoint y: 35, distance: 28.1
click at [531, 34] on ul "Evolución de las visitas diarias Chart 2 Estado de la cartera" at bounding box center [525, 48] width 81 height 40
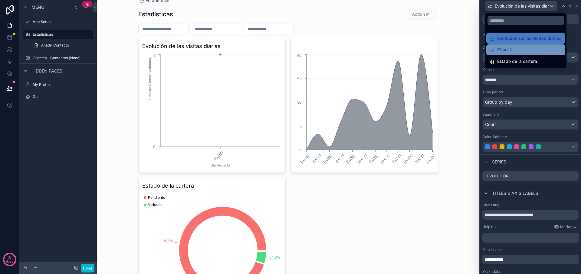
click at [512, 51] on div "Chart 2" at bounding box center [526, 49] width 72 height 7
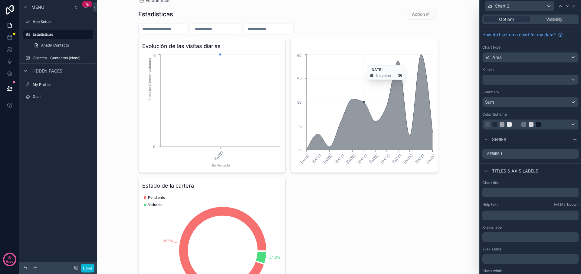
click at [364, 62] on icon "[DATE] [DATE] [DATE] [DATE] [DATE] [DATE] [DATE] [DATE] [DATE] [DATE] [DATE] [D…" at bounding box center [364, 111] width 140 height 116
click at [542, 57] on div "Area" at bounding box center [530, 58] width 96 height 10
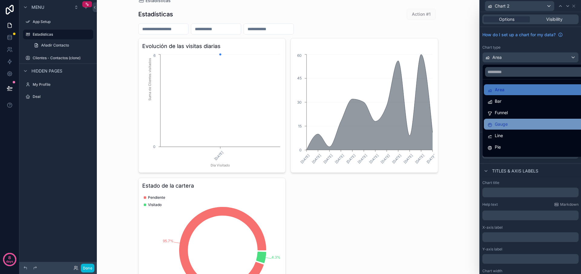
click at [508, 126] on div "Gauge" at bounding box center [537, 124] width 100 height 7
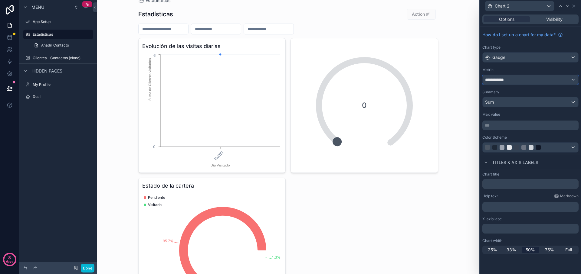
click at [513, 80] on div "**********" at bounding box center [530, 80] width 96 height 10
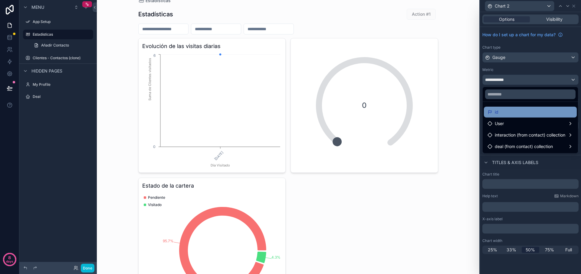
click at [500, 116] on div "id" at bounding box center [530, 112] width 93 height 11
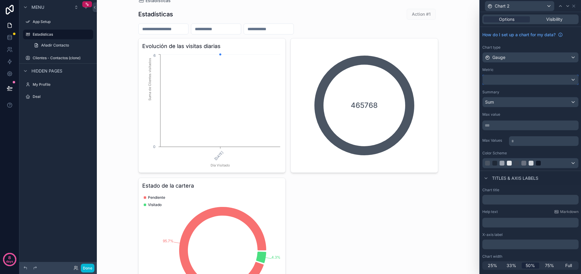
click at [516, 81] on div at bounding box center [530, 80] width 96 height 10
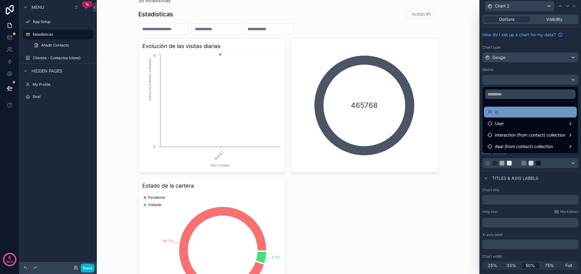
click at [507, 111] on div "id" at bounding box center [530, 112] width 86 height 7
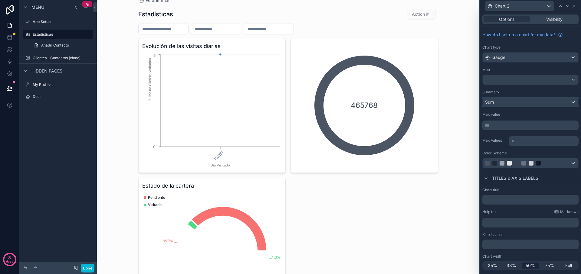
click at [504, 101] on div "Sum" at bounding box center [530, 102] width 96 height 10
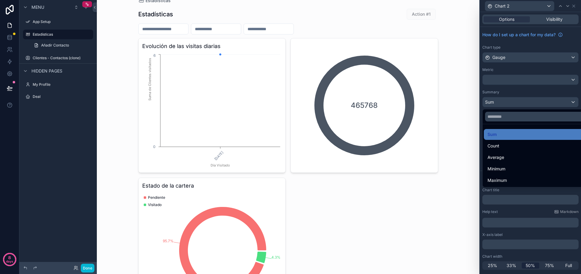
click at [504, 101] on div at bounding box center [530, 137] width 101 height 274
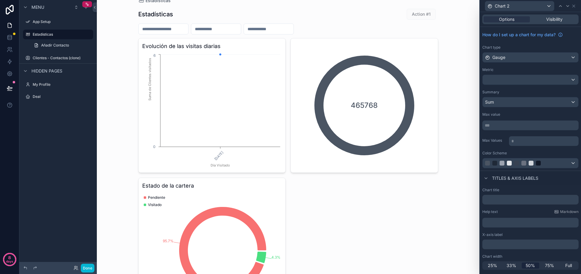
click at [505, 85] on div "How do I set up a chart for my data? Chart type Gauge Metric Summary Sum Max va…" at bounding box center [530, 99] width 101 height 144
click at [505, 82] on div at bounding box center [530, 80] width 96 height 10
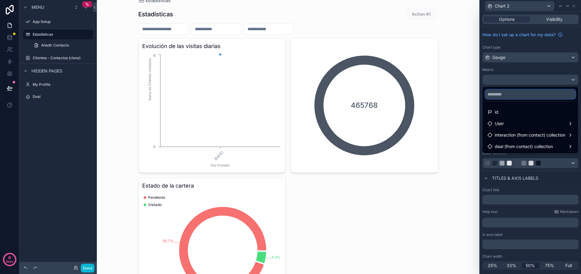
click at [516, 99] on input "text" at bounding box center [530, 95] width 90 height 10
click at [578, 87] on div at bounding box center [529, 94] width 95 height 15
click at [467, 188] on div "Estadísticas Estadísticas Action #1 Evolución de las visitas diarias [DATE] Día…" at bounding box center [288, 125] width 382 height 274
click at [470, 194] on div "Estadísticas Estadísticas Action #1 Evolución de las visitas diarias [DATE] Día…" at bounding box center [288, 125] width 382 height 274
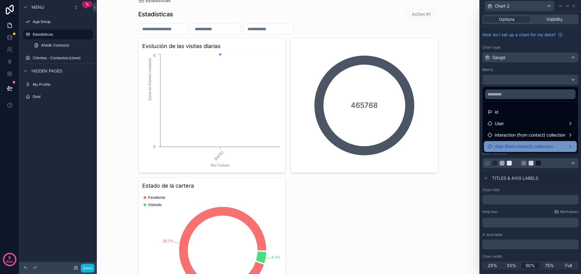
click at [526, 147] on span "deal (from contact) collection" at bounding box center [524, 146] width 58 height 7
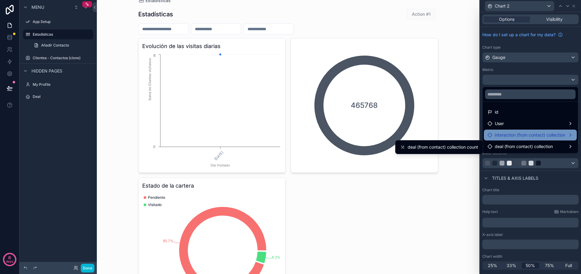
click at [509, 135] on span "interaction (from contact) collection" at bounding box center [530, 135] width 70 height 7
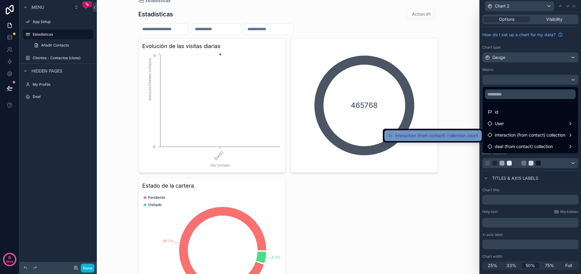
click at [436, 134] on span "interaction (from contact) collection count" at bounding box center [436, 135] width 83 height 7
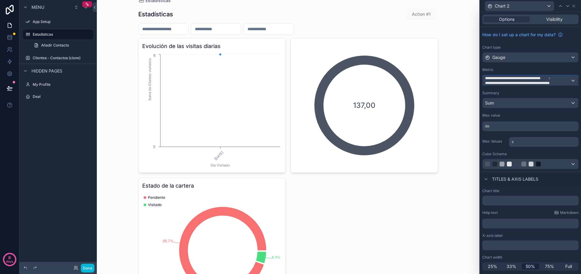
click at [532, 81] on span "**********" at bounding box center [521, 83] width 72 height 5
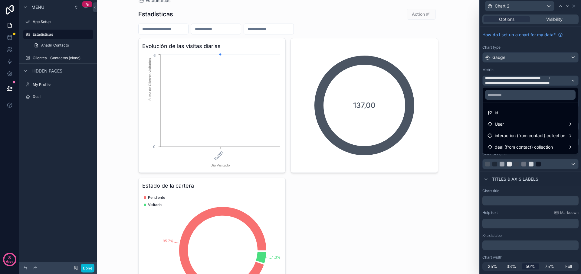
click at [559, 70] on div at bounding box center [530, 137] width 101 height 274
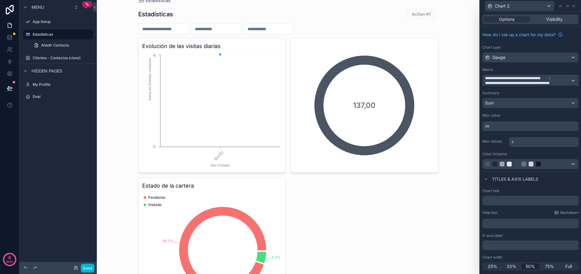
click at [557, 81] on span "**********" at bounding box center [521, 83] width 72 height 5
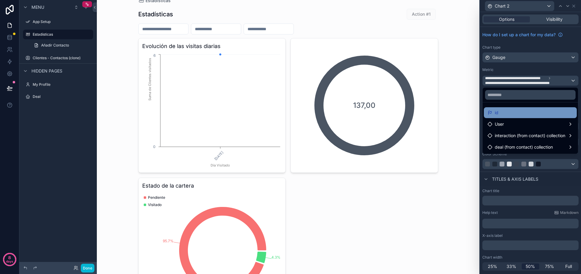
click at [496, 108] on div "id" at bounding box center [530, 112] width 93 height 11
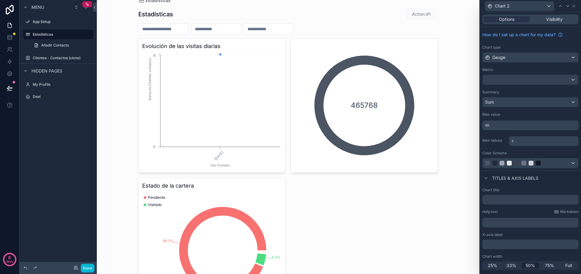
click at [426, 106] on icon "scrollable content" at bounding box center [364, 105] width 169 height 169
click at [541, 8] on div "Chart 2" at bounding box center [519, 6] width 69 height 10
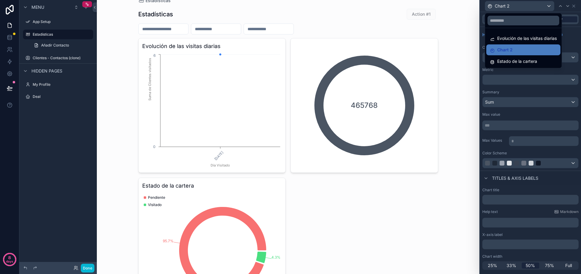
drag, startPoint x: 521, startPoint y: 49, endPoint x: 542, endPoint y: 21, distance: 35.2
click at [521, 49] on div "Chart 2" at bounding box center [523, 49] width 67 height 7
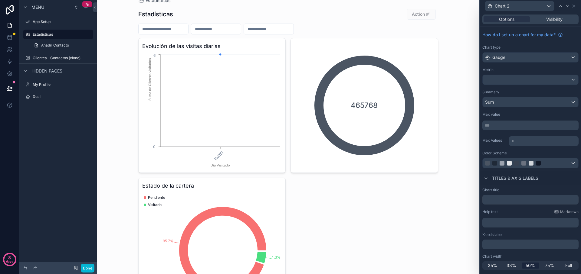
click at [566, 41] on div "How do I set up a chart for my data? Chart type Gauge Metric Summary Sum Max va…" at bounding box center [530, 99] width 101 height 144
click at [549, 61] on div "Gauge" at bounding box center [530, 58] width 96 height 10
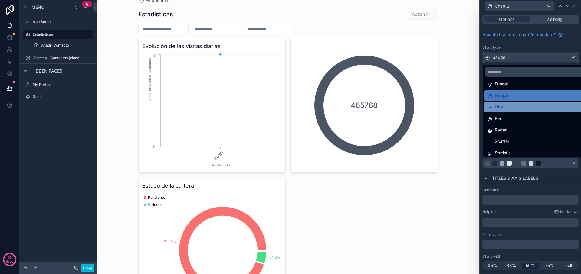
scroll to position [43, 0]
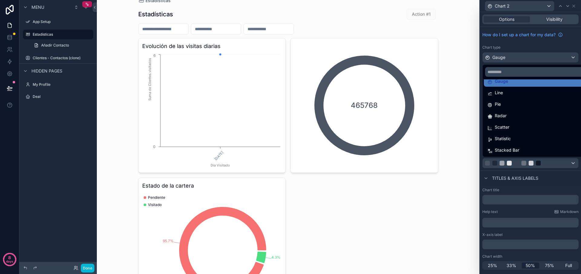
click at [508, 150] on span "Stacked Bar" at bounding box center [507, 150] width 25 height 7
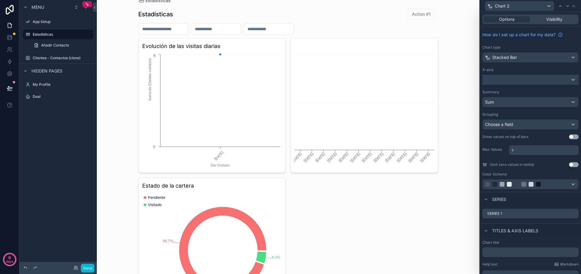
click at [520, 80] on div at bounding box center [530, 80] width 96 height 10
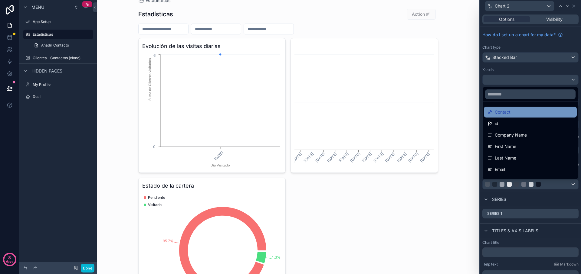
click at [508, 112] on span "Contact" at bounding box center [503, 112] width 16 height 7
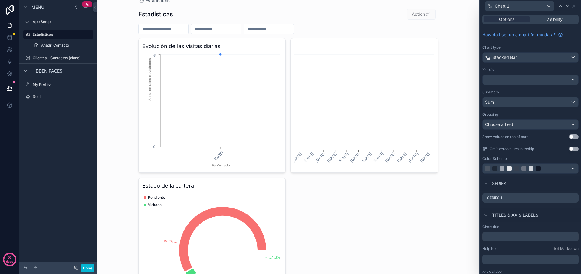
click at [505, 73] on div "X-axis" at bounding box center [530, 76] width 96 height 18
click at [502, 79] on div at bounding box center [530, 80] width 96 height 10
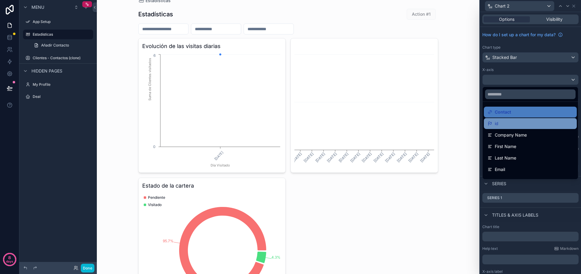
click at [493, 119] on div "id" at bounding box center [530, 123] width 93 height 11
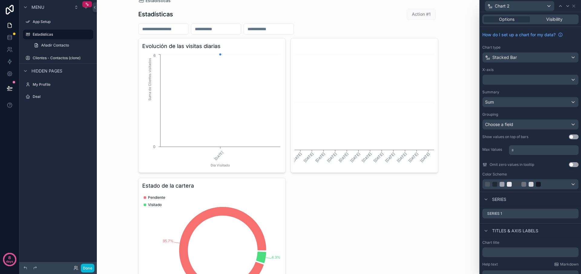
click at [511, 131] on div "How do I set up a chart for my data? Chart type Stacked Bar X-axis Summary Sum …" at bounding box center [530, 109] width 101 height 165
click at [514, 126] on div "Choose a field" at bounding box center [530, 125] width 96 height 10
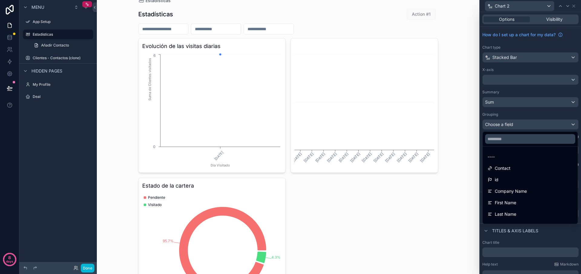
click at [506, 119] on div at bounding box center [530, 137] width 101 height 274
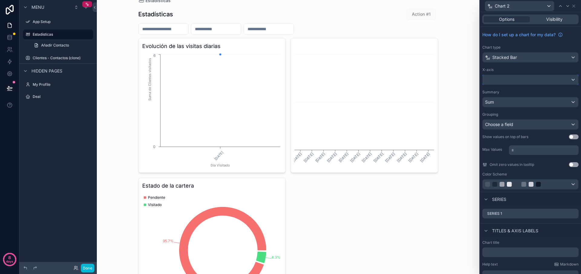
click at [575, 83] on div at bounding box center [530, 80] width 96 height 10
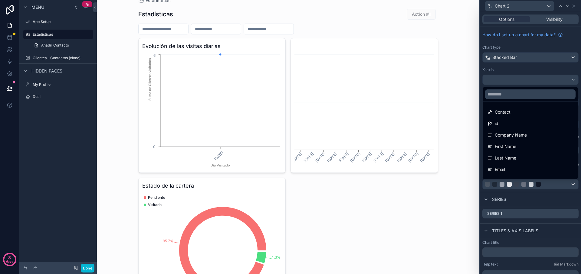
click at [575, 83] on div at bounding box center [530, 137] width 101 height 274
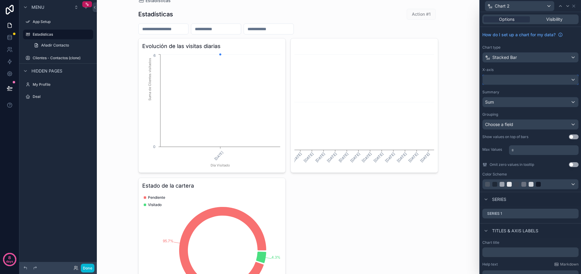
click at [535, 80] on div at bounding box center [530, 80] width 96 height 10
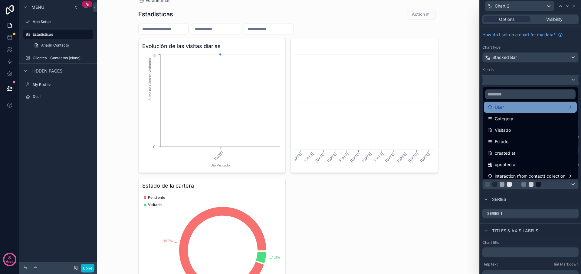
scroll to position [172, 0]
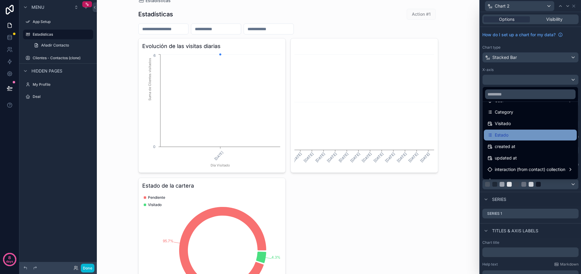
click at [520, 134] on div "Estado" at bounding box center [530, 135] width 86 height 7
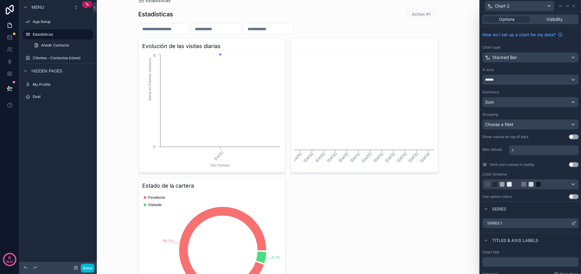
click at [549, 225] on div "Series 1" at bounding box center [530, 224] width 96 height 10
click at [572, 224] on icon at bounding box center [573, 224] width 3 height 3
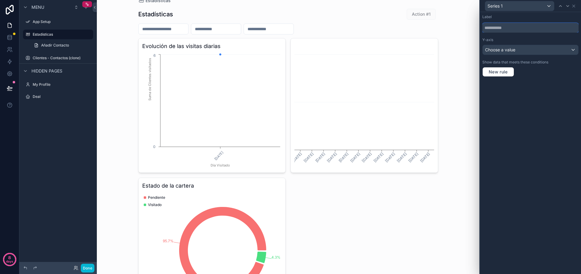
drag, startPoint x: 499, startPoint y: 26, endPoint x: 498, endPoint y: 34, distance: 7.6
click at [499, 27] on input "text" at bounding box center [530, 28] width 96 height 10
click at [499, 50] on span "Choose a value" at bounding box center [500, 49] width 30 height 5
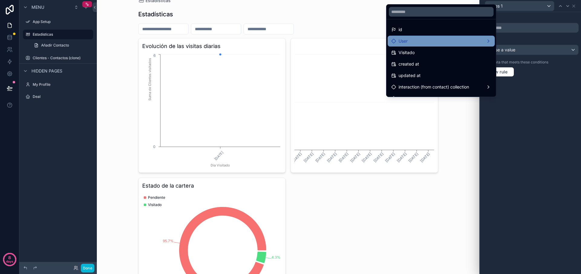
click at [476, 43] on div "User" at bounding box center [441, 41] width 100 height 7
click at [475, 43] on div "User" at bounding box center [441, 41] width 100 height 7
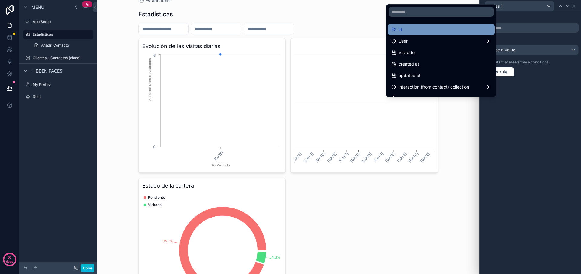
click at [428, 28] on div "id" at bounding box center [441, 29] width 100 height 7
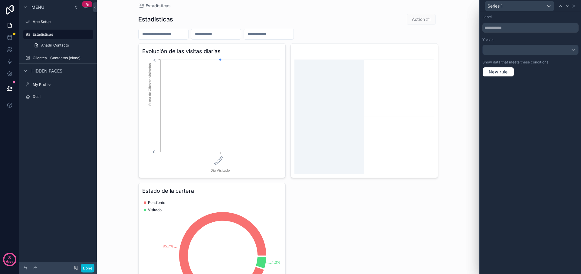
scroll to position [7, 0]
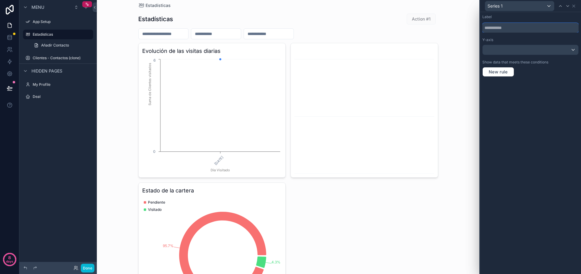
click at [505, 25] on input "text" at bounding box center [530, 28] width 96 height 10
click at [496, 47] on div at bounding box center [530, 50] width 96 height 10
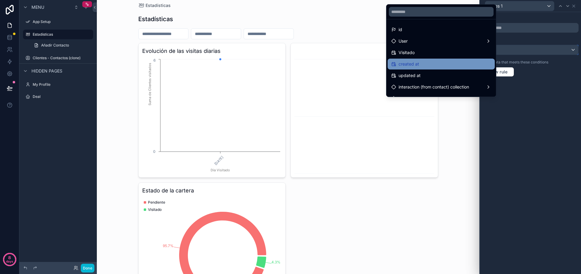
scroll to position [8, 0]
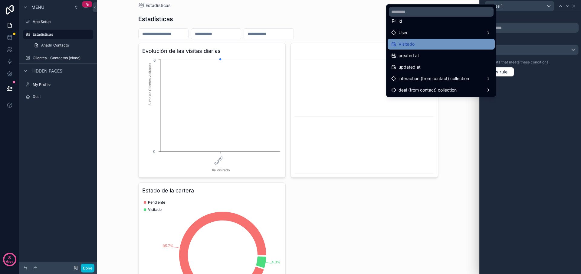
click at [430, 42] on div "Visitado" at bounding box center [441, 44] width 100 height 7
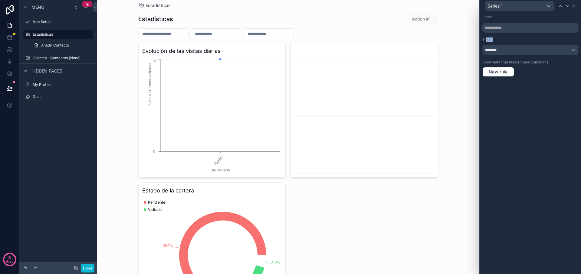
drag, startPoint x: 486, startPoint y: 42, endPoint x: 488, endPoint y: 44, distance: 3.2
click at [486, 43] on div "Y-axis ********" at bounding box center [530, 47] width 96 height 18
click at [492, 48] on span "********" at bounding box center [492, 49] width 14 height 5
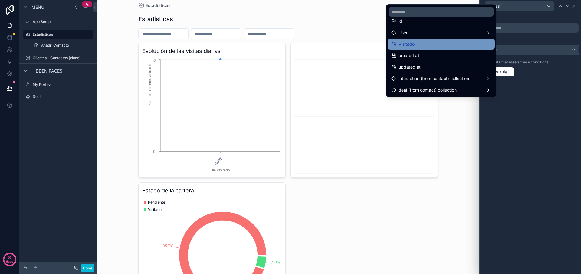
scroll to position [0, 0]
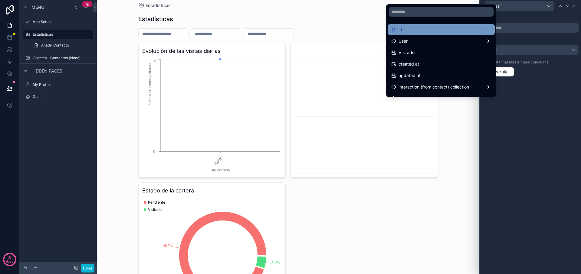
click at [410, 32] on div "id" at bounding box center [441, 29] width 100 height 7
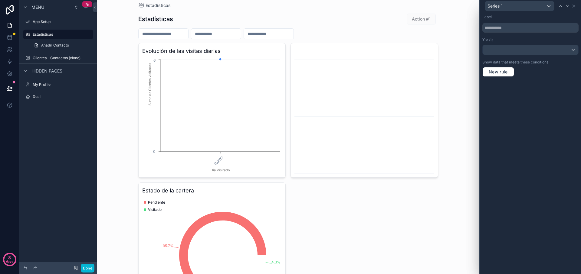
click at [505, 56] on div "Label Y-axis Show data that meets these conditions New rule" at bounding box center [530, 45] width 101 height 67
click at [507, 49] on div at bounding box center [530, 50] width 96 height 10
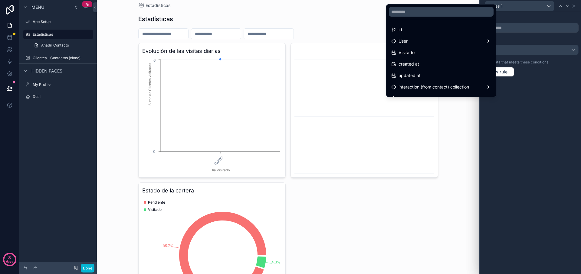
click at [508, 25] on div at bounding box center [530, 137] width 101 height 274
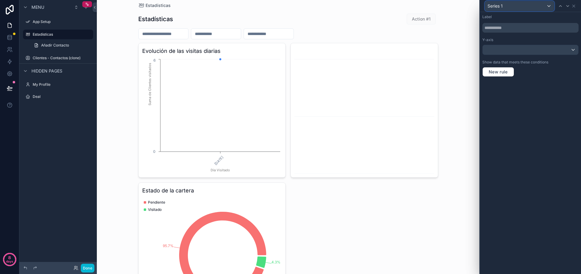
click at [514, 7] on div "Series 1" at bounding box center [519, 6] width 69 height 10
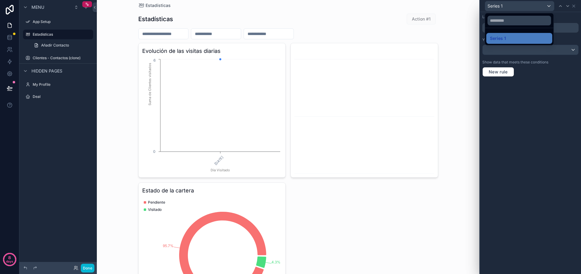
drag, startPoint x: 564, startPoint y: 19, endPoint x: 555, endPoint y: 24, distance: 10.0
click at [564, 19] on div at bounding box center [530, 137] width 101 height 274
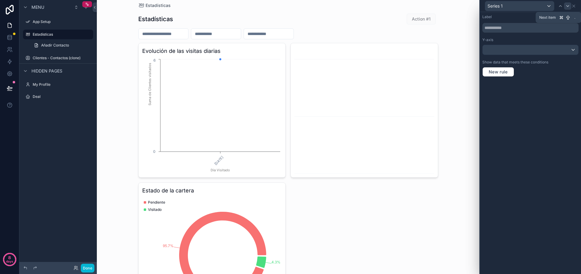
click at [570, 4] on div at bounding box center [567, 5] width 7 height 7
click at [572, 6] on icon at bounding box center [573, 6] width 5 height 5
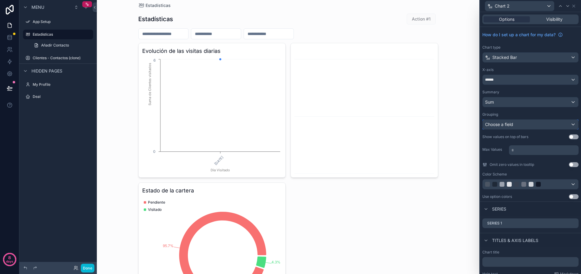
click at [508, 126] on span "Choose a field" at bounding box center [499, 124] width 28 height 5
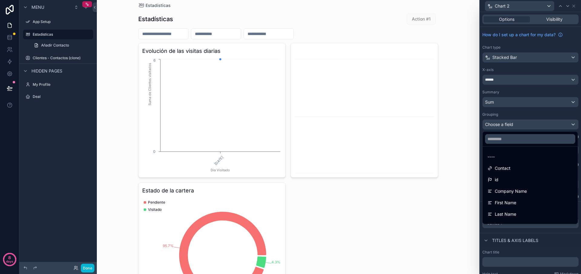
click at [508, 126] on div at bounding box center [530, 137] width 101 height 274
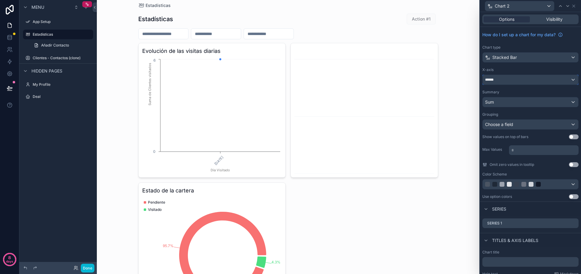
click at [495, 83] on div "******" at bounding box center [530, 80] width 96 height 10
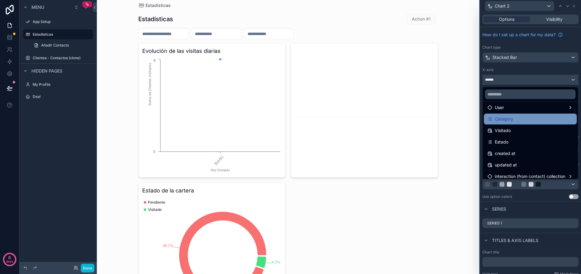
scroll to position [152, 0]
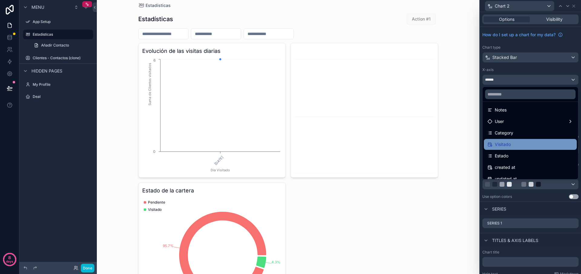
click at [505, 143] on span "Visitado" at bounding box center [503, 144] width 16 height 7
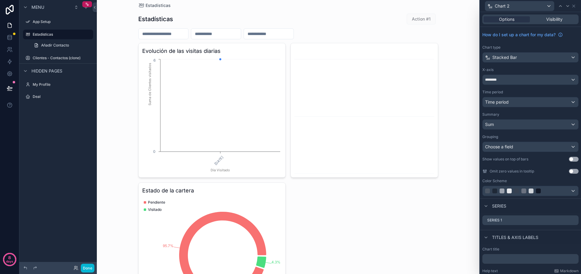
click at [22, 38] on div "Estadísticas Añadir Contacto" at bounding box center [57, 40] width 77 height 22
click at [16, 39] on link at bounding box center [9, 37] width 19 height 12
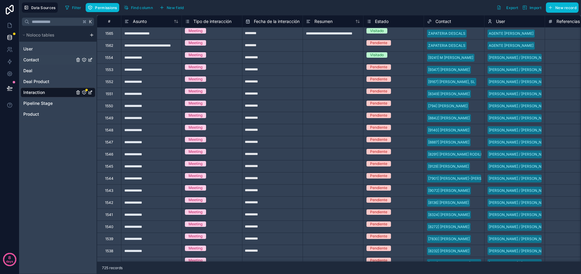
click at [60, 60] on div "Contact" at bounding box center [58, 60] width 75 height 10
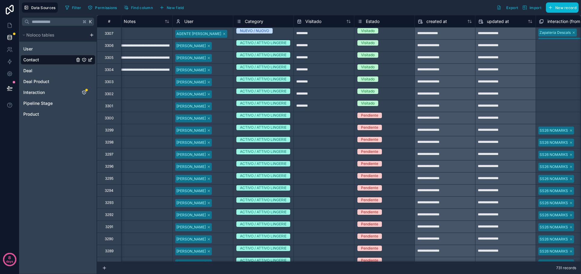
scroll to position [0, 699]
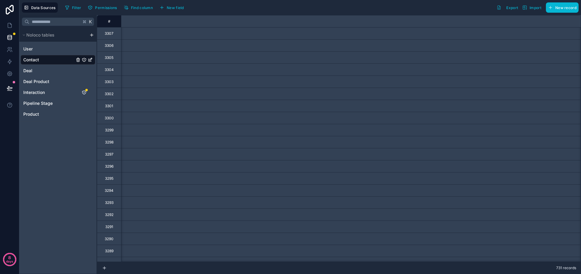
scroll to position [0, 699]
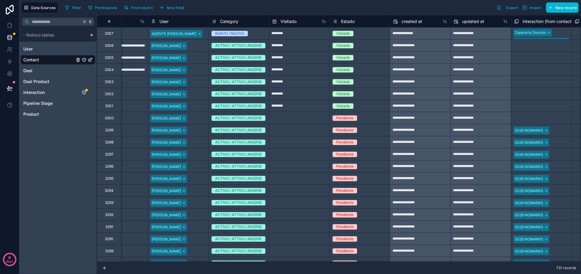
click at [376, 117] on div "Pendiente" at bounding box center [359, 118] width 60 height 7
click at [355, 120] on div "Pendiente" at bounding box center [342, 118] width 26 height 5
drag, startPoint x: 352, startPoint y: 148, endPoint x: 376, endPoint y: 135, distance: 27.7
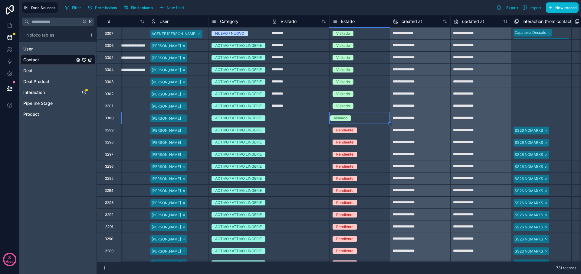
click at [379, 133] on div "Pendiente" at bounding box center [359, 130] width 60 height 7
click at [355, 133] on div "Pendiente" at bounding box center [342, 130] width 26 height 5
click at [283, 38] on input "text" at bounding box center [299, 34] width 60 height 10
select select "****"
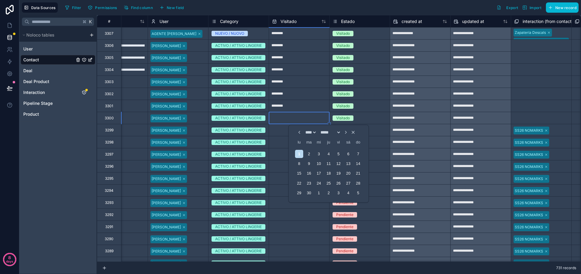
click at [297, 132] on icon "Choose Date" at bounding box center [299, 132] width 5 height 5
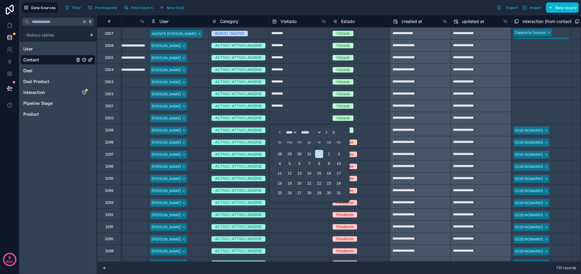
select select "*"
click at [308, 154] on div "31" at bounding box center [309, 154] width 8 height 8
type input "*********"
click at [329, 132] on icon "Choose Date" at bounding box center [326, 132] width 5 height 5
select select "*"
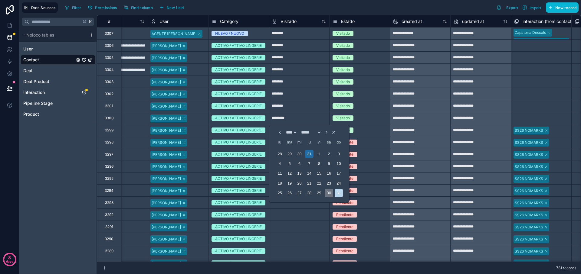
click at [329, 194] on div "30" at bounding box center [329, 193] width 8 height 8
type input "*********"
click at [307, 38] on input "*********" at bounding box center [299, 34] width 60 height 10
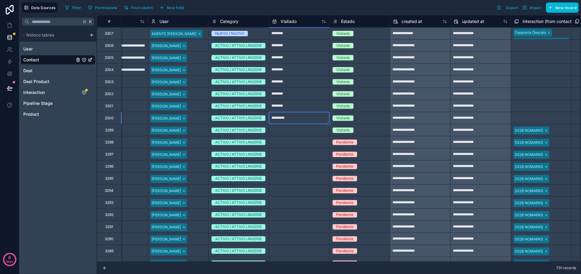
select select "****"
select select "*"
drag, startPoint x: 329, startPoint y: 124, endPoint x: 327, endPoint y: 132, distance: 8.2
type input "**********"
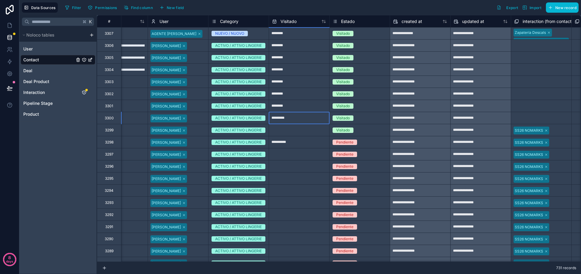
click at [325, 38] on input "*********" at bounding box center [299, 34] width 60 height 10
select select "****"
select select "*"
drag, startPoint x: 330, startPoint y: 123, endPoint x: 328, endPoint y: 132, distance: 9.2
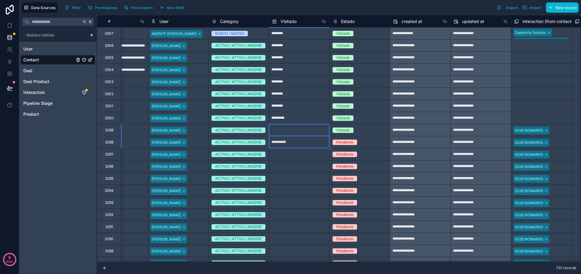
click at [325, 38] on input "*********" at bounding box center [299, 34] width 60 height 10
select select "****"
select select "*"
drag, startPoint x: 329, startPoint y: 124, endPoint x: 311, endPoint y: 120, distance: 19.0
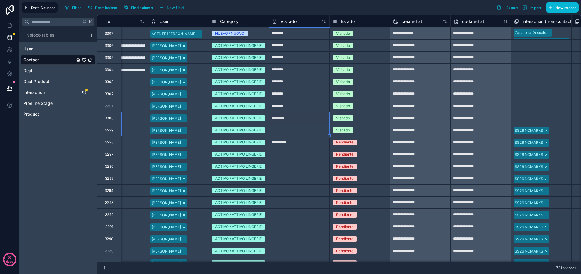
click at [305, 38] on input "*********" at bounding box center [299, 34] width 60 height 10
select select "****"
select select "*"
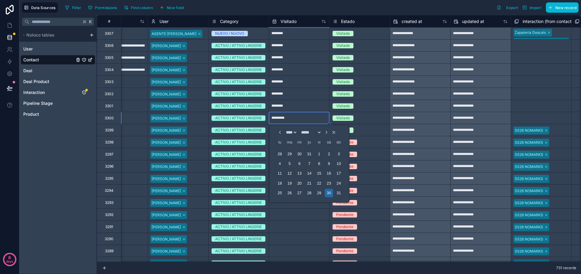
click at [292, 38] on input "text" at bounding box center [299, 34] width 60 height 10
select select "****"
select select "*"
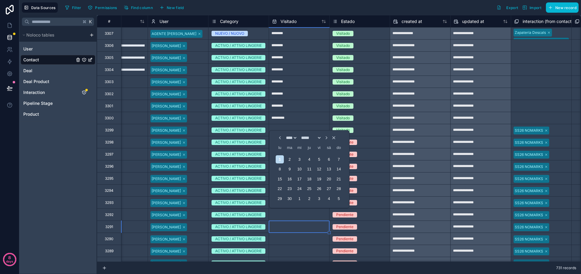
click at [312, 38] on input "text" at bounding box center [299, 34] width 60 height 10
select select "****"
select select "*"
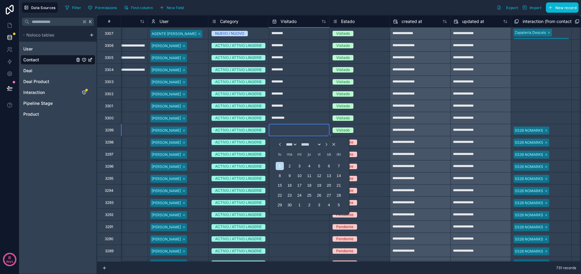
click at [293, 38] on input "*********" at bounding box center [299, 34] width 60 height 10
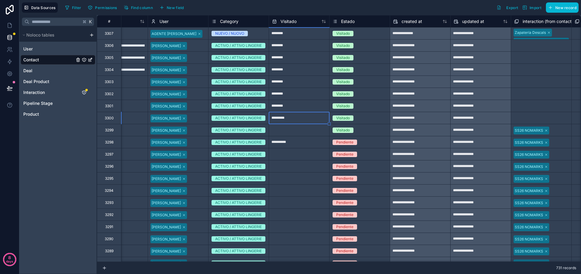
select select "****"
select select "*"
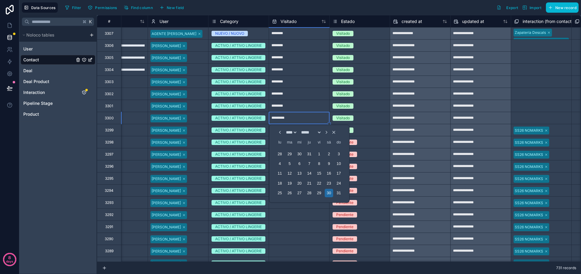
click at [307, 38] on input "********" at bounding box center [299, 34] width 60 height 10
select select "****"
select select "*"
click at [351, 10] on div "Filter Permissions Find column New field Export Import New record" at bounding box center [321, 7] width 516 height 10
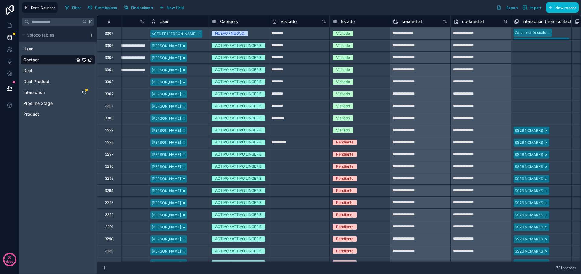
click at [294, 38] on input "text" at bounding box center [299, 34] width 60 height 10
select select "****"
select select "*"
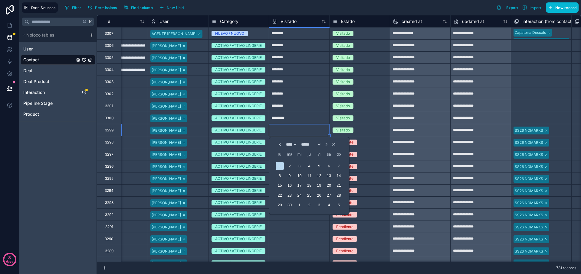
click at [297, 38] on input "*********" at bounding box center [299, 34] width 60 height 10
select select "****"
select select "*"
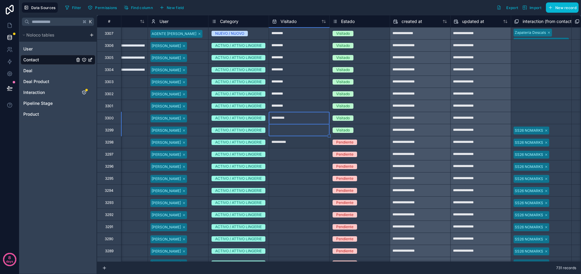
drag, startPoint x: 329, startPoint y: 124, endPoint x: 327, endPoint y: 127, distance: 3.4
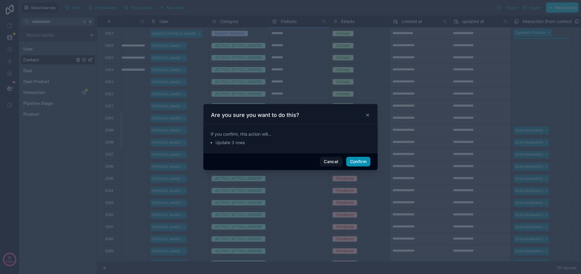
click at [359, 163] on button "Confirm" at bounding box center [358, 162] width 24 height 10
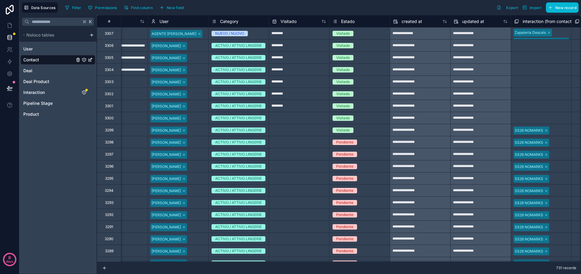
click at [301, 38] on input "text" at bounding box center [299, 34] width 60 height 10
select select "****"
select select "*"
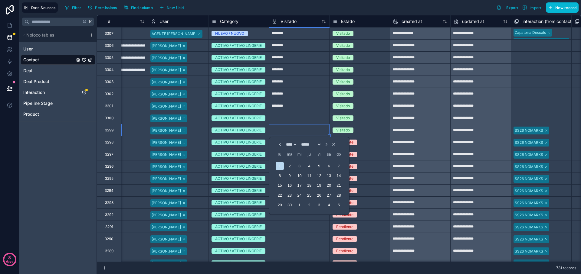
click at [303, 38] on input "text" at bounding box center [299, 34] width 60 height 10
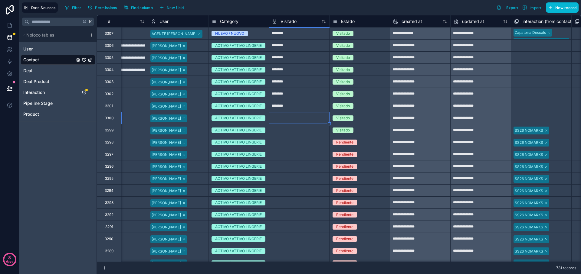
select select "****"
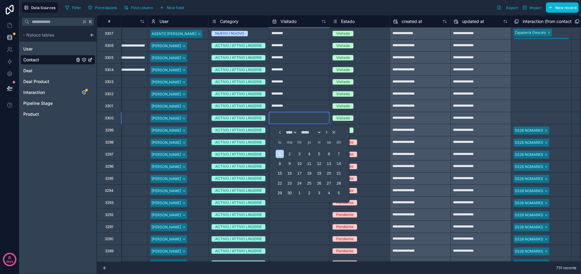
click at [277, 134] on icon "Choose Date" at bounding box center [279, 132] width 5 height 5
select select "*"
click at [336, 195] on div "31" at bounding box center [339, 193] width 8 height 8
type input "*********"
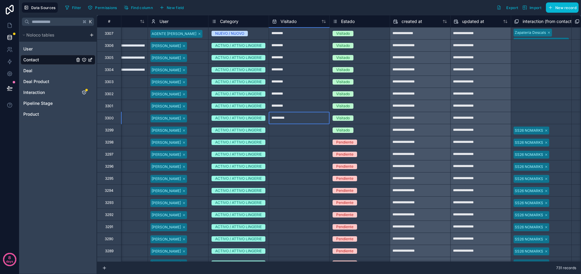
click at [311, 38] on input "*********" at bounding box center [299, 34] width 60 height 10
select select "****"
select select "*"
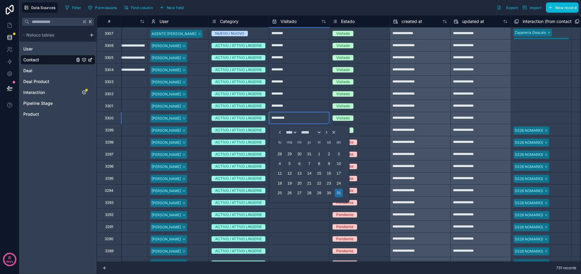
click at [375, 120] on div "Visitado" at bounding box center [359, 118] width 60 height 7
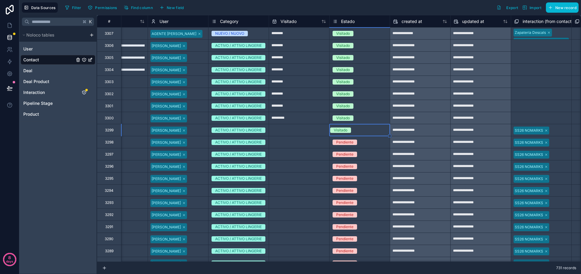
click at [320, 38] on input "text" at bounding box center [299, 34] width 60 height 10
select select "****"
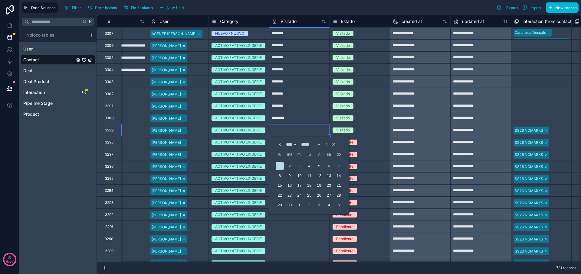
click at [277, 144] on icon "Choose Date" at bounding box center [279, 144] width 5 height 5
select select "*"
click at [337, 206] on div "31" at bounding box center [339, 205] width 8 height 8
type input "*********"
click at [369, 4] on div "Filter Permissions Find column New field Export Import New record" at bounding box center [321, 7] width 516 height 10
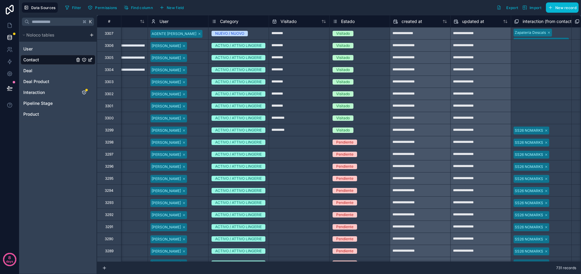
click at [302, 38] on input "text" at bounding box center [299, 34] width 60 height 10
select select "****"
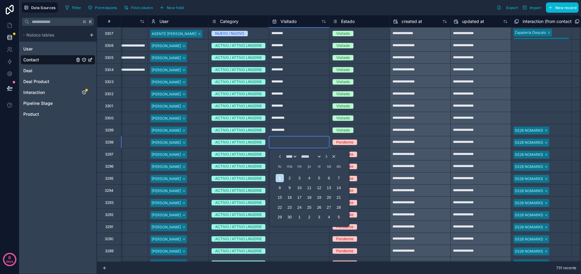
click at [277, 156] on icon "Choose Date" at bounding box center [279, 156] width 5 height 5
select select "*"
click at [342, 217] on div "31" at bounding box center [339, 217] width 8 height 8
type input "*********"
click at [371, 140] on div "Pendiente" at bounding box center [359, 142] width 60 height 7
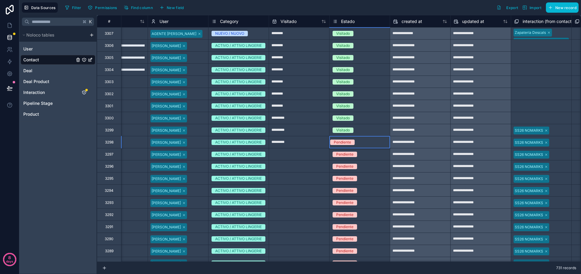
click at [346, 143] on div "Pendiente" at bounding box center [342, 142] width 17 height 5
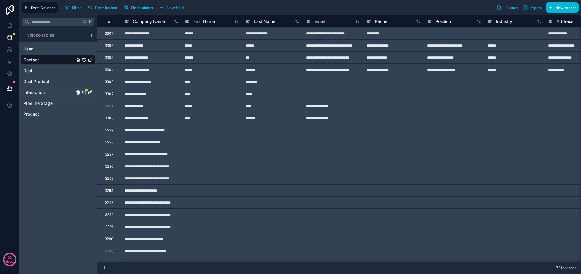
click at [52, 92] on div "Interaction" at bounding box center [58, 93] width 75 height 10
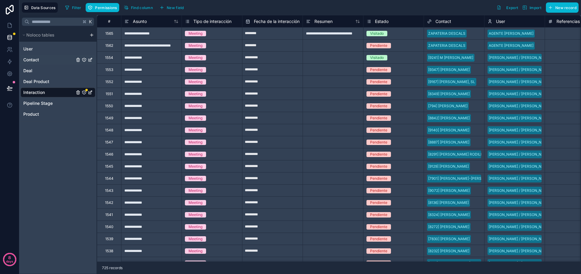
click at [36, 63] on div "Contact" at bounding box center [58, 60] width 75 height 10
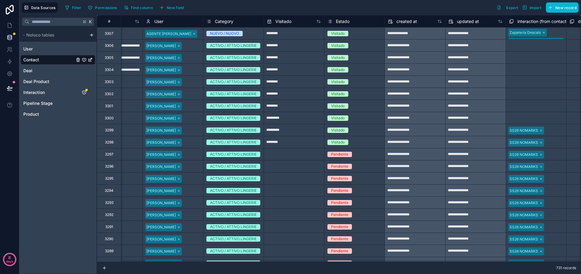
scroll to position [0, 722]
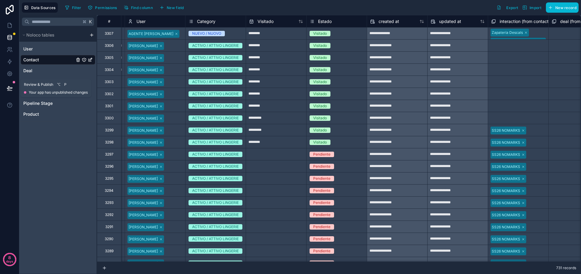
click at [7, 89] on icon at bounding box center [10, 88] width 6 height 6
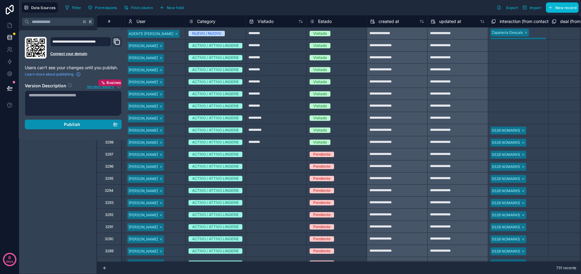
click at [44, 127] on div "Publish" at bounding box center [73, 124] width 89 height 5
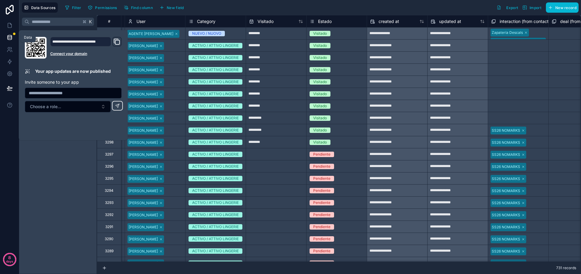
click at [15, 35] on link at bounding box center [9, 37] width 19 height 12
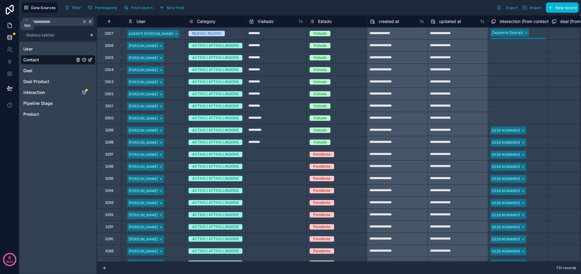
click at [10, 24] on icon at bounding box center [10, 23] width 1 height 1
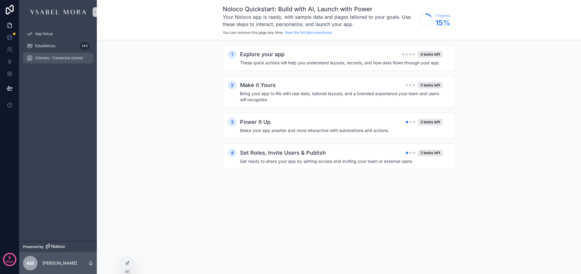
click at [49, 60] on span "Clientes - Contactos (clone)" at bounding box center [59, 58] width 48 height 5
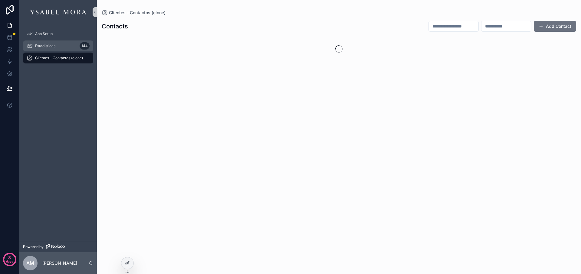
click at [45, 50] on div "Estadísticas 144" at bounding box center [58, 46] width 63 height 10
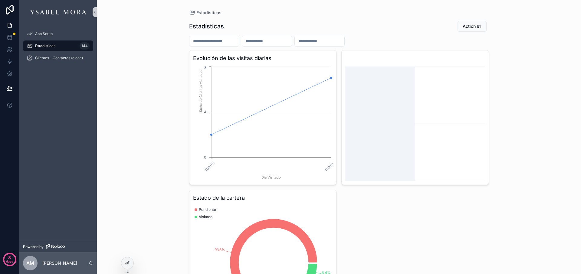
click at [439, 67] on line "chart" at bounding box center [415, 67] width 140 height 0
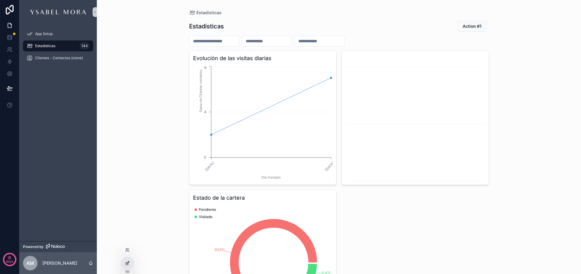
click at [127, 261] on icon at bounding box center [127, 263] width 5 height 5
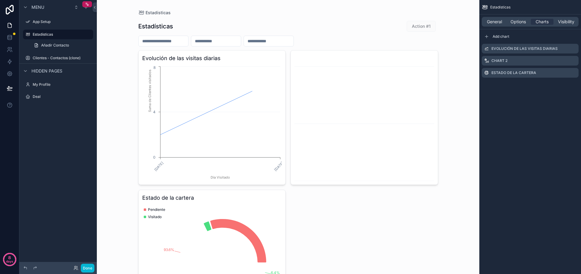
click at [412, 60] on div "scrollable content" at bounding box center [287, 172] width 309 height 344
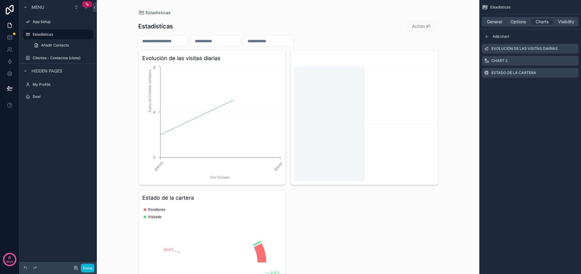
click at [392, 100] on icon "chart" at bounding box center [364, 123] width 140 height 116
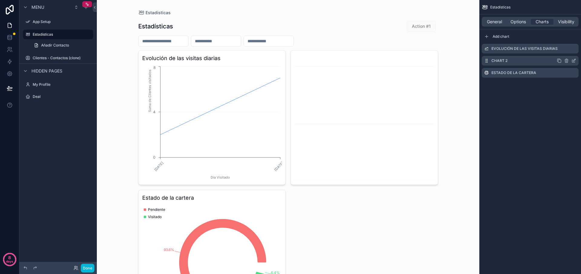
click at [495, 57] on div "Chart 2" at bounding box center [530, 61] width 97 height 10
click at [494, 62] on label "Chart 2" at bounding box center [499, 60] width 16 height 5
click at [575, 61] on icon "scrollable content" at bounding box center [573, 60] width 5 height 5
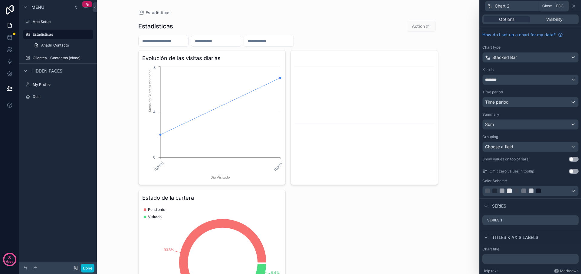
click at [574, 8] on icon at bounding box center [573, 6] width 5 height 5
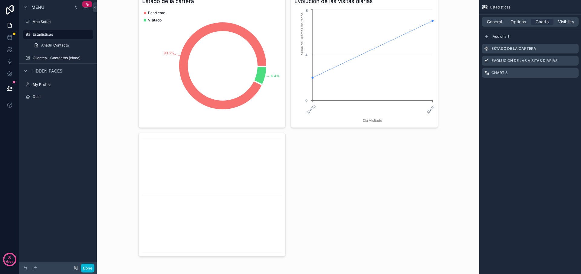
scroll to position [59, 0]
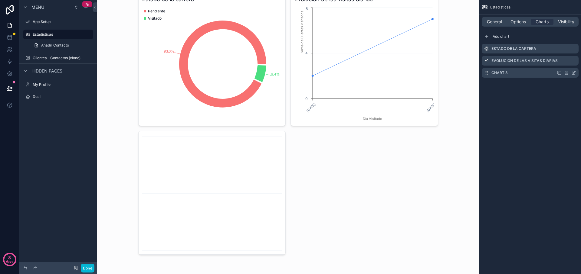
click at [511, 70] on div "Chart 3" at bounding box center [530, 73] width 97 height 10
click at [574, 74] on icon "scrollable content" at bounding box center [573, 72] width 5 height 5
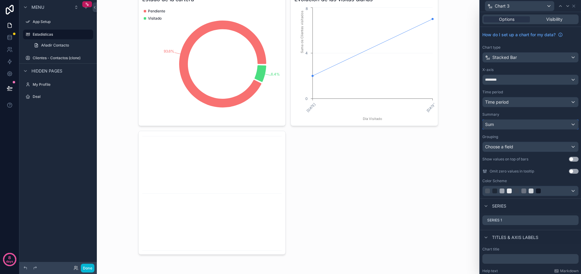
click at [497, 124] on div "Sum" at bounding box center [530, 125] width 96 height 10
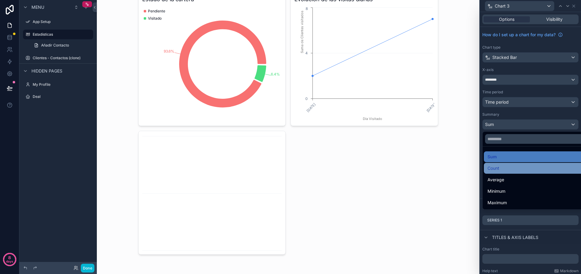
click at [497, 165] on span "Count" at bounding box center [493, 168] width 12 height 7
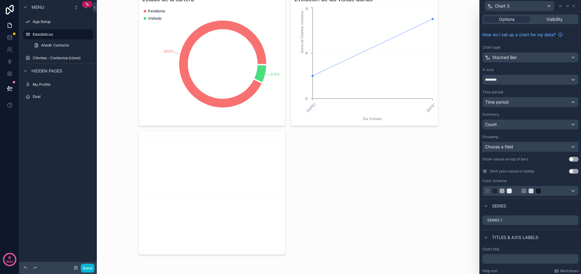
click at [497, 147] on span "Choose a field" at bounding box center [499, 146] width 28 height 5
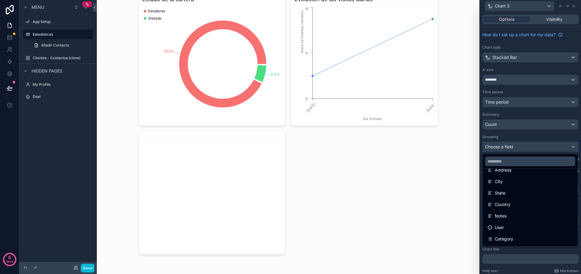
scroll to position [121, 0]
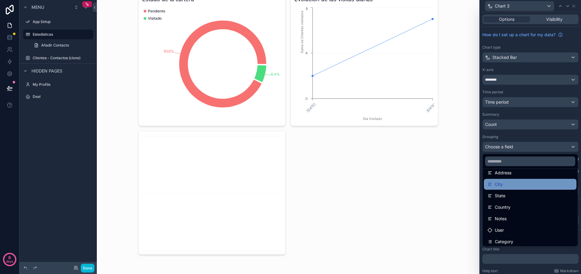
click at [514, 188] on div "City" at bounding box center [530, 184] width 93 height 11
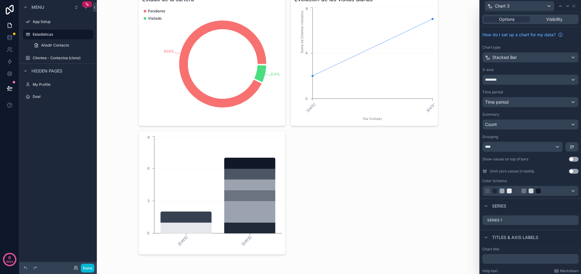
scroll to position [59, 0]
click at [505, 148] on div "****" at bounding box center [522, 147] width 80 height 10
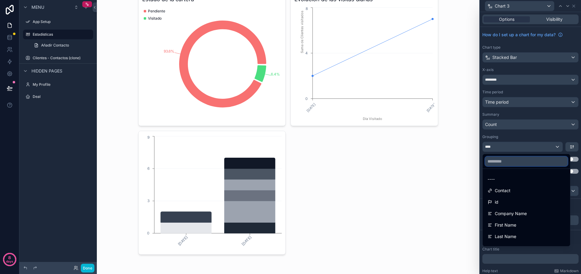
click at [488, 162] on input "text" at bounding box center [526, 162] width 83 height 10
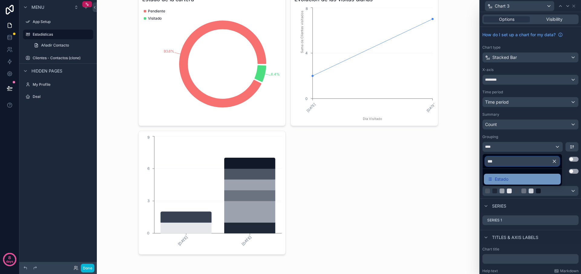
type input "***"
click at [495, 179] on span "Estado" at bounding box center [502, 179] width 14 height 7
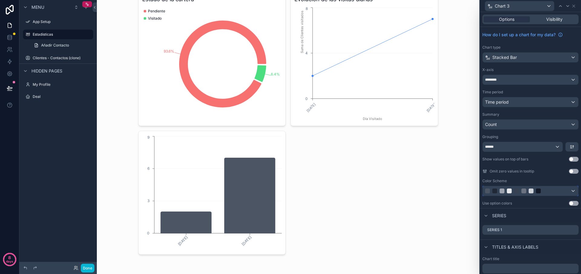
click at [571, 191] on div at bounding box center [530, 191] width 96 height 10
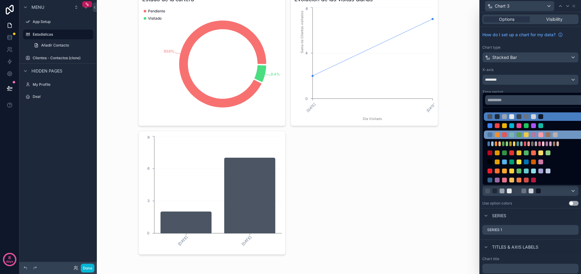
click at [548, 135] on div at bounding box center [547, 134] width 5 height 5
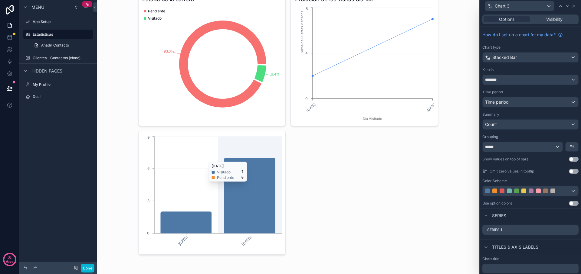
scroll to position [58, 0]
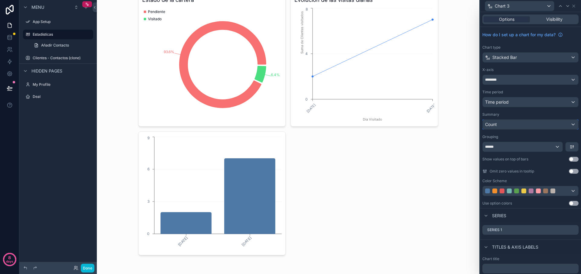
click at [497, 125] on div "Count" at bounding box center [530, 125] width 96 height 10
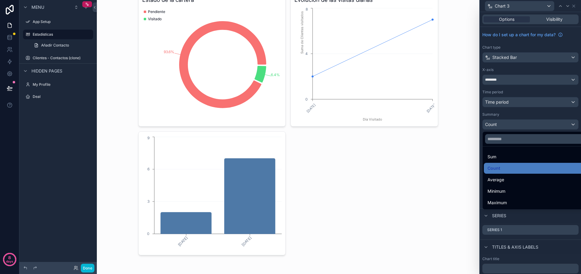
click at [502, 151] on ul "Sum Count Average Minimum Maximum" at bounding box center [537, 178] width 110 height 63
click at [501, 154] on div "Sum" at bounding box center [537, 156] width 100 height 7
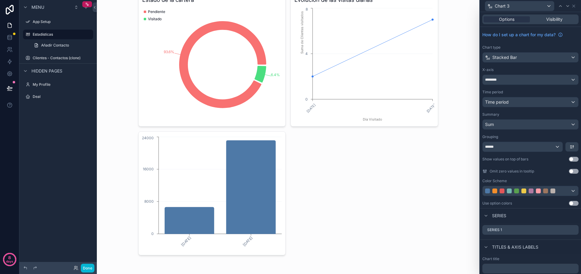
click at [571, 171] on button "Use setting" at bounding box center [574, 171] width 10 height 5
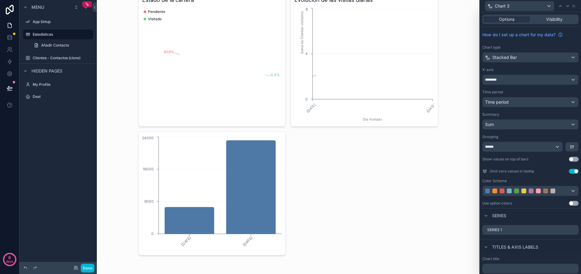
click at [572, 171] on button "Use setting" at bounding box center [574, 171] width 10 height 5
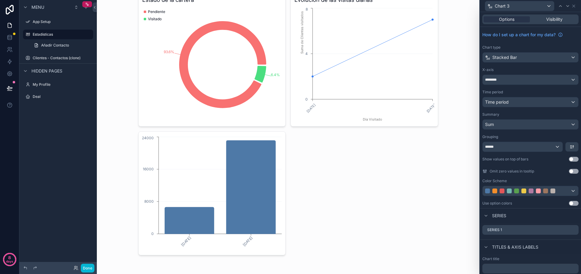
click at [574, 160] on button "Use setting" at bounding box center [574, 159] width 10 height 5
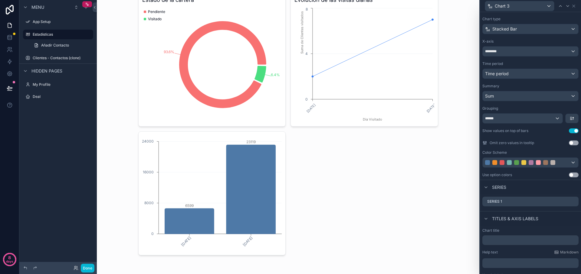
scroll to position [0, 0]
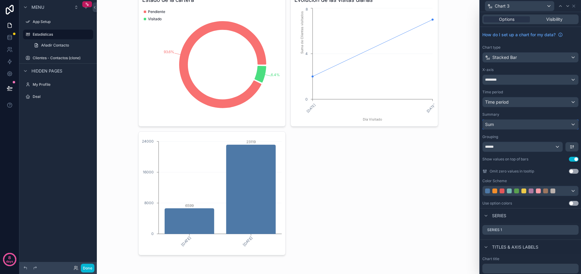
click at [518, 126] on div "Sum" at bounding box center [530, 125] width 96 height 10
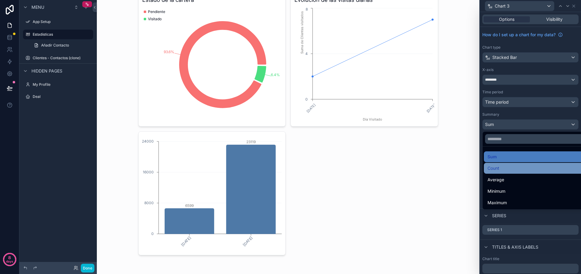
click at [500, 166] on div "Count" at bounding box center [537, 168] width 100 height 7
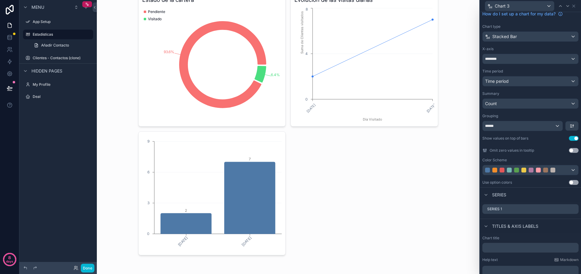
scroll to position [37, 0]
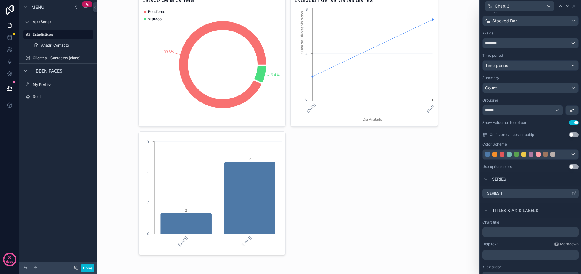
drag, startPoint x: 523, startPoint y: 195, endPoint x: 564, endPoint y: 195, distance: 41.4
click at [523, 195] on div "Series 1" at bounding box center [530, 194] width 96 height 10
click at [576, 195] on icon at bounding box center [573, 193] width 5 height 5
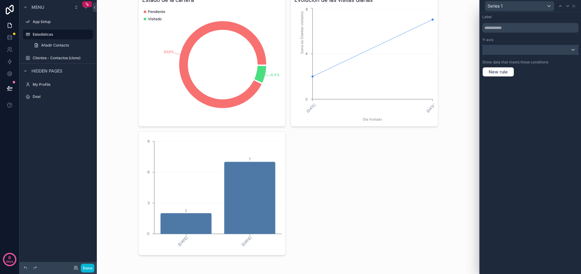
click at [492, 50] on div at bounding box center [530, 50] width 96 height 10
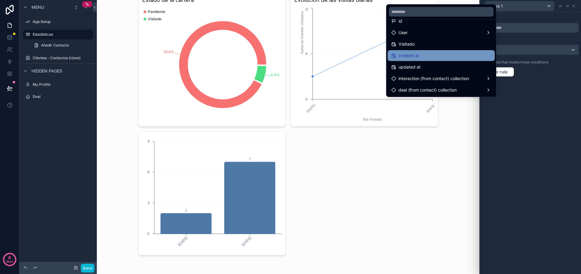
scroll to position [0, 0]
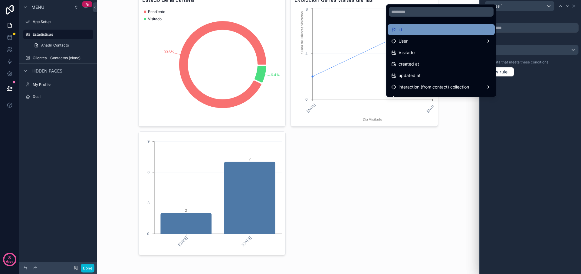
click at [442, 31] on div "id" at bounding box center [441, 29] width 100 height 7
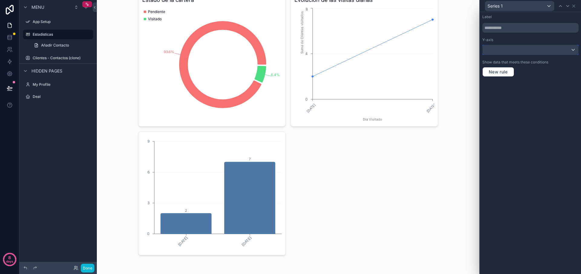
click at [522, 52] on div at bounding box center [530, 50] width 96 height 10
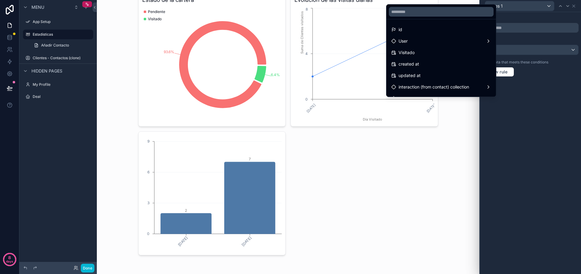
click at [522, 52] on div at bounding box center [530, 137] width 101 height 274
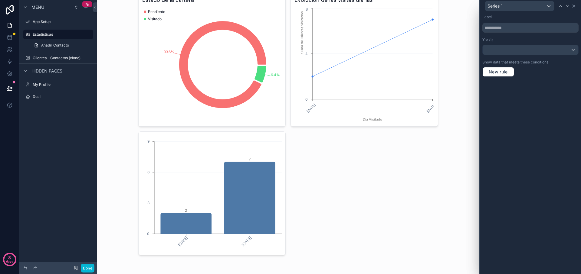
click at [575, 7] on div "Series 1" at bounding box center [530, 6] width 96 height 12
click at [574, 7] on icon at bounding box center [573, 6] width 5 height 5
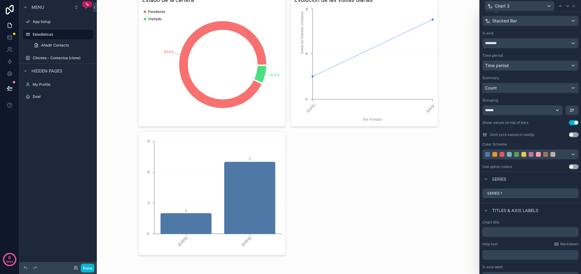
click at [499, 88] on div "Count" at bounding box center [530, 88] width 96 height 10
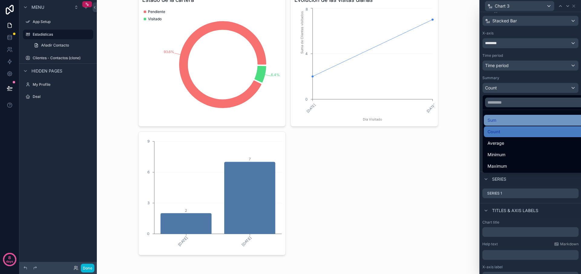
click at [497, 121] on div "Sum" at bounding box center [537, 120] width 100 height 7
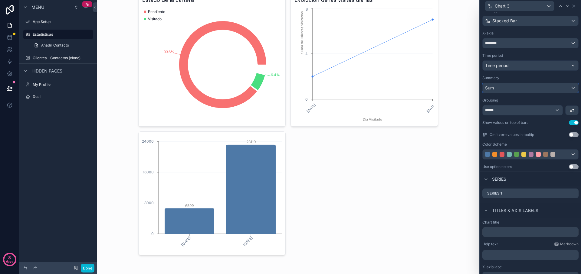
click at [495, 90] on div "Sum" at bounding box center [530, 88] width 96 height 10
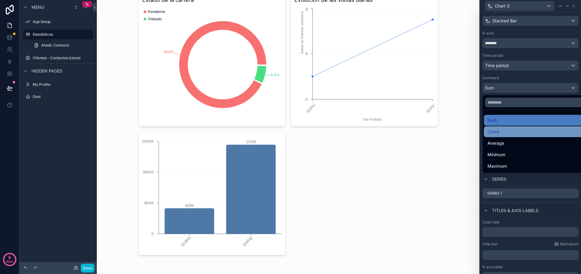
click at [499, 133] on span "Count" at bounding box center [493, 131] width 12 height 7
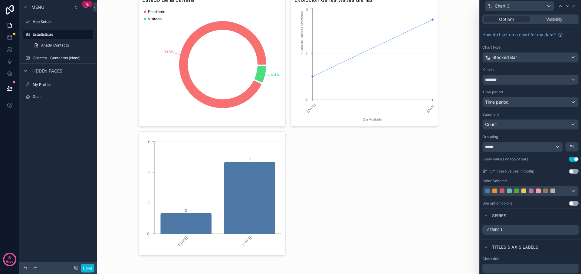
click at [250, 20] on icon "93.6% 6.4%" at bounding box center [212, 65] width 140 height 116
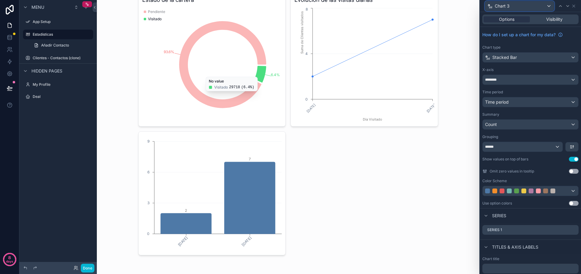
click at [518, 9] on div "Chart 3" at bounding box center [519, 6] width 69 height 10
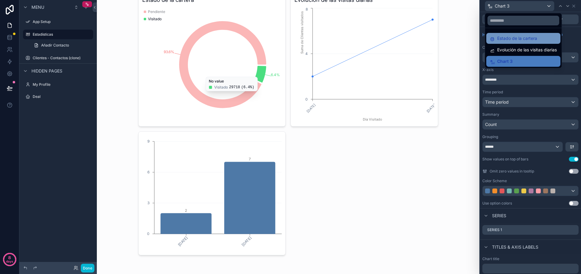
click at [511, 41] on span "Estado de la cartera" at bounding box center [517, 38] width 40 height 7
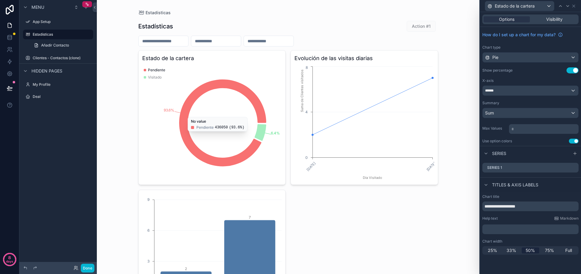
click at [219, 101] on icon "93.6% 6.4%" at bounding box center [212, 123] width 140 height 116
click at [513, 109] on div "Sum" at bounding box center [530, 113] width 96 height 10
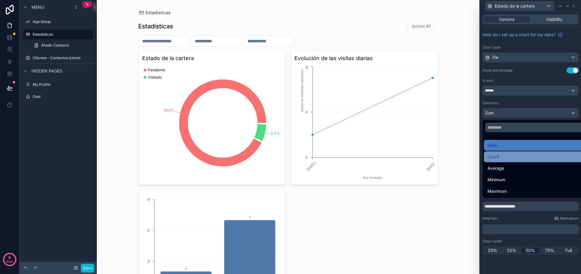
click at [505, 158] on div "Count" at bounding box center [537, 156] width 100 height 7
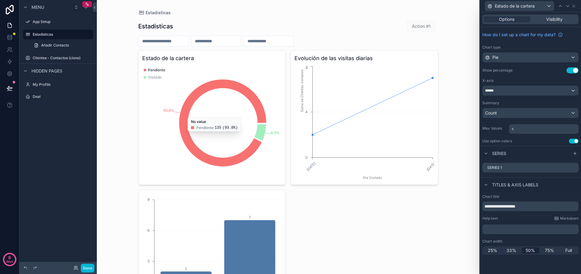
click at [262, 109] on icon "chart" at bounding box center [222, 123] width 87 height 87
click at [249, 98] on icon "chart" at bounding box center [222, 123] width 87 height 87
click at [573, 168] on icon at bounding box center [574, 167] width 2 height 2
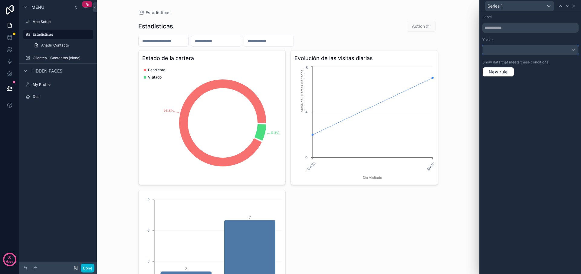
click at [510, 51] on div at bounding box center [530, 50] width 96 height 10
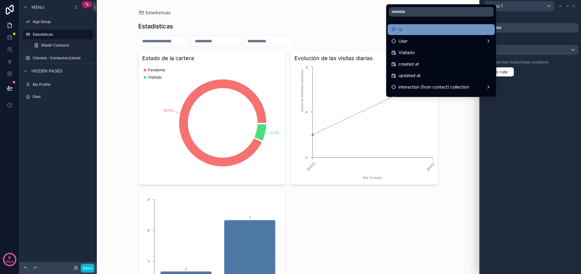
click at [427, 29] on div "id" at bounding box center [441, 29] width 100 height 7
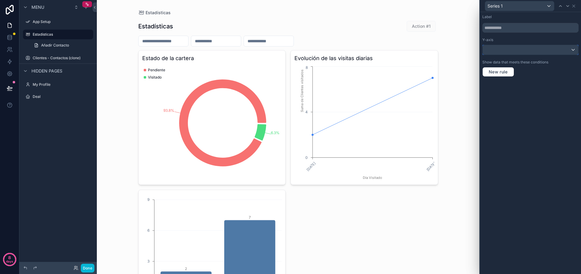
click at [493, 49] on div at bounding box center [530, 50] width 96 height 10
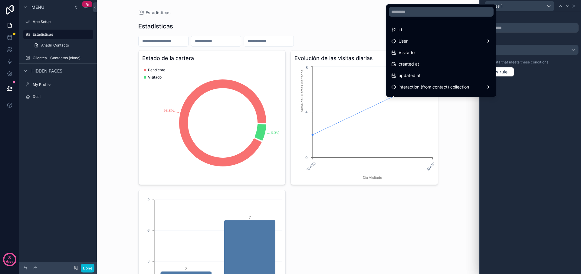
click at [580, 166] on div at bounding box center [530, 137] width 101 height 274
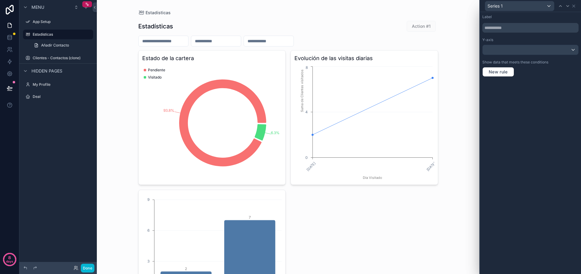
click at [559, 157] on div "Label Y-axis Show data that meets these conditions New rule" at bounding box center [530, 143] width 101 height 262
click at [306, 88] on icon "31/8/2025 1/9/2025 Día Visitado 0 4 8 Suma de Clientes visitados" at bounding box center [364, 123] width 140 height 116
click at [502, 6] on span "Series 1" at bounding box center [494, 6] width 15 height 6
click at [573, 7] on div at bounding box center [530, 137] width 101 height 274
click at [575, 6] on icon at bounding box center [573, 6] width 5 height 5
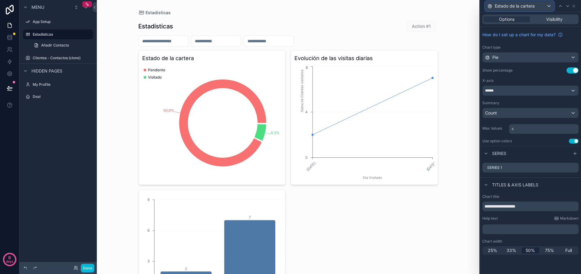
click at [524, 5] on span "Estado de la cartera" at bounding box center [515, 6] width 40 height 6
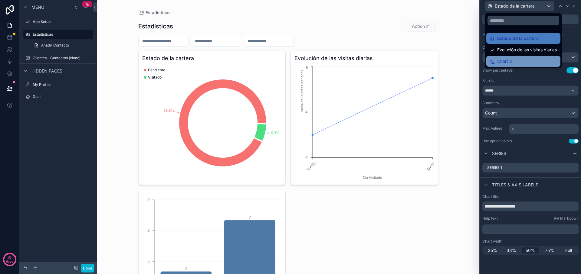
click at [499, 64] on span "Chart 3" at bounding box center [504, 61] width 15 height 7
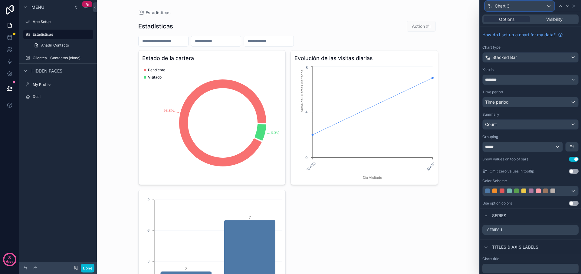
click at [504, 11] on div "Chart 3" at bounding box center [519, 6] width 69 height 10
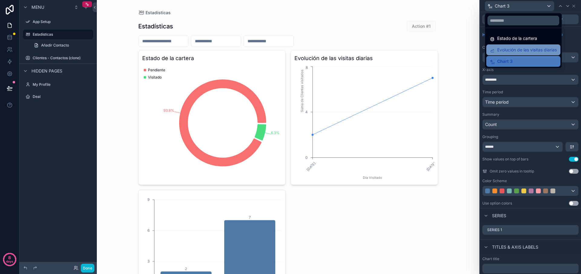
click at [499, 47] on span "Evolución de las visitas diarias" at bounding box center [527, 49] width 60 height 7
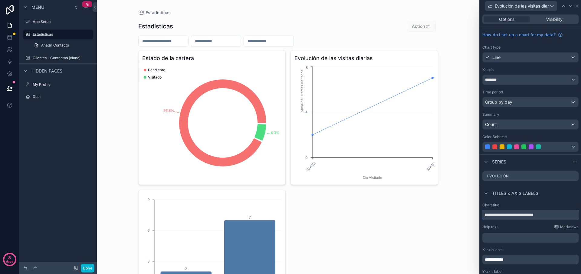
click at [533, 213] on input "**********" at bounding box center [530, 215] width 96 height 10
drag, startPoint x: 533, startPoint y: 214, endPoint x: 552, endPoint y: 214, distance: 19.7
click at [552, 214] on input "**********" at bounding box center [530, 215] width 96 height 10
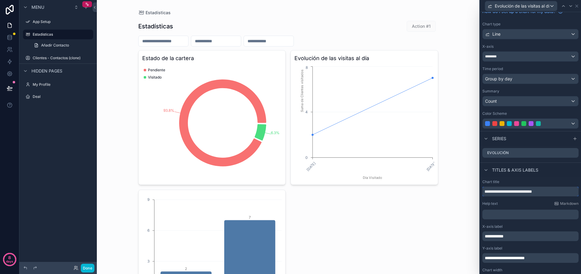
scroll to position [35, 0]
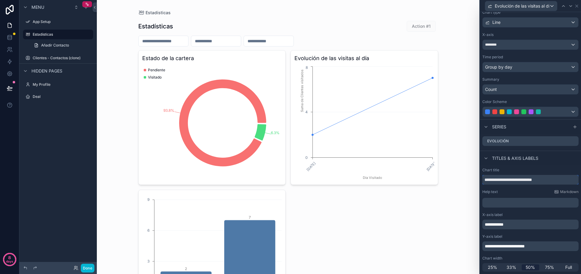
type input "**********"
drag, startPoint x: 503, startPoint y: 246, endPoint x: 468, endPoint y: 244, distance: 34.8
click at [469, 245] on div "**********" at bounding box center [290, 137] width 581 height 274
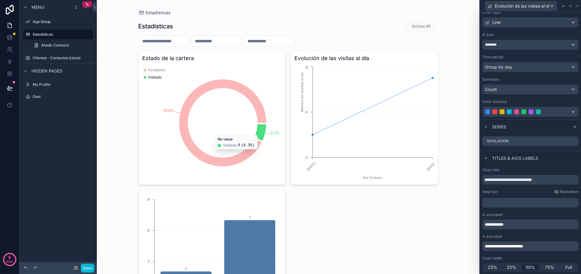
click at [263, 127] on icon "chart" at bounding box center [259, 132] width 11 height 16
click at [263, 128] on icon "chart" at bounding box center [259, 132] width 11 height 16
click at [263, 131] on icon "chart" at bounding box center [259, 132] width 11 height 16
click at [257, 132] on icon "chart" at bounding box center [259, 132] width 11 height 16
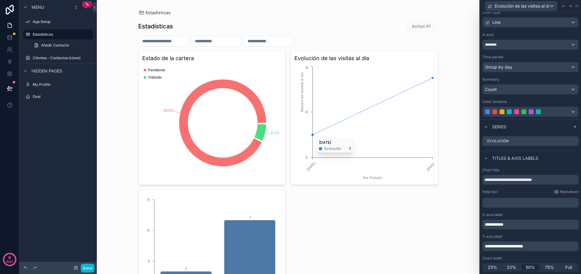
click at [313, 135] on circle "chart" at bounding box center [312, 135] width 2 height 2
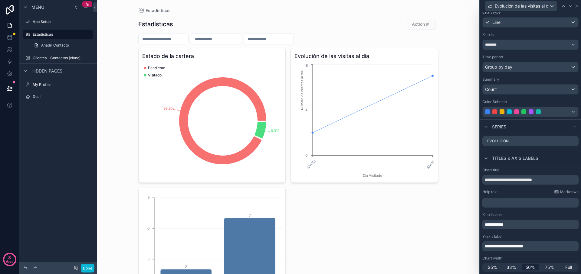
click at [210, 105] on icon "93.8% 6.3%" at bounding box center [212, 121] width 140 height 116
click at [508, 5] on span "Evolución de las visitas al día" at bounding box center [522, 6] width 54 height 6
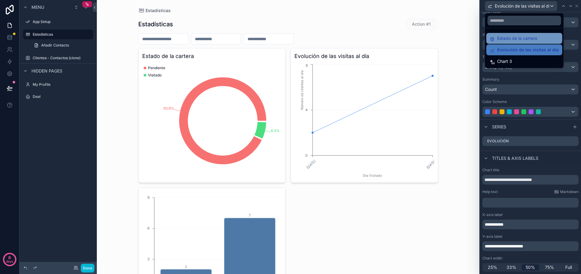
click at [510, 39] on span "Estado de la cartera" at bounding box center [517, 38] width 40 height 7
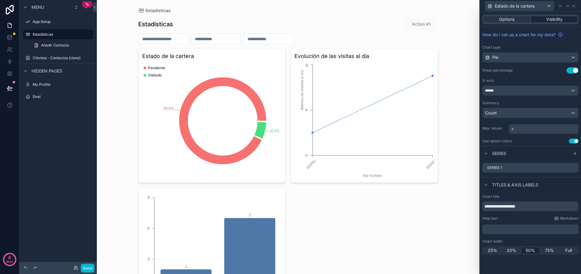
click at [553, 21] on span "Visibility" at bounding box center [554, 19] width 16 height 6
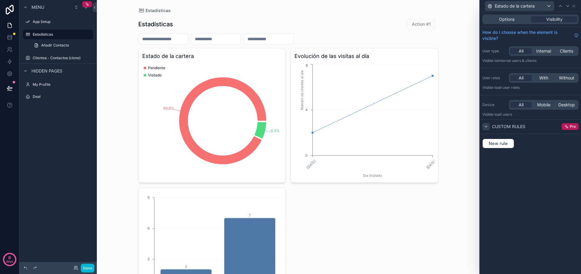
click at [486, 127] on icon at bounding box center [485, 126] width 5 height 5
click at [486, 126] on icon at bounding box center [485, 126] width 5 height 5
click at [508, 146] on span "New rule" at bounding box center [498, 143] width 24 height 5
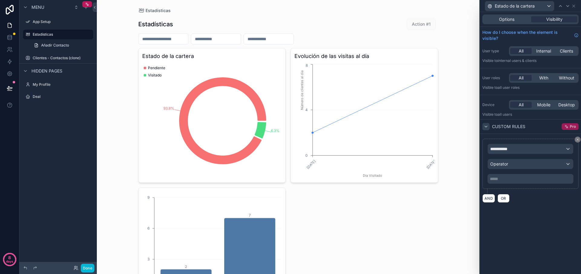
click at [567, 129] on icon at bounding box center [566, 127] width 4 height 4
click at [577, 141] on icon at bounding box center [578, 140] width 4 height 4
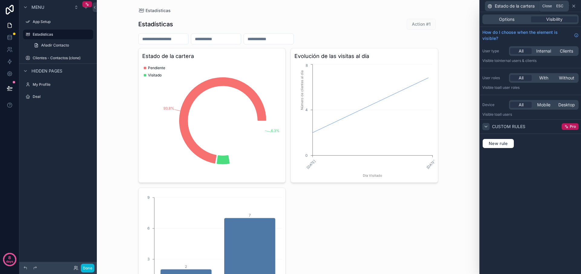
click at [573, 7] on icon at bounding box center [573, 6] width 5 height 5
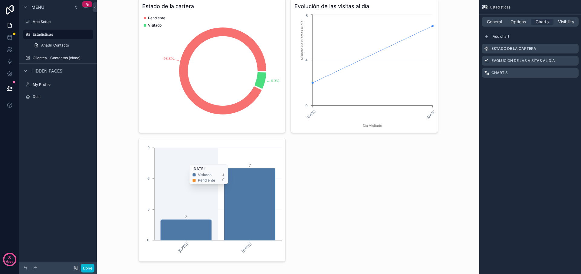
scroll to position [52, 0]
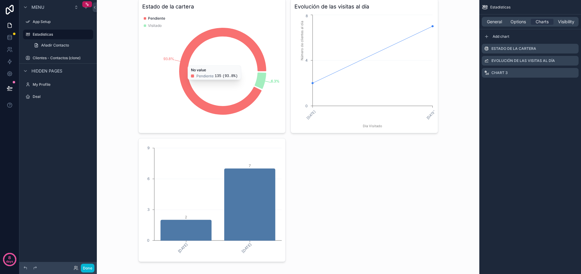
click at [181, 70] on icon "chart" at bounding box center [222, 71] width 87 height 87
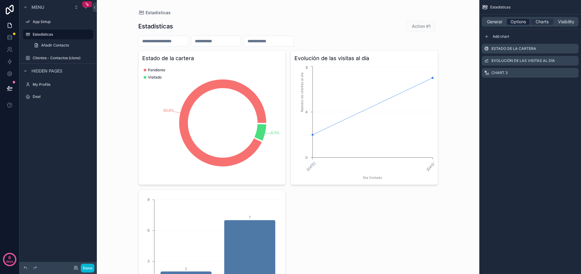
click at [524, 24] on span "Options" at bounding box center [517, 22] width 15 height 6
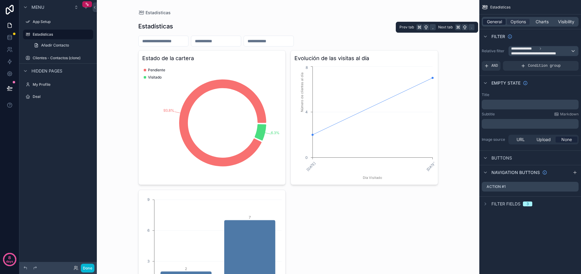
click at [499, 21] on span "General" at bounding box center [494, 22] width 15 height 6
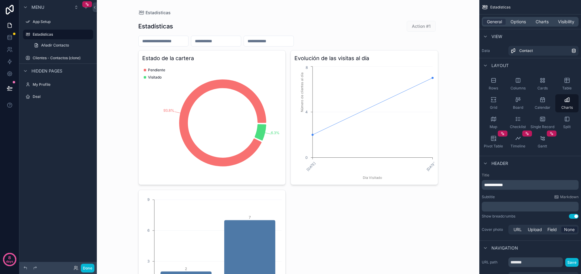
click at [420, 27] on span "Action #1" at bounding box center [421, 26] width 29 height 6
click at [486, 36] on icon "scrollable content" at bounding box center [485, 36] width 5 height 5
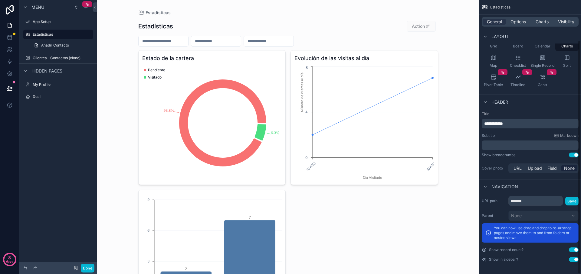
scroll to position [39, 0]
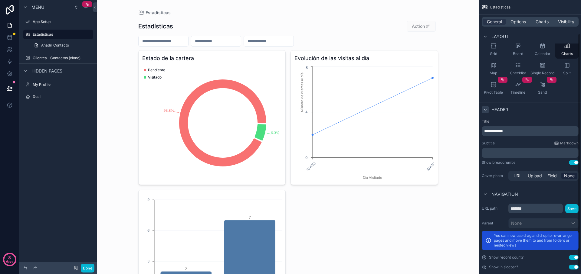
click at [486, 108] on icon "scrollable content" at bounding box center [485, 109] width 5 height 5
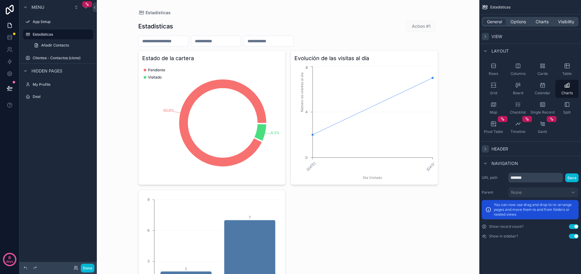
scroll to position [0, 0]
click at [572, 228] on button "Use setting" at bounding box center [574, 226] width 10 height 5
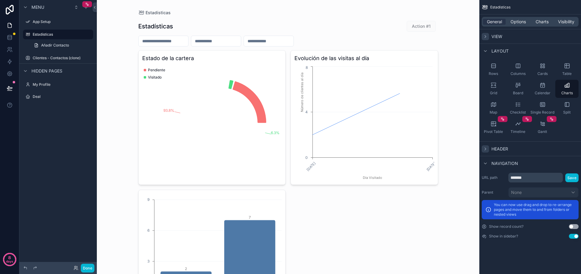
click at [572, 228] on button "Use setting" at bounding box center [574, 226] width 10 height 5
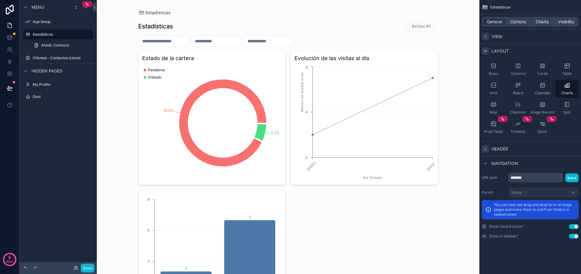
click at [484, 52] on icon "scrollable content" at bounding box center [485, 51] width 5 height 5
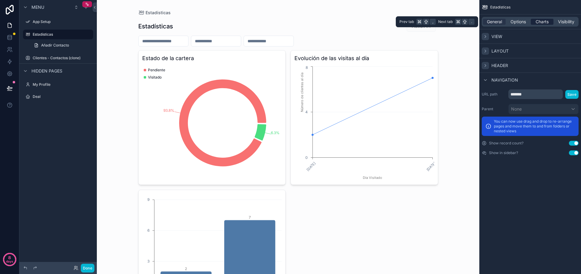
click at [553, 20] on div "General Options Charts Visibility" at bounding box center [530, 22] width 97 height 10
click at [518, 22] on span "Options" at bounding box center [517, 22] width 15 height 6
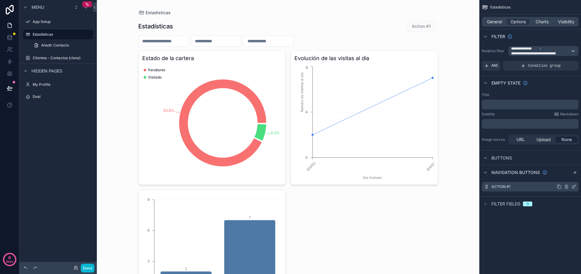
click at [519, 188] on div "Action #1" at bounding box center [530, 187] width 97 height 10
click at [567, 188] on icon "scrollable content" at bounding box center [566, 187] width 5 height 5
click at [566, 179] on icon at bounding box center [563, 177] width 5 height 5
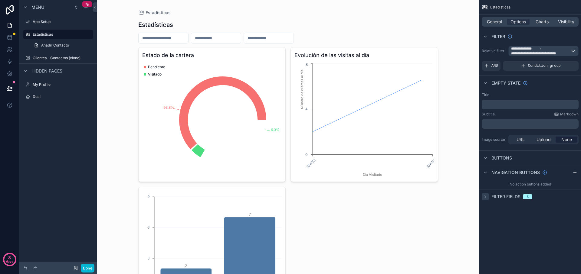
click at [485, 198] on icon "scrollable content" at bounding box center [485, 197] width 5 height 5
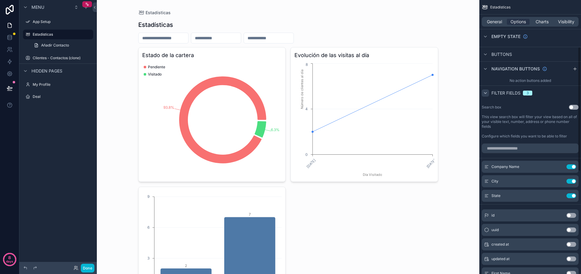
scroll to position [120, 0]
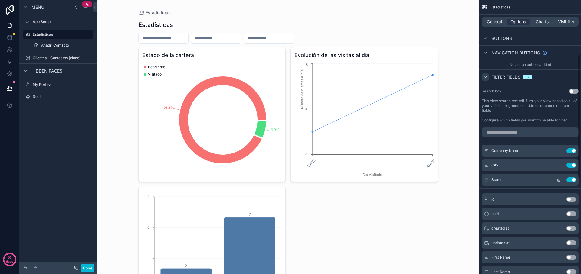
click at [571, 182] on button "Use setting" at bounding box center [571, 180] width 10 height 5
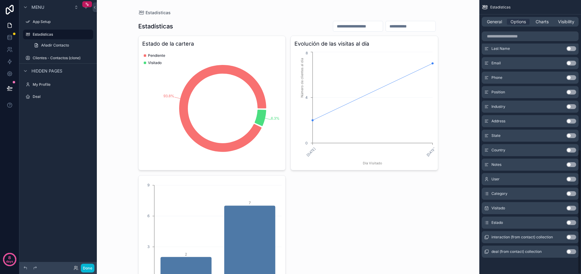
scroll to position [329, 0]
click at [574, 223] on button "Use setting" at bounding box center [571, 222] width 10 height 5
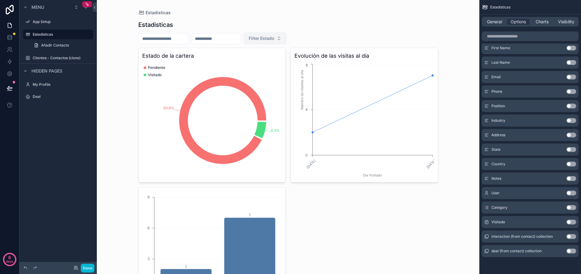
click at [264, 35] on button "Filter Estado" at bounding box center [265, 38] width 43 height 11
click at [373, 38] on div "Filter Estado" at bounding box center [288, 38] width 300 height 11
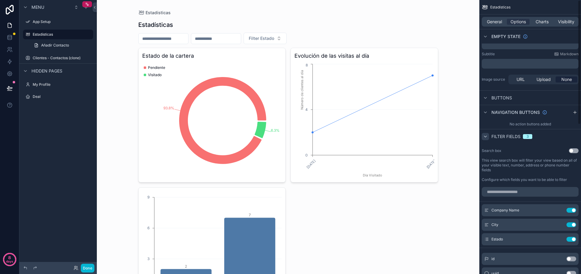
scroll to position [0, 0]
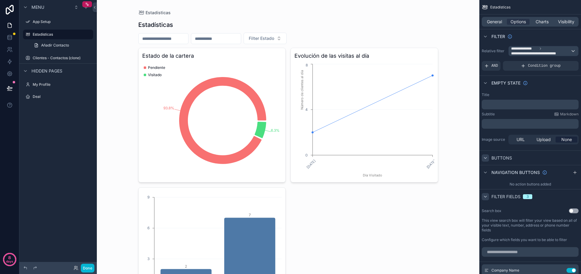
click at [486, 156] on icon "scrollable content" at bounding box center [485, 158] width 5 height 5
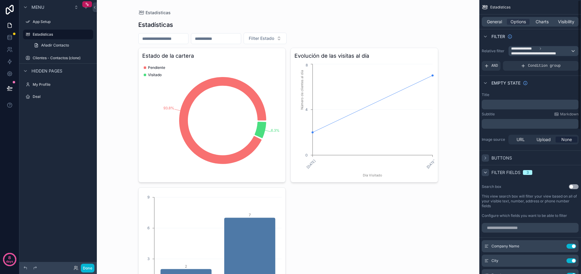
click at [486, 156] on icon "scrollable content" at bounding box center [485, 158] width 5 height 5
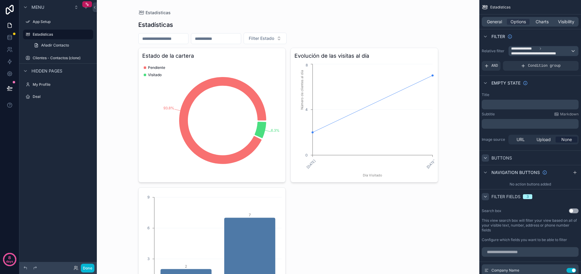
click at [486, 159] on icon "scrollable content" at bounding box center [485, 158] width 5 height 5
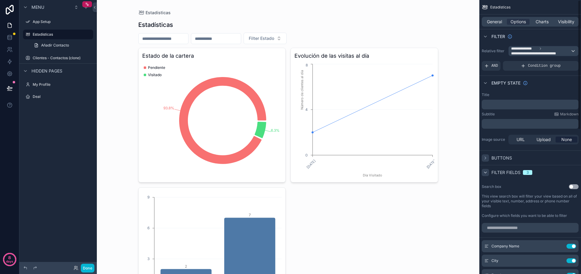
click at [486, 159] on icon "scrollable content" at bounding box center [485, 158] width 5 height 5
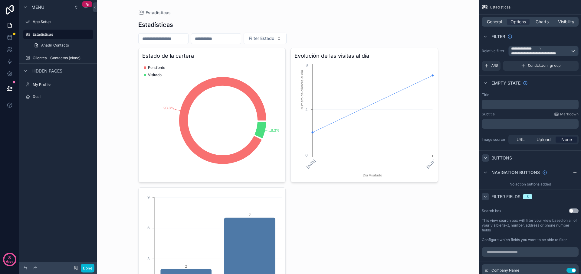
click at [556, 89] on div "Empty state" at bounding box center [530, 83] width 102 height 15
click at [539, 22] on span "Charts" at bounding box center [541, 22] width 13 height 6
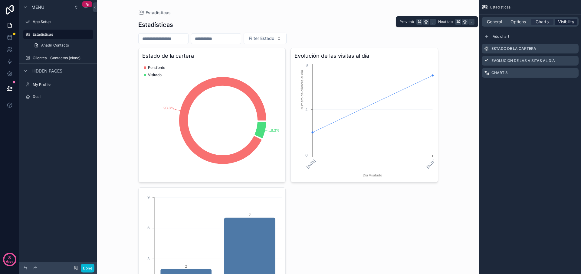
click at [566, 21] on span "Visibility" at bounding box center [566, 22] width 16 height 6
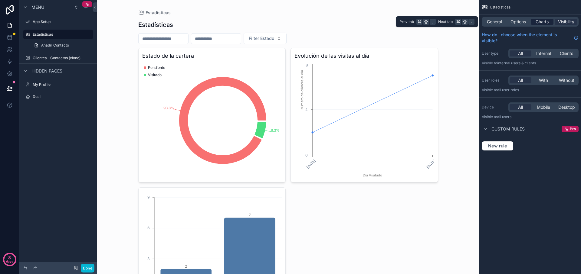
click at [535, 22] on span "Charts" at bounding box center [541, 22] width 13 height 6
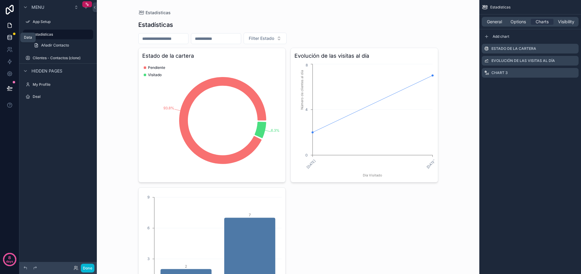
click at [12, 35] on icon at bounding box center [10, 37] width 6 height 6
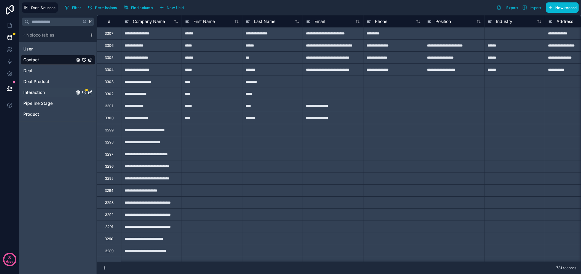
click at [51, 92] on div "Interaction" at bounding box center [58, 93] width 75 height 10
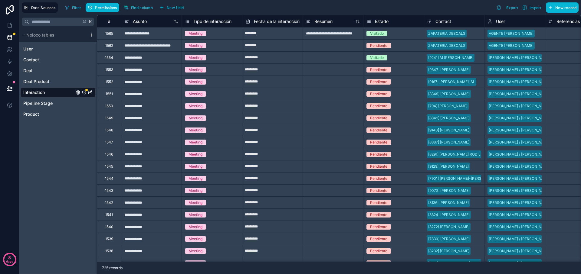
click at [83, 93] on icon "Interaction" at bounding box center [84, 92] width 5 height 5
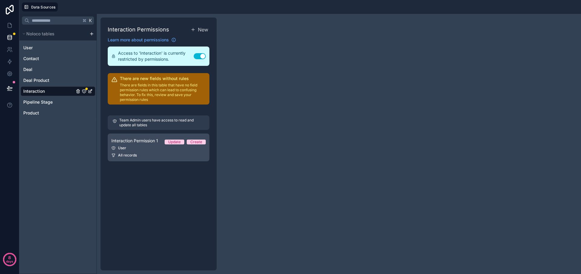
click at [157, 154] on div "All records" at bounding box center [158, 155] width 94 height 5
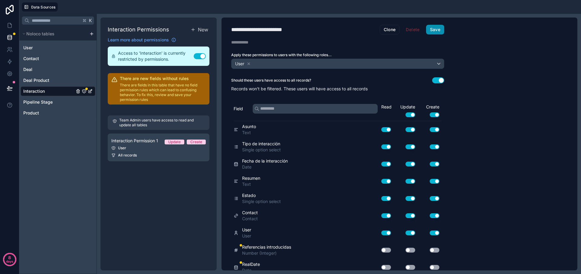
click at [440, 33] on button "Save" at bounding box center [435, 30] width 18 height 10
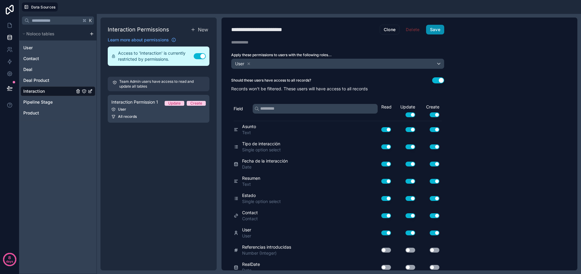
click at [440, 33] on button "Save" at bounding box center [435, 30] width 18 height 10
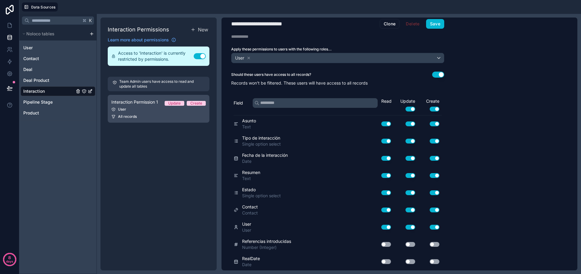
click at [161, 116] on div "All records" at bounding box center [158, 116] width 94 height 5
click at [46, 77] on span "Deal Product" at bounding box center [36, 80] width 26 height 6
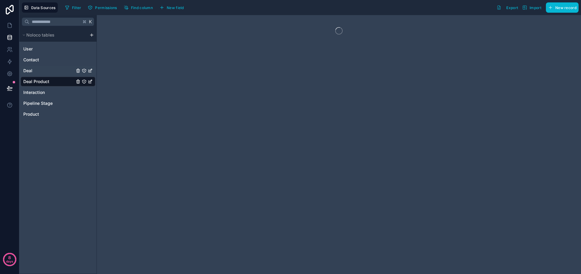
click at [47, 71] on div "Deal" at bounding box center [58, 71] width 75 height 10
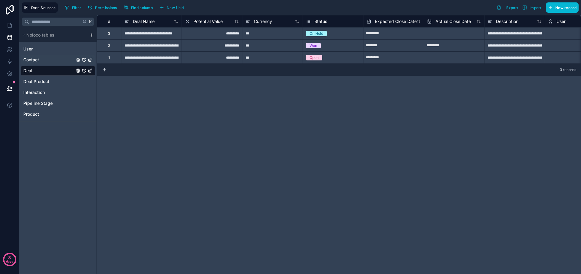
click at [56, 56] on div "Contact" at bounding box center [58, 60] width 75 height 10
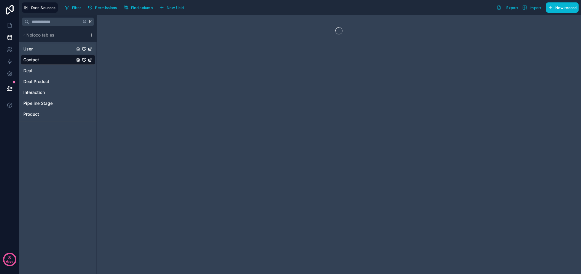
click at [58, 45] on div "User" at bounding box center [58, 49] width 75 height 10
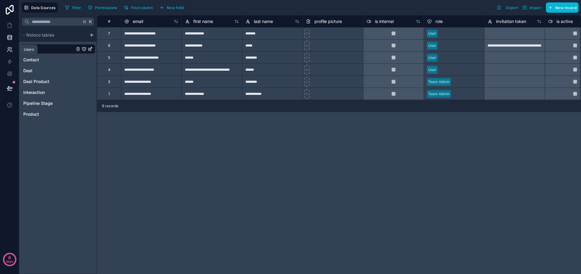
click at [10, 48] on icon at bounding box center [10, 50] width 6 height 6
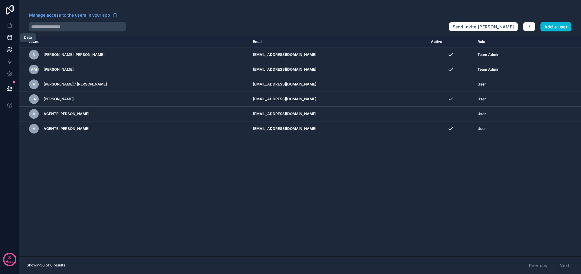
click at [14, 38] on link at bounding box center [9, 37] width 19 height 12
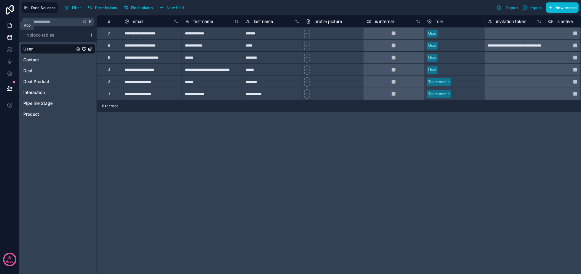
click at [8, 24] on icon at bounding box center [10, 25] width 4 height 5
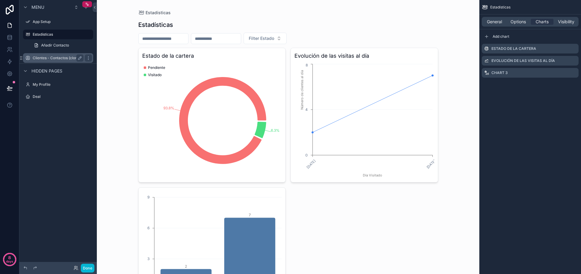
click at [52, 56] on label "Clientes - Contactos (clone)" at bounding box center [57, 58] width 48 height 5
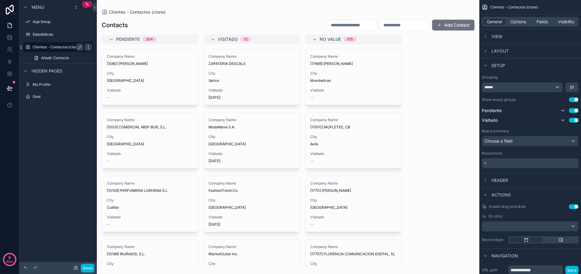
click at [87, 48] on icon "scrollable content" at bounding box center [88, 47] width 5 height 5
click at [82, 48] on icon "scrollable content" at bounding box center [79, 47] width 5 height 5
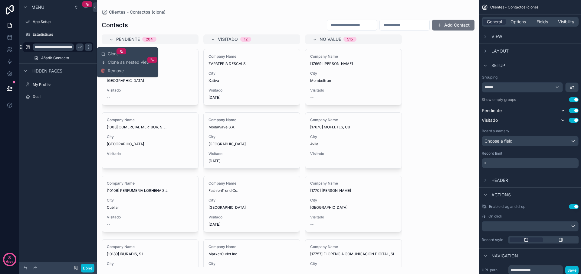
click at [49, 47] on input "**********" at bounding box center [53, 47] width 41 height 7
click at [69, 47] on input "**********" at bounding box center [53, 47] width 41 height 7
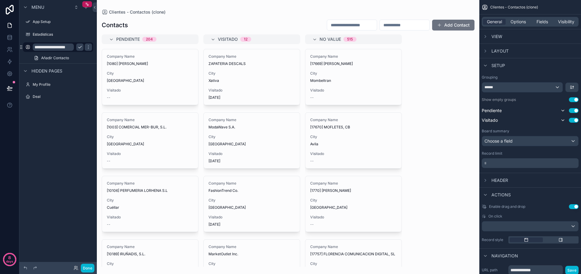
type input "**********"
click at [78, 48] on icon "scrollable content" at bounding box center [79, 47] width 5 height 5
click at [42, 36] on label "Estadísticas" at bounding box center [57, 34] width 48 height 5
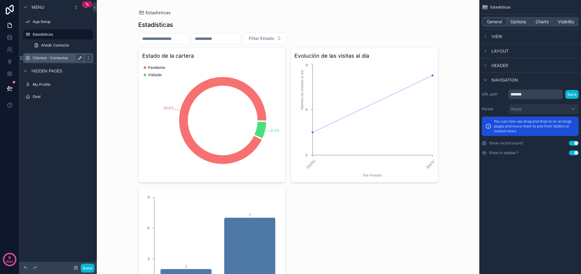
click at [46, 54] on div "Clientes - Contactos" at bounding box center [58, 57] width 51 height 7
